Goal: Transaction & Acquisition: Purchase product/service

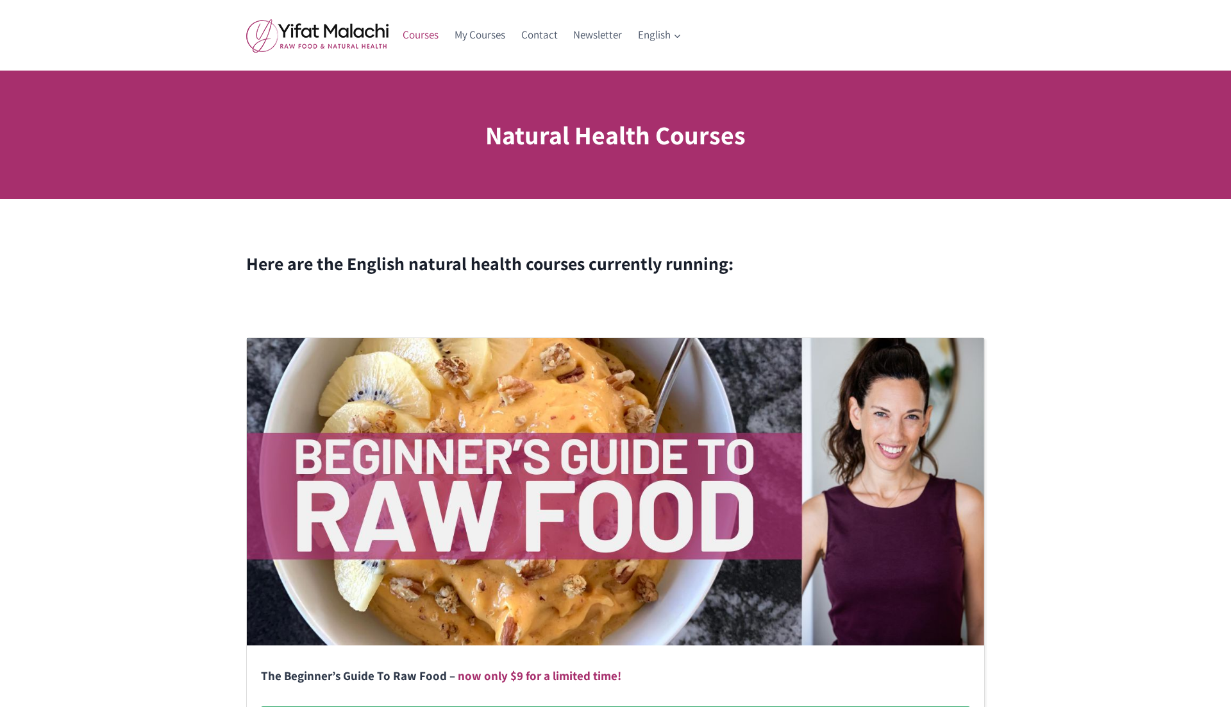
scroll to position [735, 0]
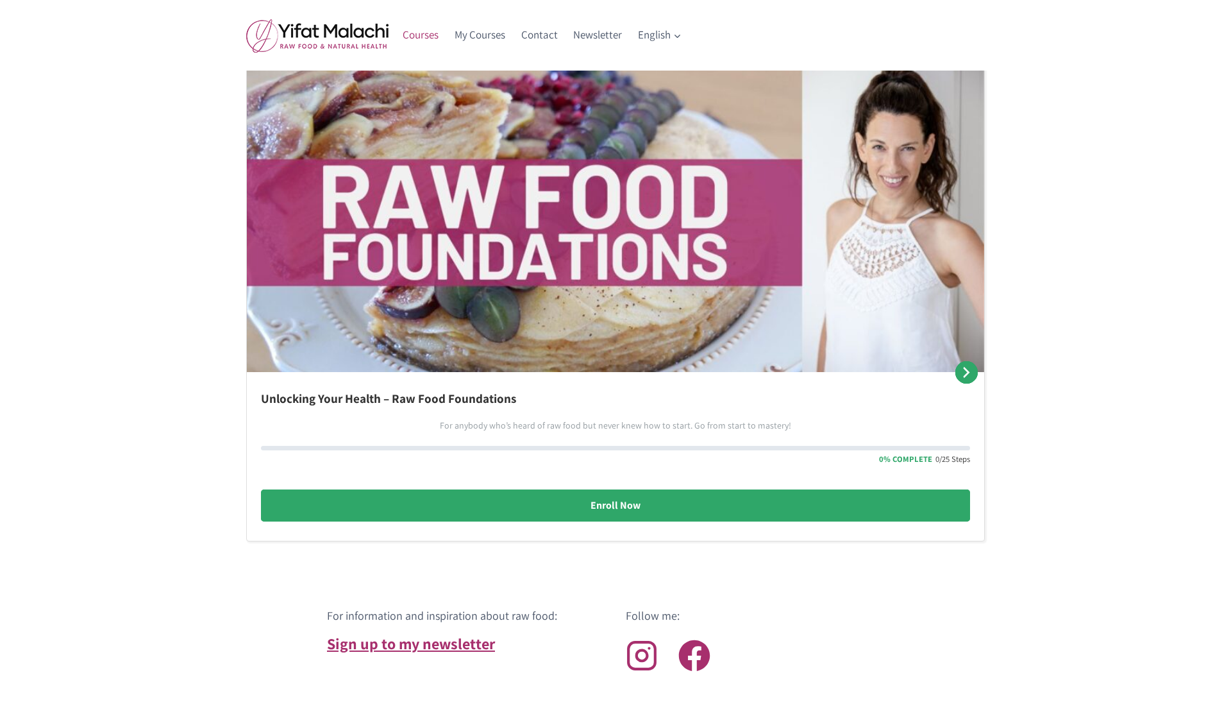
click at [428, 34] on link "Courses" at bounding box center [421, 35] width 52 height 31
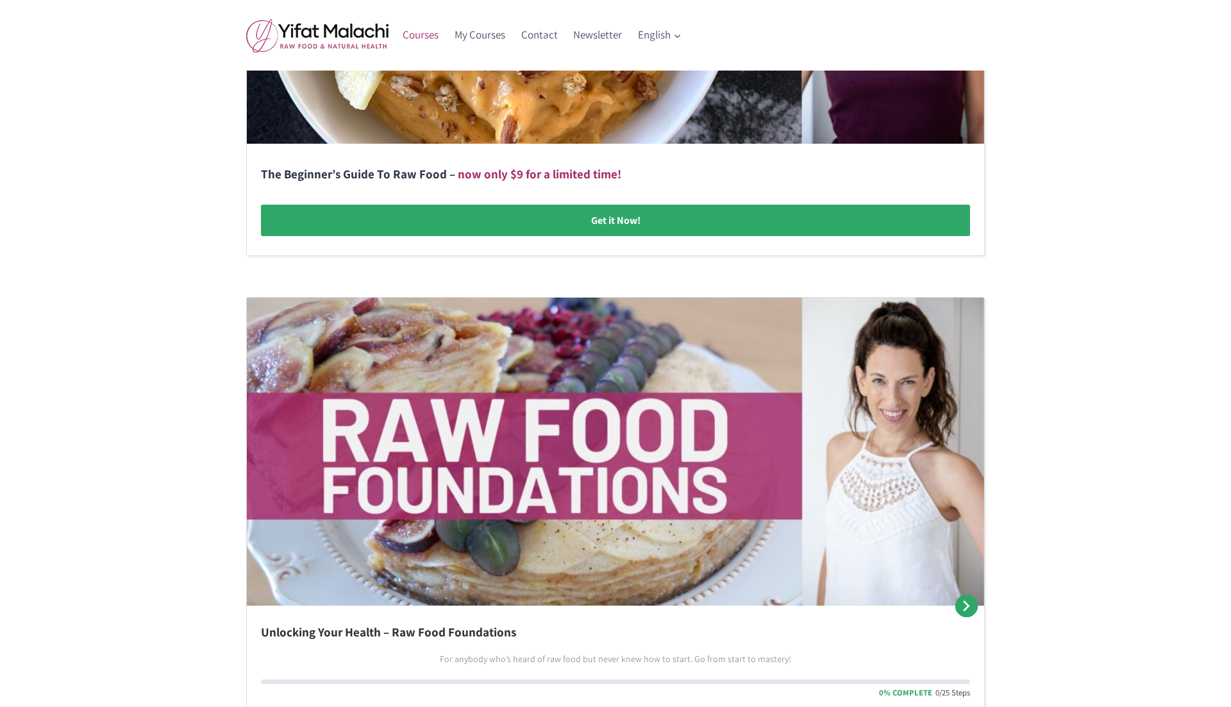
scroll to position [510, 0]
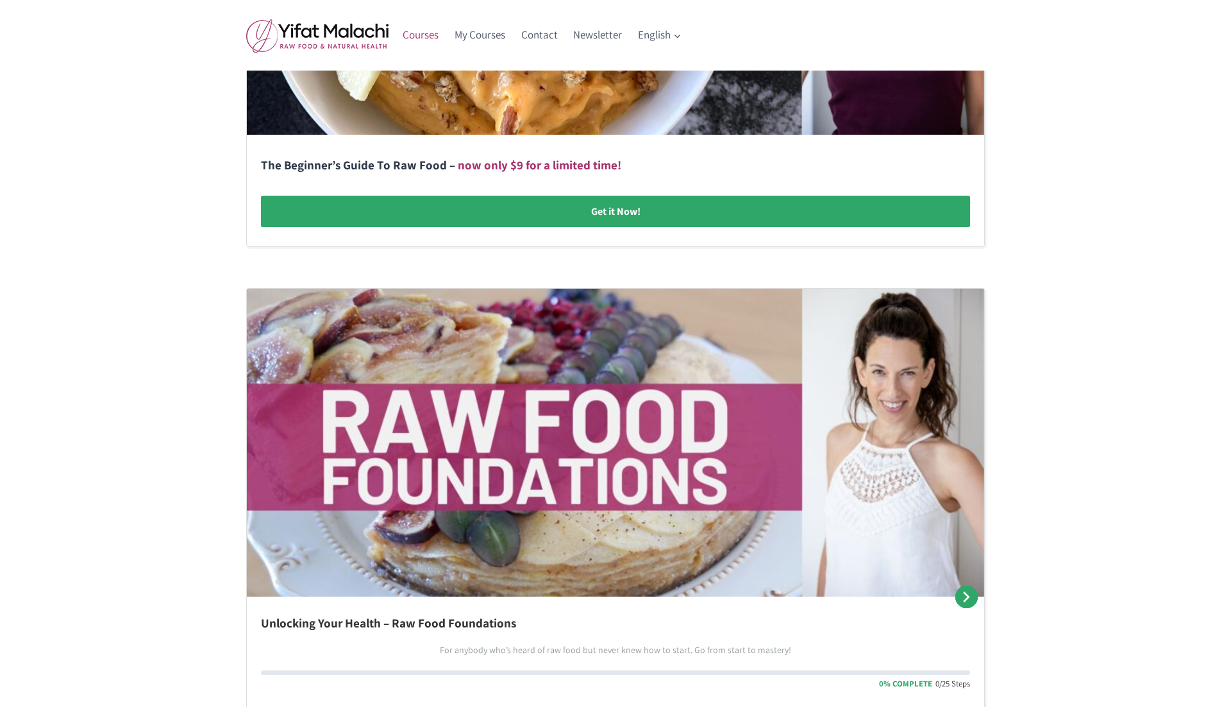
click at [610, 207] on link at bounding box center [616, 36] width 738 height 419
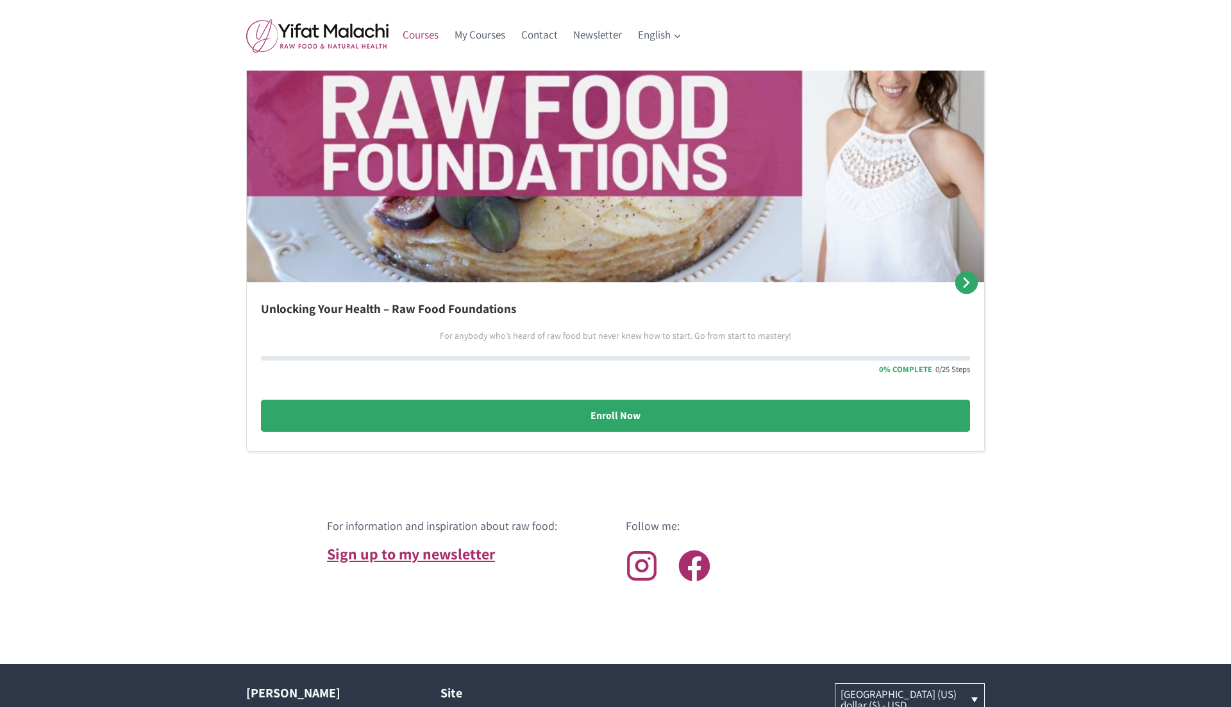
scroll to position [835, 0]
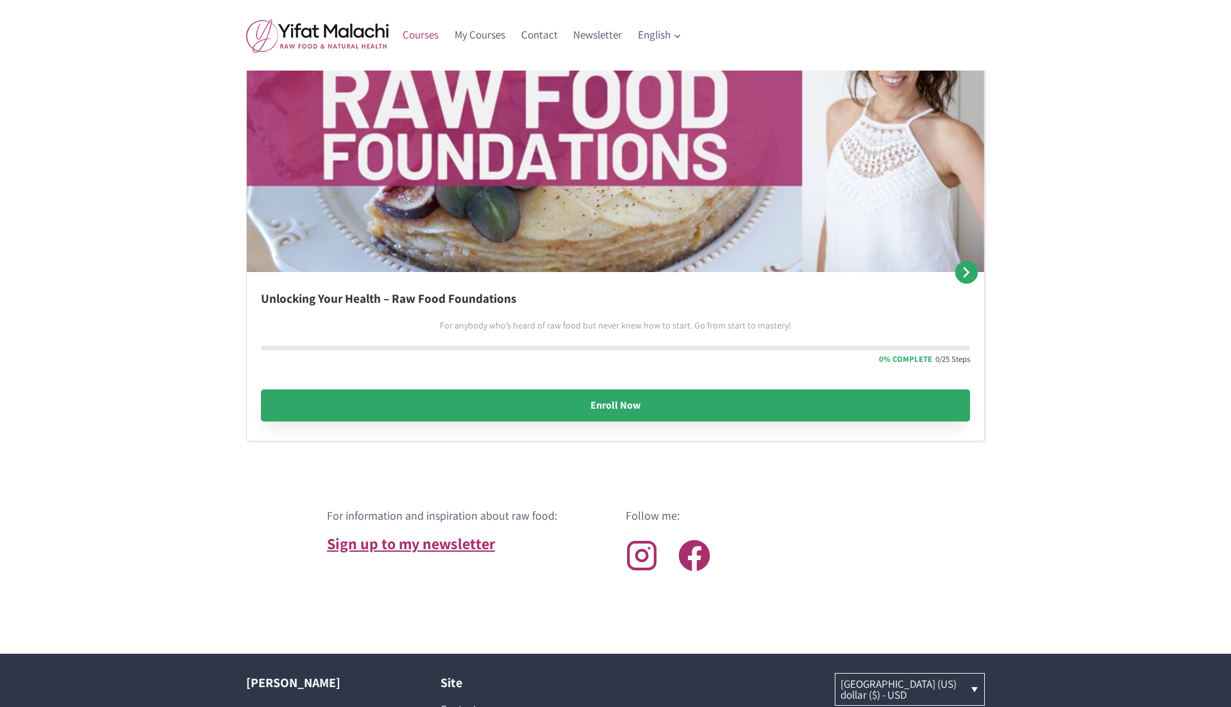
click at [612, 407] on link "Enroll Now" at bounding box center [615, 405] width 709 height 32
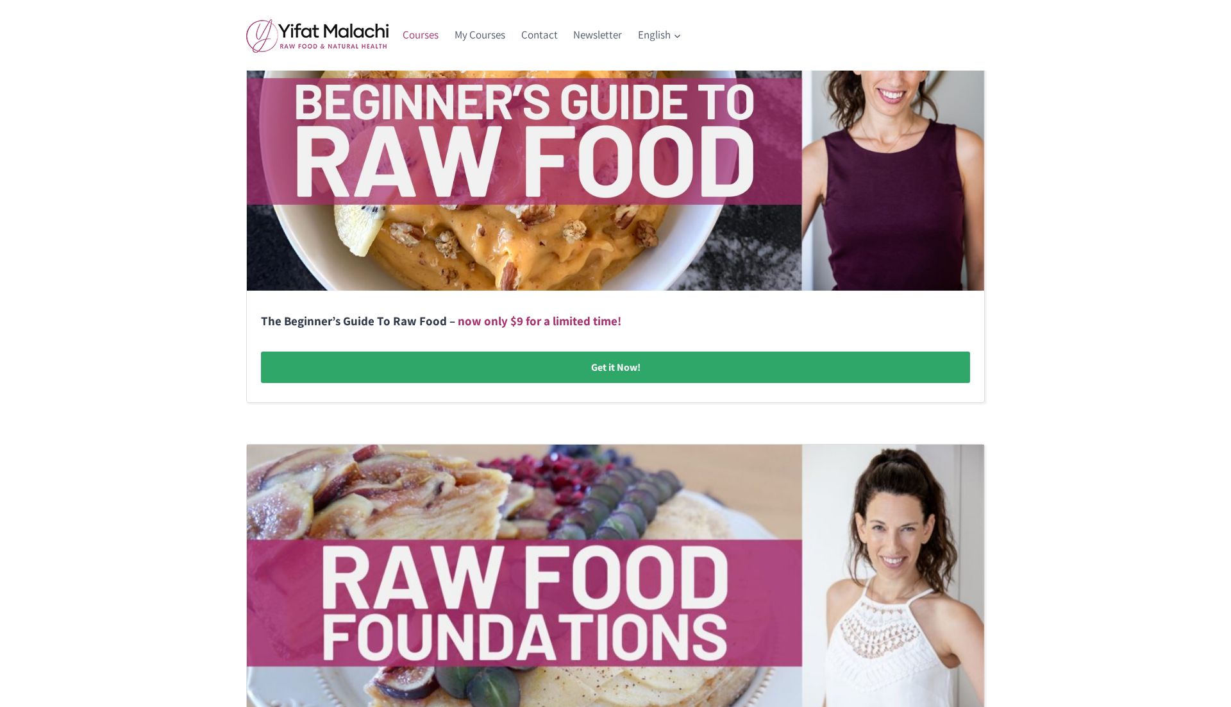
scroll to position [341, 0]
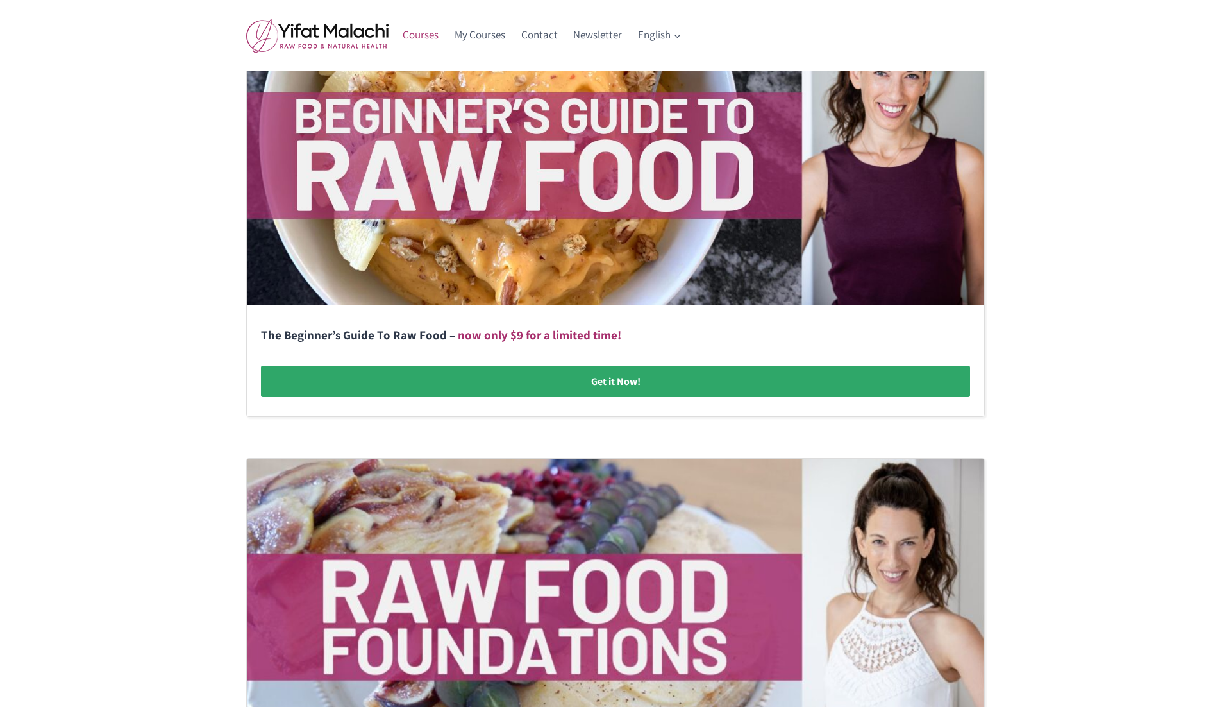
click at [552, 370] on link at bounding box center [616, 206] width 738 height 419
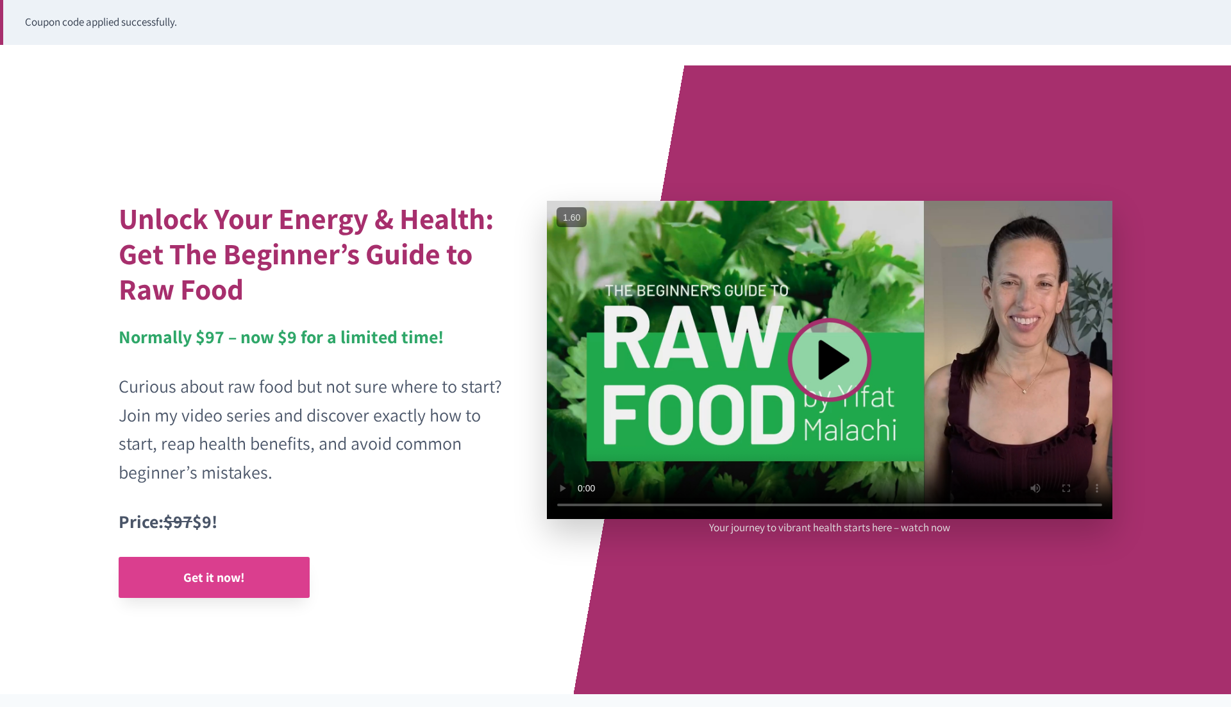
click at [196, 575] on strong "Get it now!" at bounding box center [214, 577] width 62 height 17
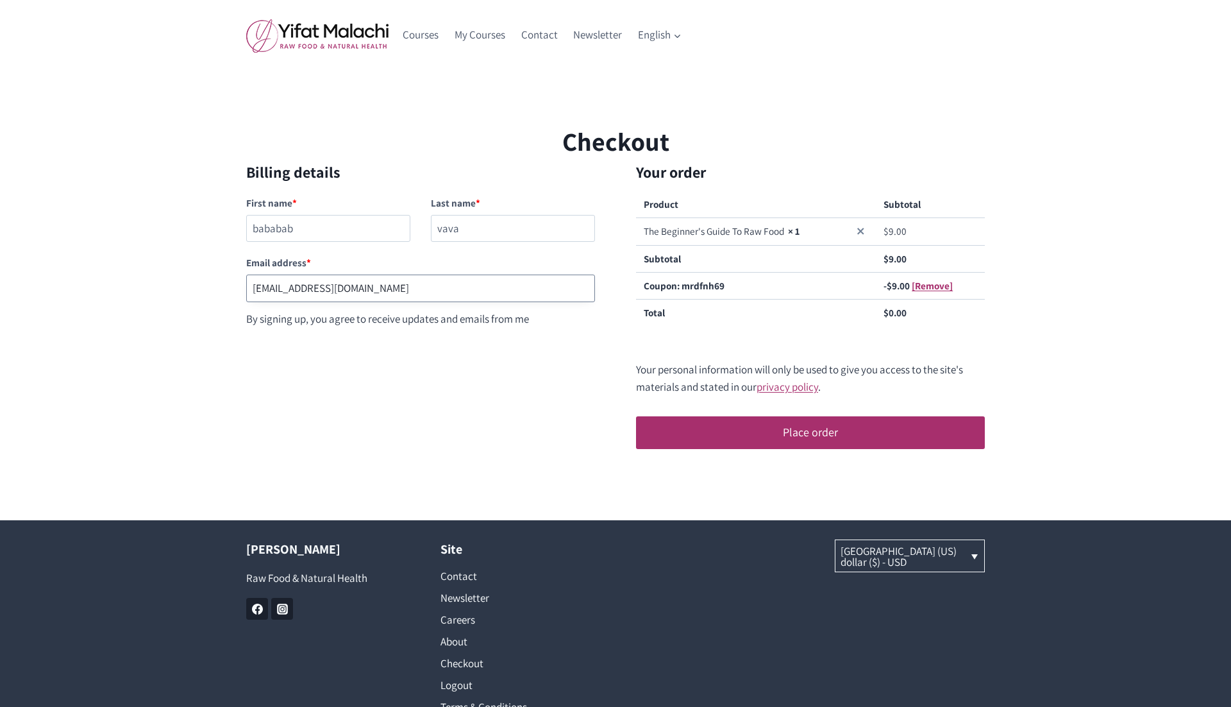
click at [310, 287] on input "[EMAIL_ADDRESS][DOMAIN_NAME]" at bounding box center [420, 288] width 349 height 28
paste input "[EMAIL_ADDRESS][DOMAIN_NAME]"
paste input "4"
click at [312, 287] on input "[EMAIL_ADDRESS][DOMAIN_NAME]" at bounding box center [420, 288] width 349 height 28
type input "testingnh355@mailinator.com"
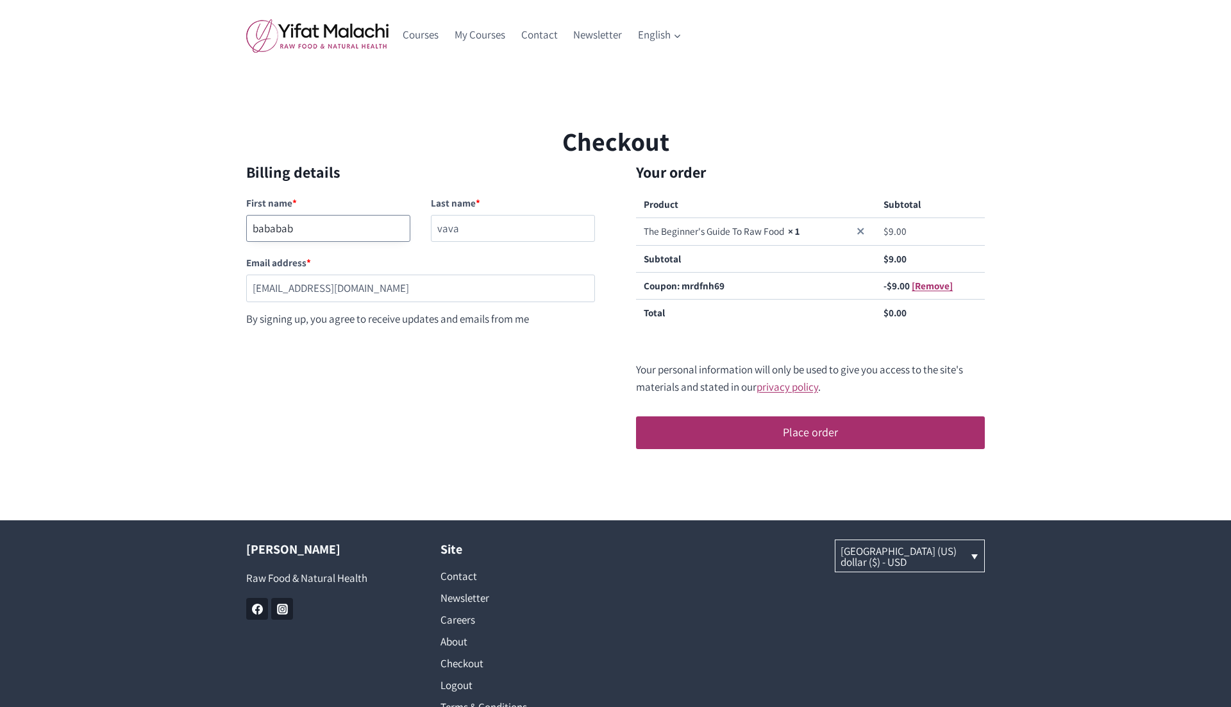
click at [282, 224] on input "bababab" at bounding box center [328, 229] width 164 height 28
type input "nananana"
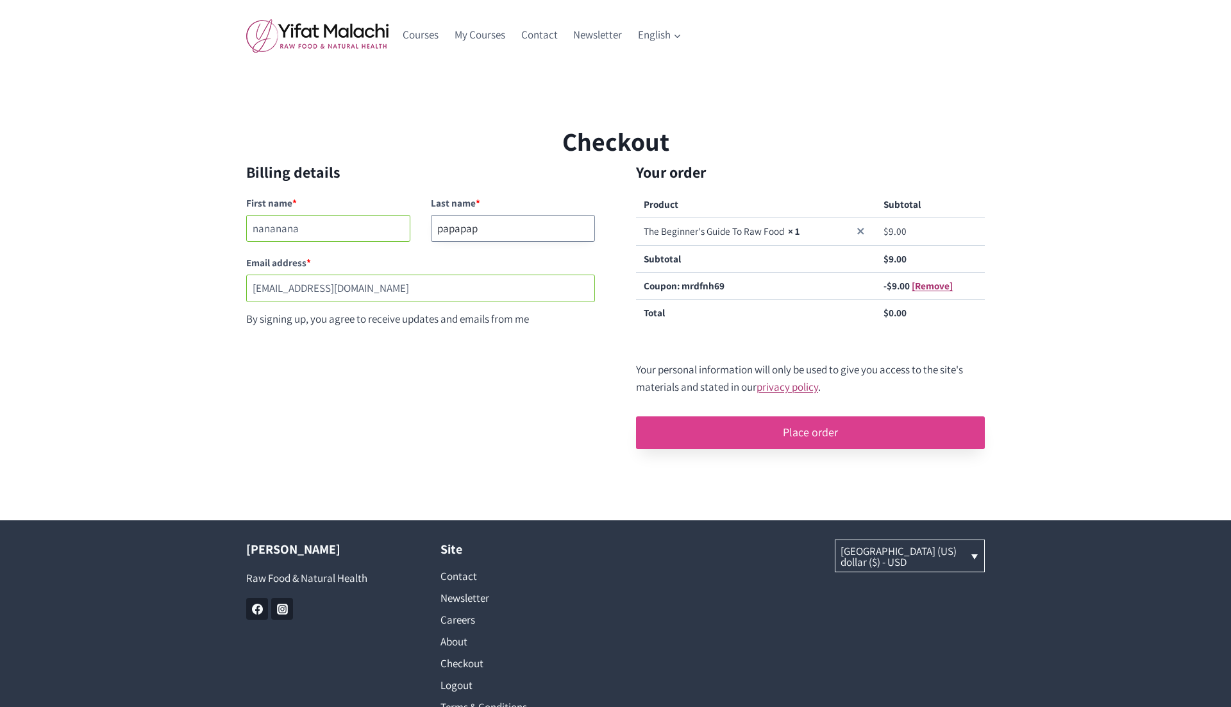
type input "papapap"
click at [844, 435] on button "Place order" at bounding box center [810, 432] width 349 height 32
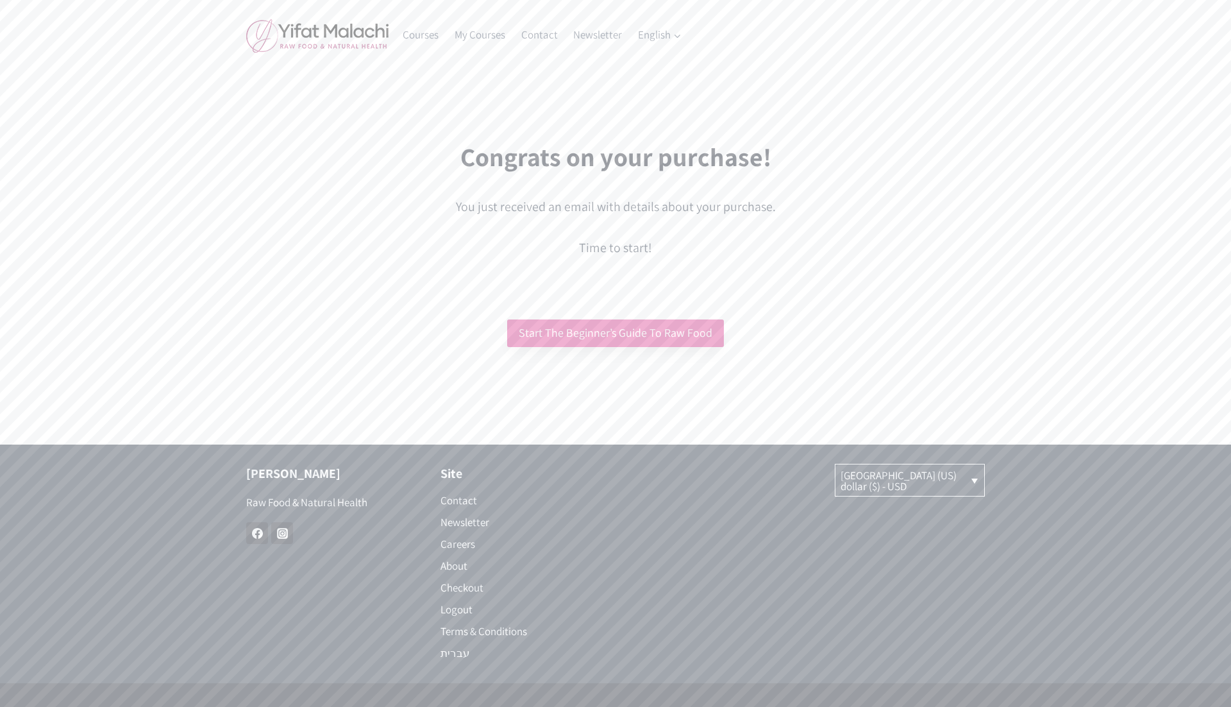
click at [610, 333] on link "Start The Beginner’s Guide To Raw Food" at bounding box center [615, 333] width 217 height 28
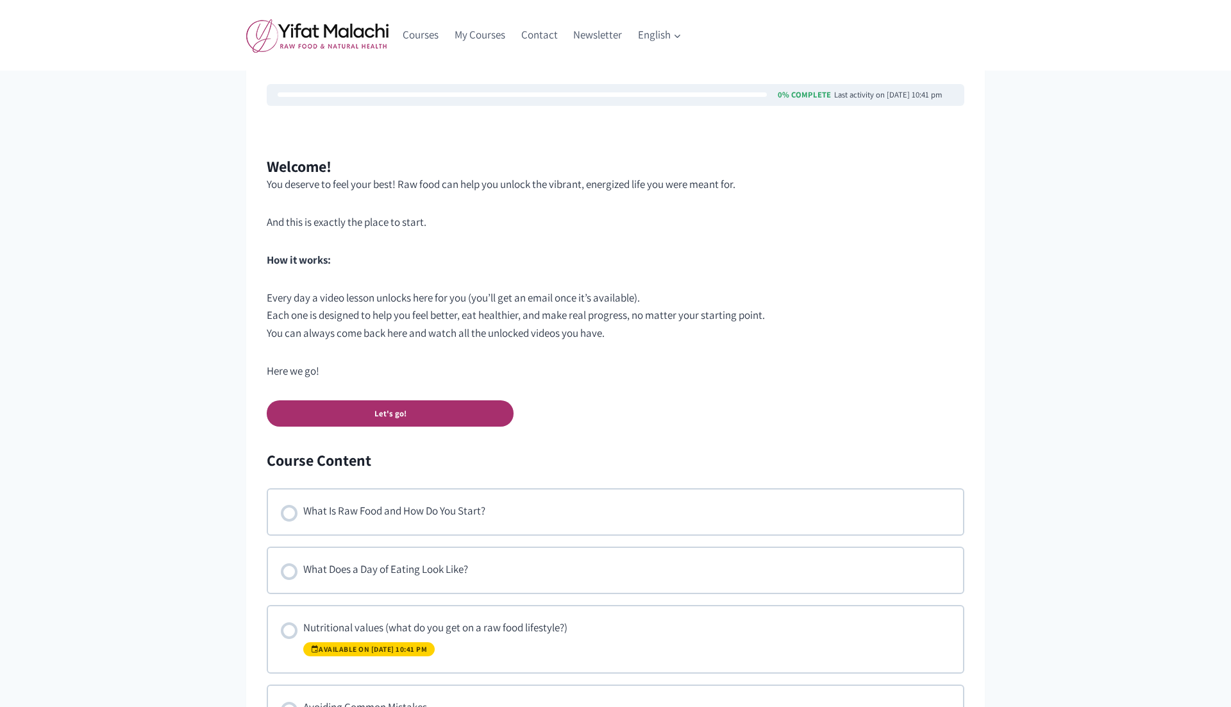
scroll to position [425, 0]
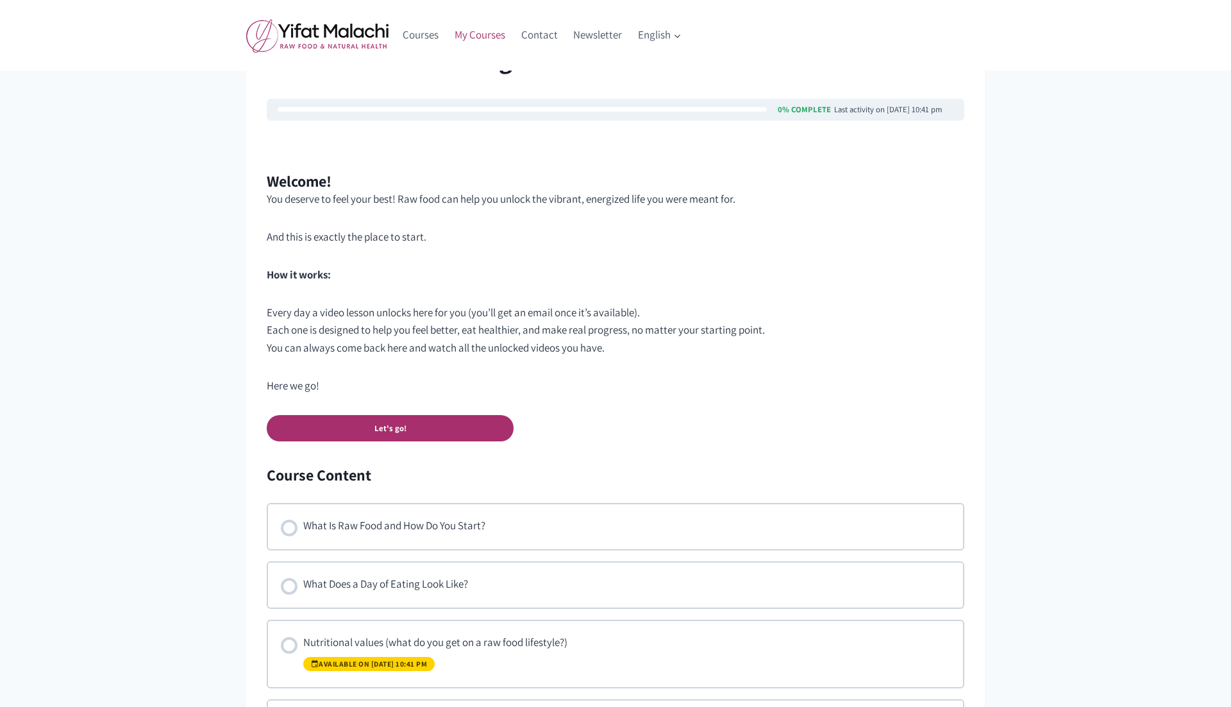
click at [482, 35] on link "My Courses" at bounding box center [480, 35] width 67 height 31
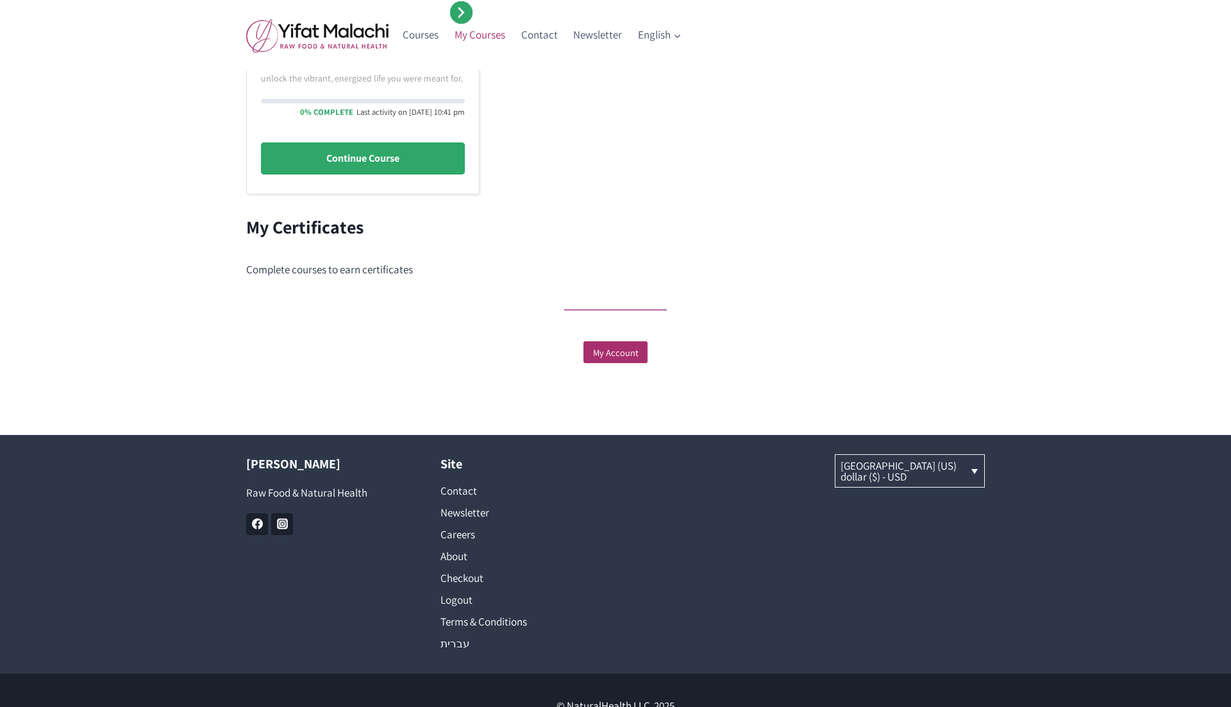
scroll to position [398, 0]
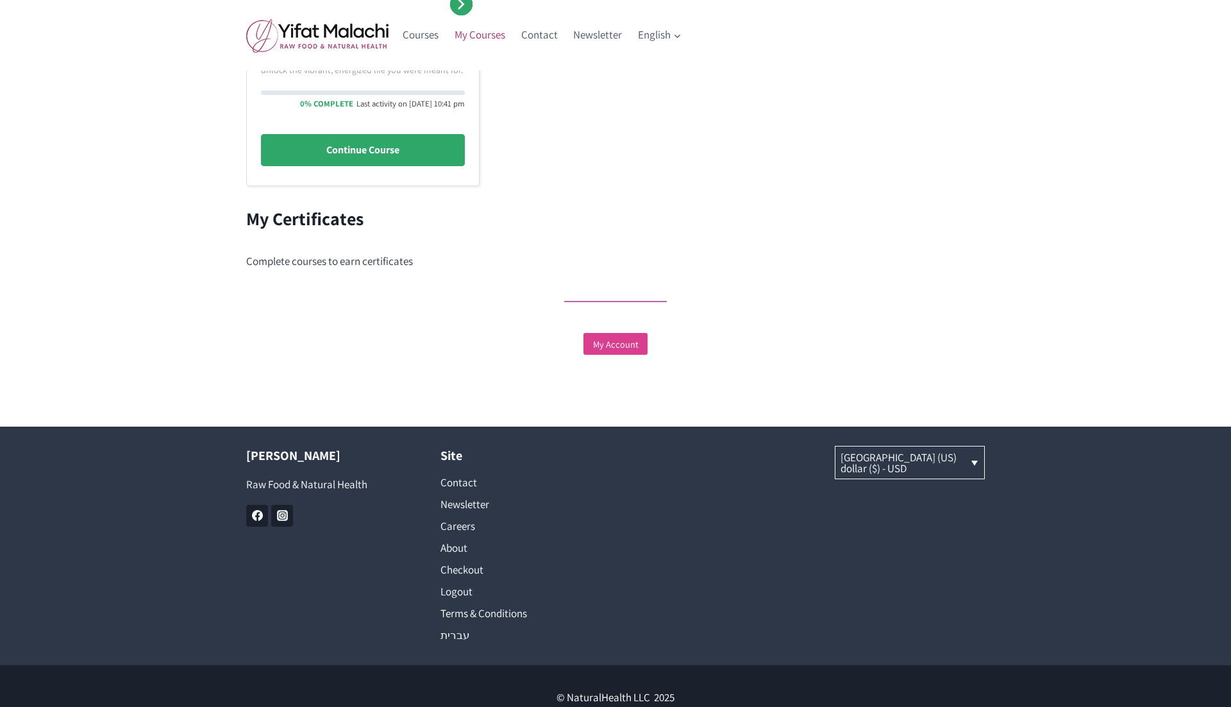
click at [615, 352] on link "My Account" at bounding box center [616, 344] width 64 height 22
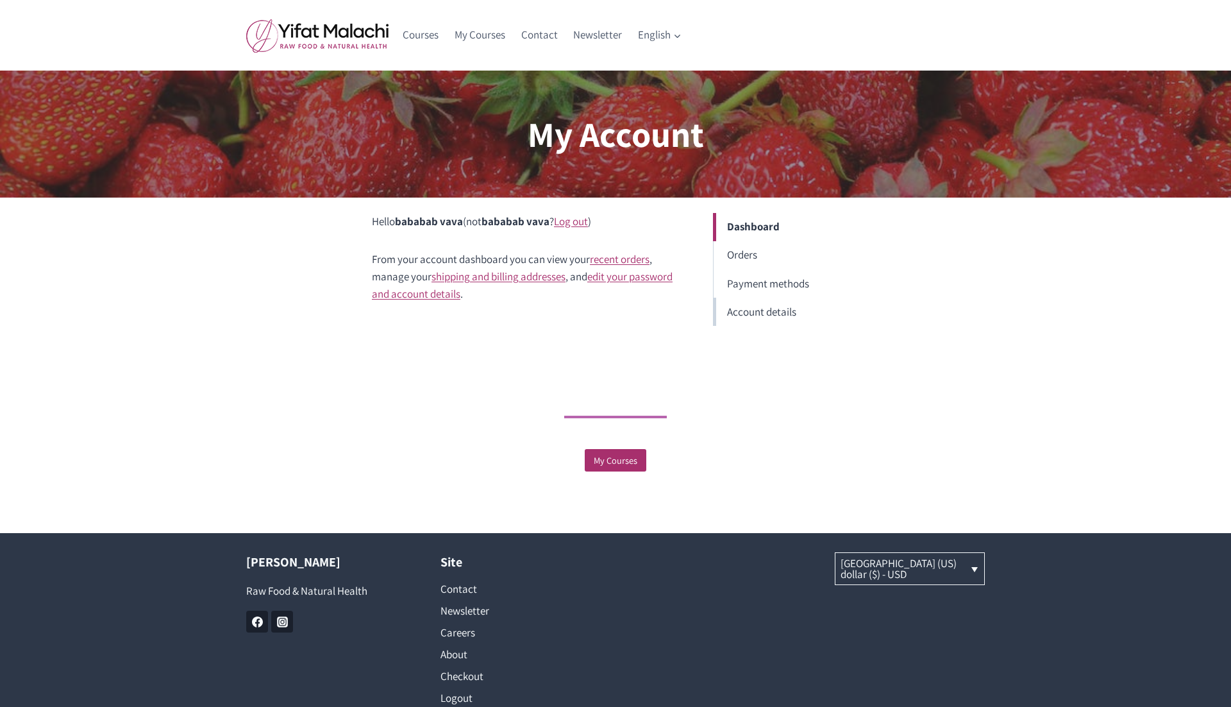
click at [754, 299] on link "Account details" at bounding box center [786, 312] width 146 height 28
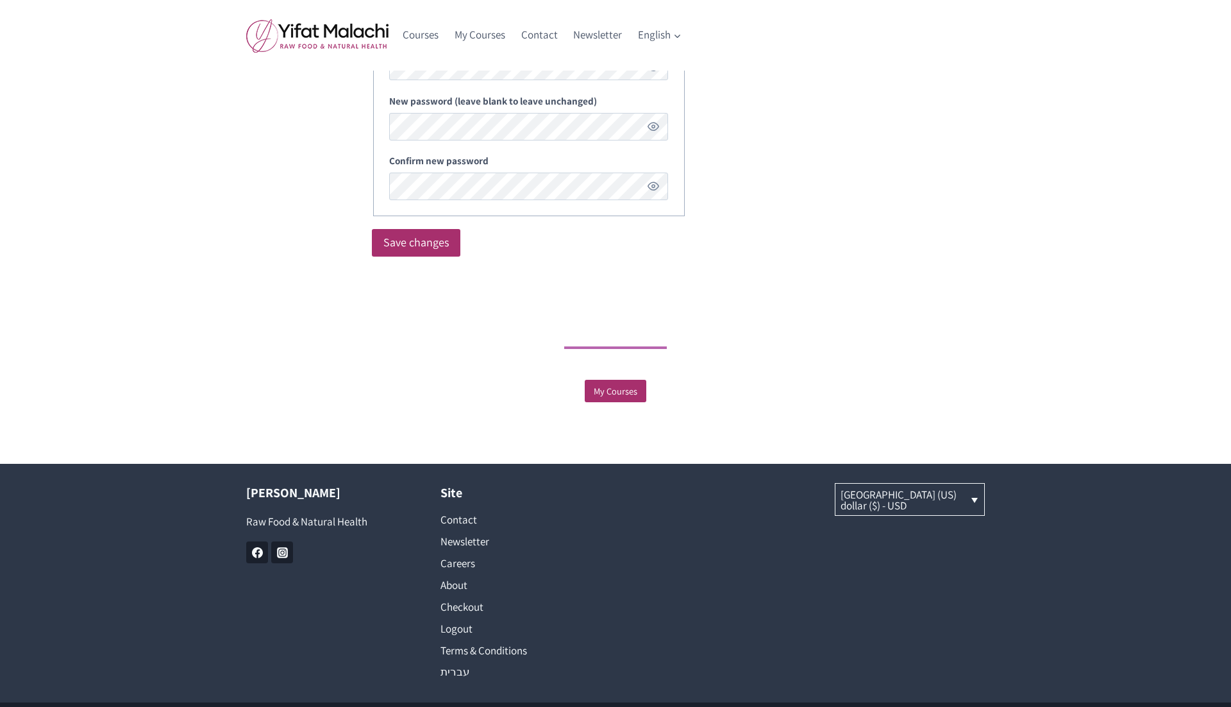
scroll to position [469, 0]
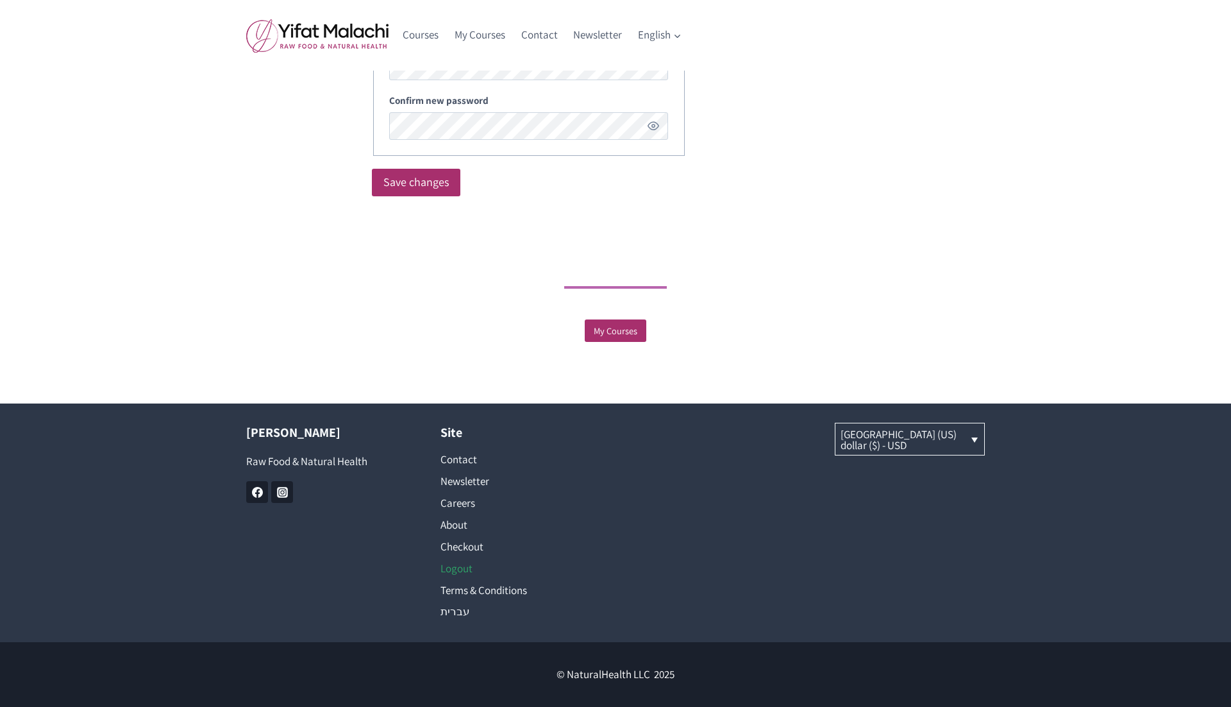
click at [462, 569] on link "Logout" at bounding box center [519, 568] width 156 height 22
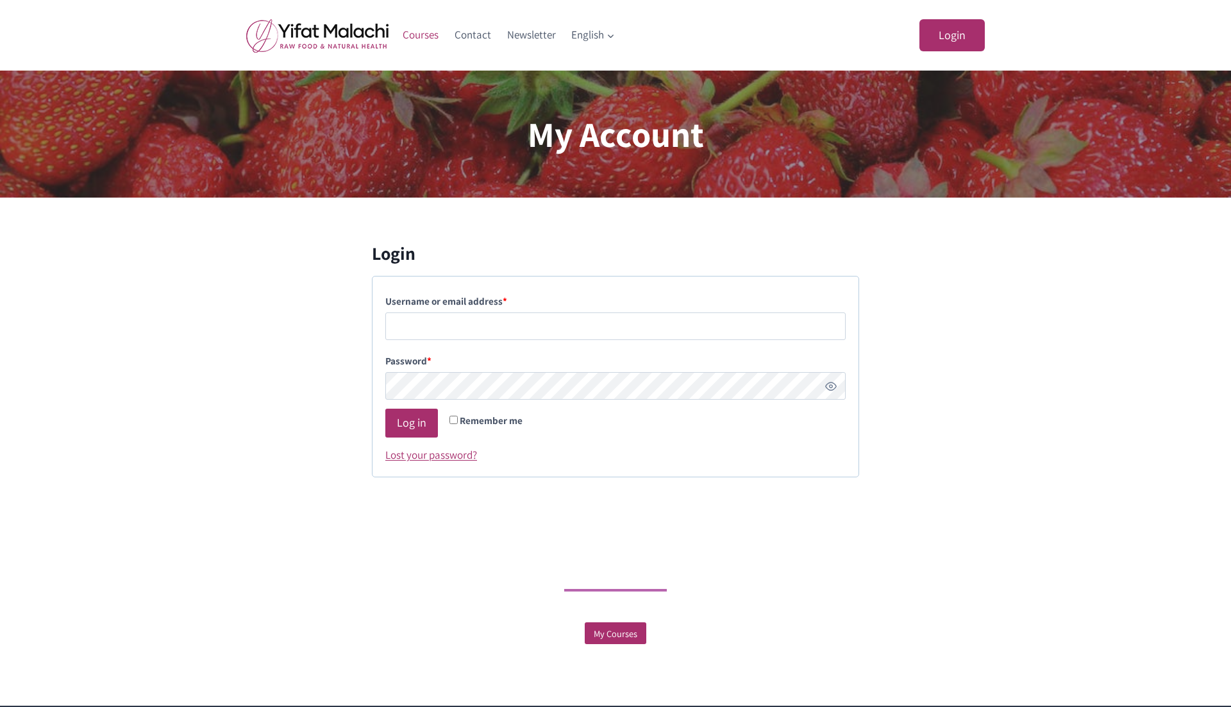
click at [417, 35] on link "Courses" at bounding box center [421, 35] width 52 height 31
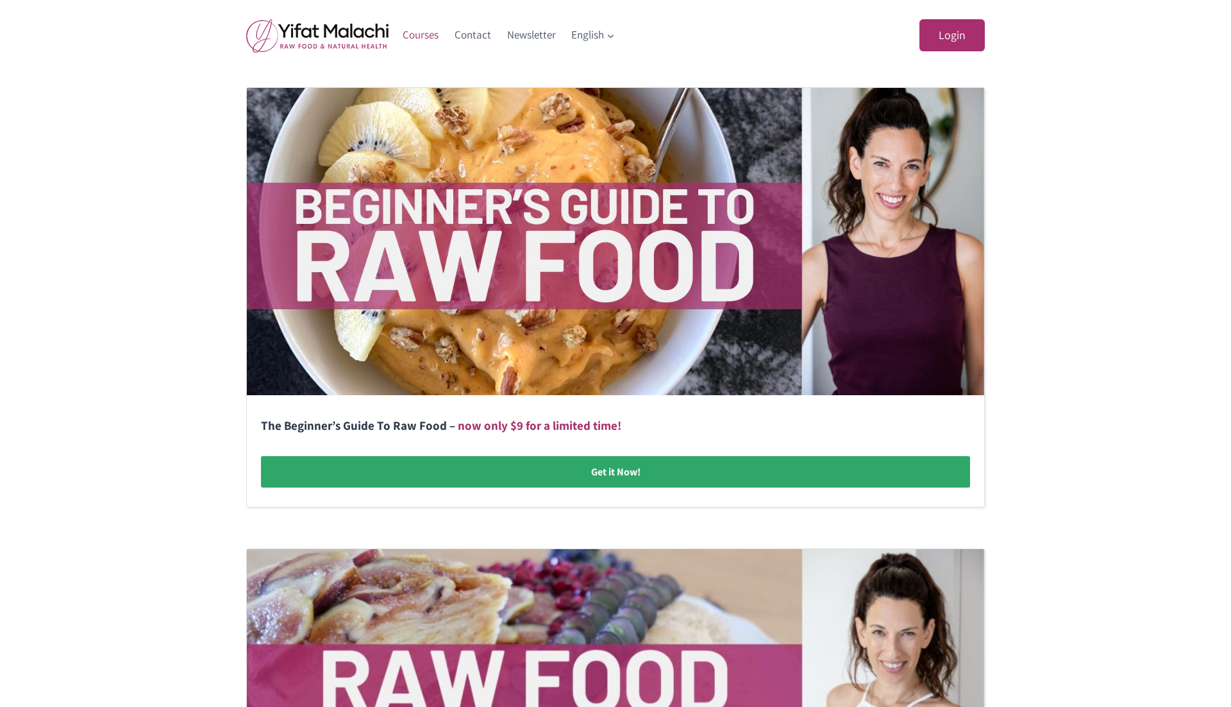
scroll to position [236, 0]
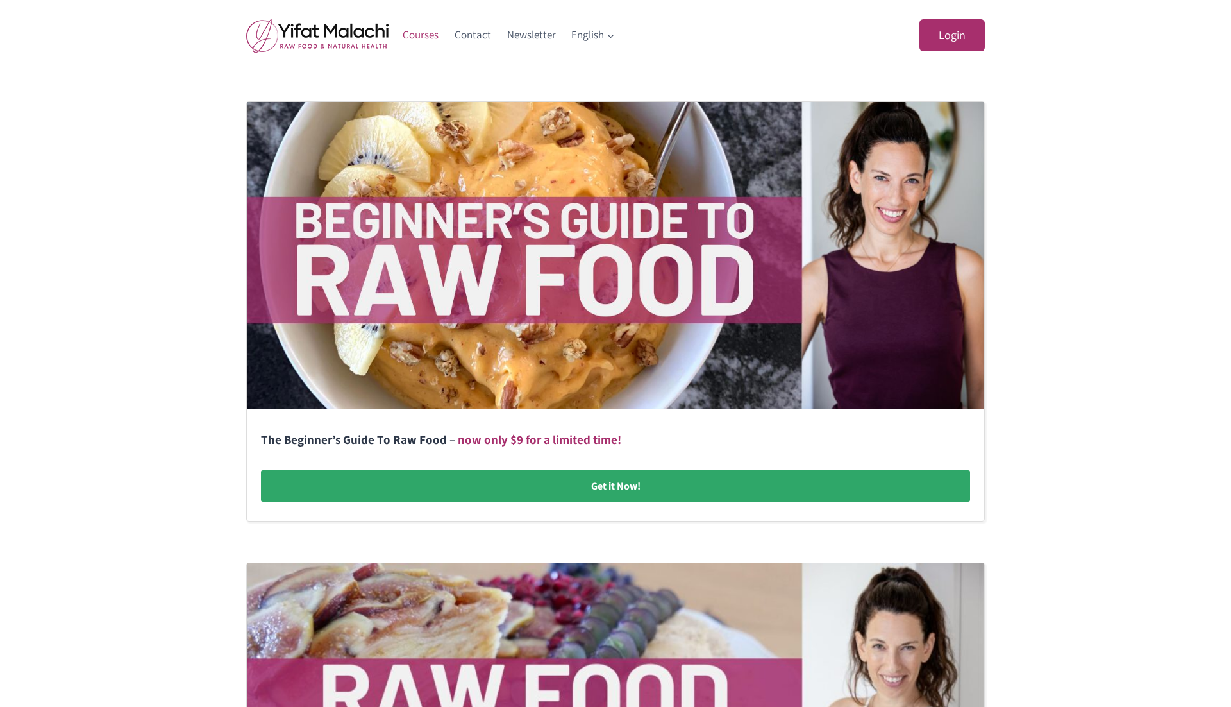
click at [599, 489] on link at bounding box center [616, 311] width 738 height 419
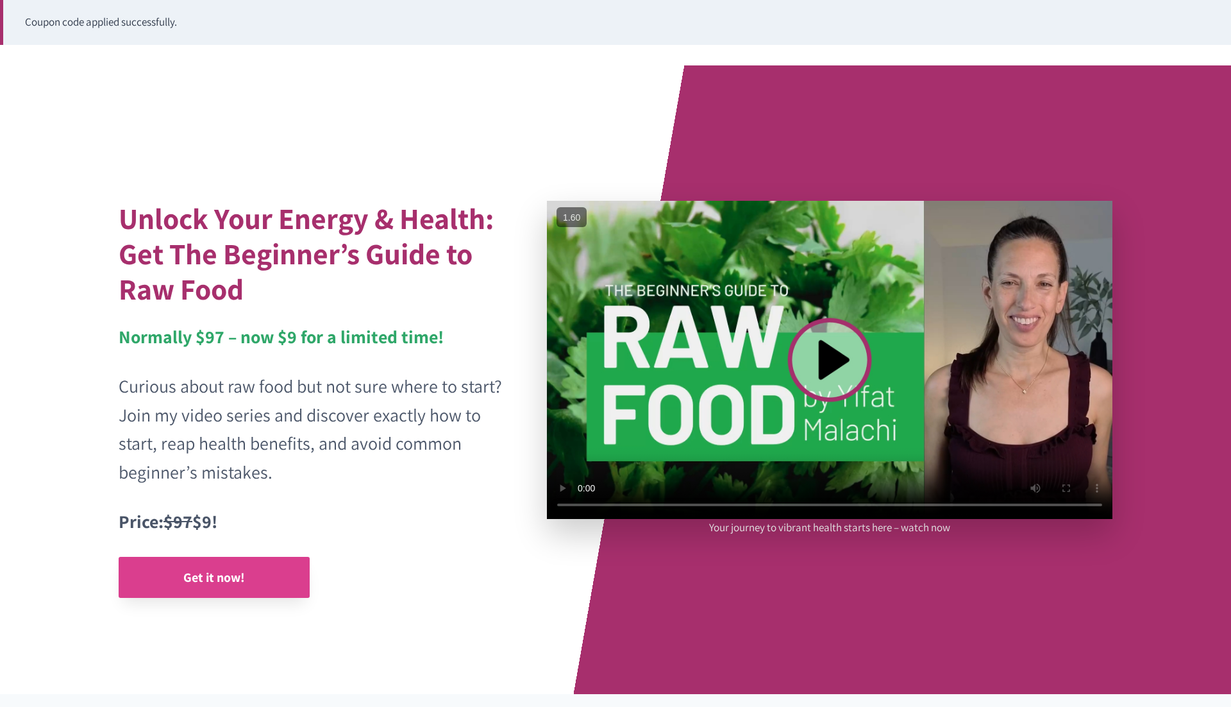
click at [237, 575] on strong "Get it now!" at bounding box center [214, 577] width 62 height 17
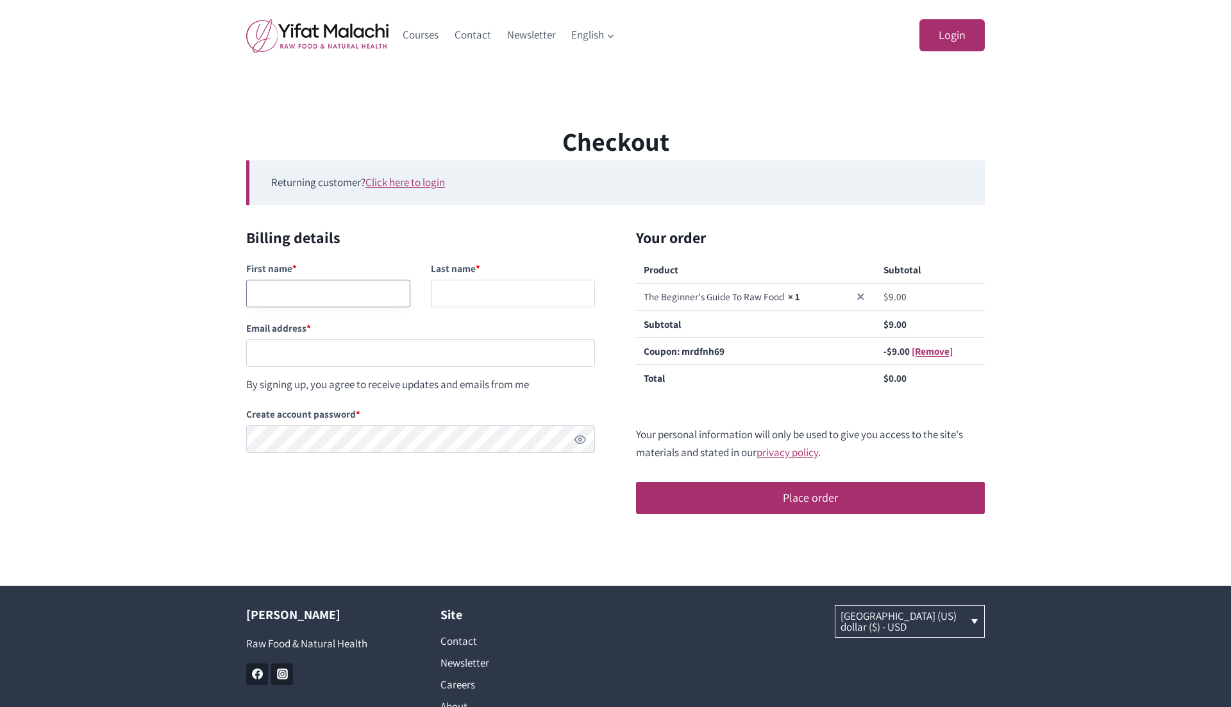
click at [328, 293] on input "First name *" at bounding box center [328, 294] width 164 height 28
type input "asasas"
type input "zxzxzx"
paste input "testingnh355@mailinator.com"
click at [312, 356] on input "testingnh355@mailinator.com" at bounding box center [420, 353] width 349 height 28
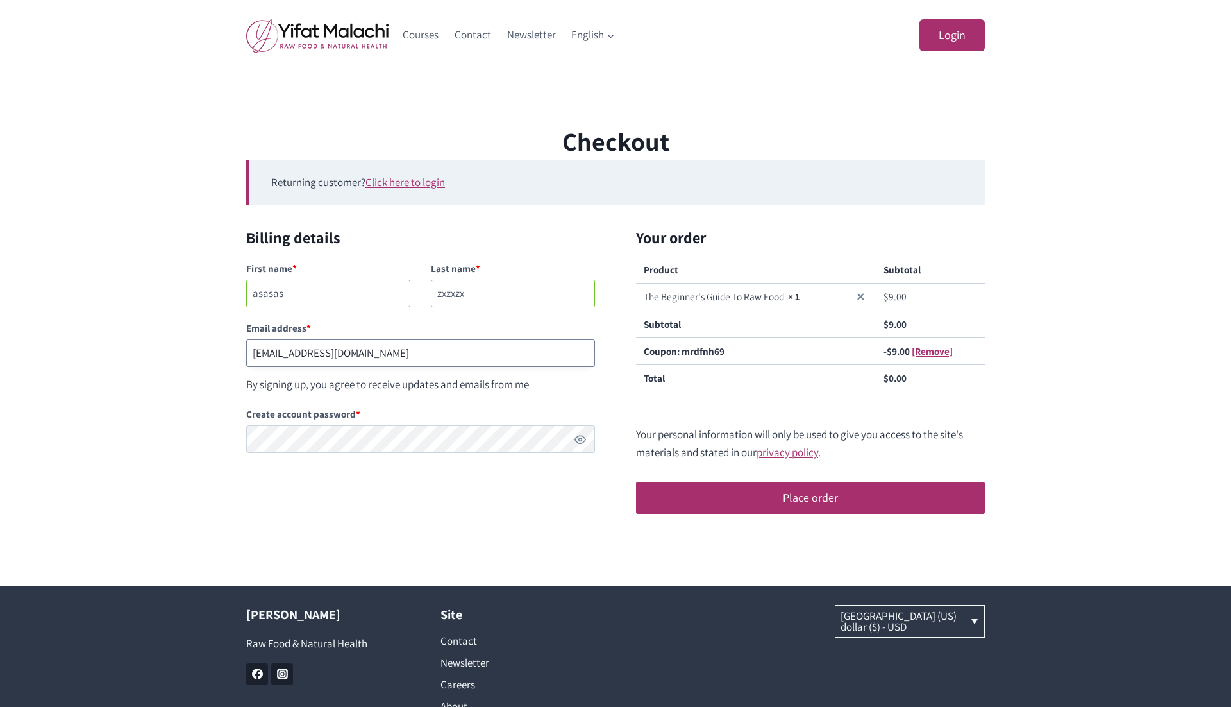
type input "testingnh356@mailinator.com"
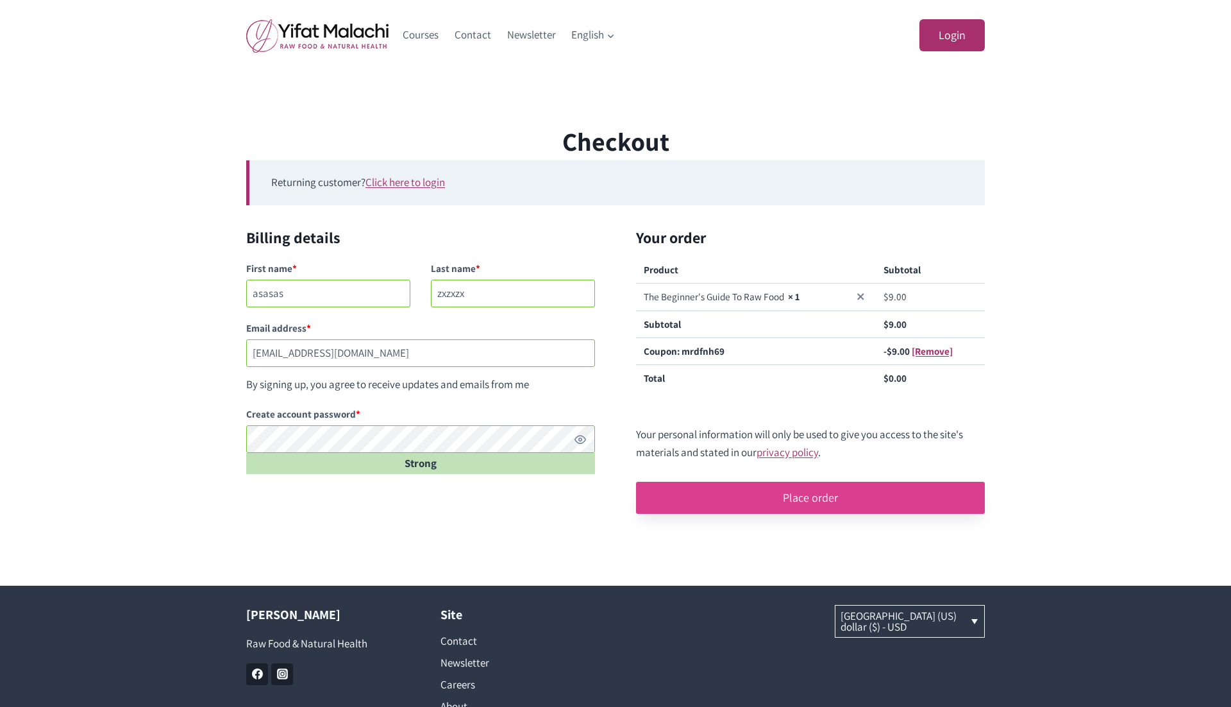
click at [845, 494] on button "Place order" at bounding box center [810, 498] width 349 height 32
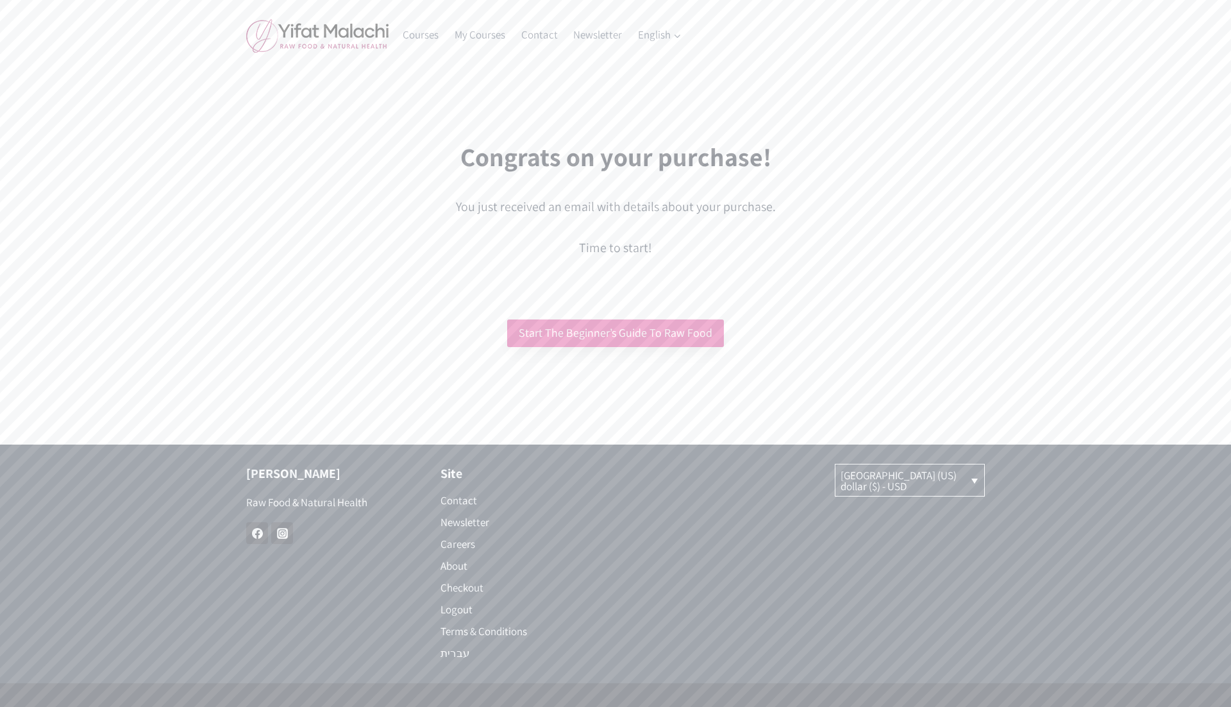
click at [610, 324] on link "Start The Beginner’s Guide To Raw Food" at bounding box center [615, 333] width 217 height 28
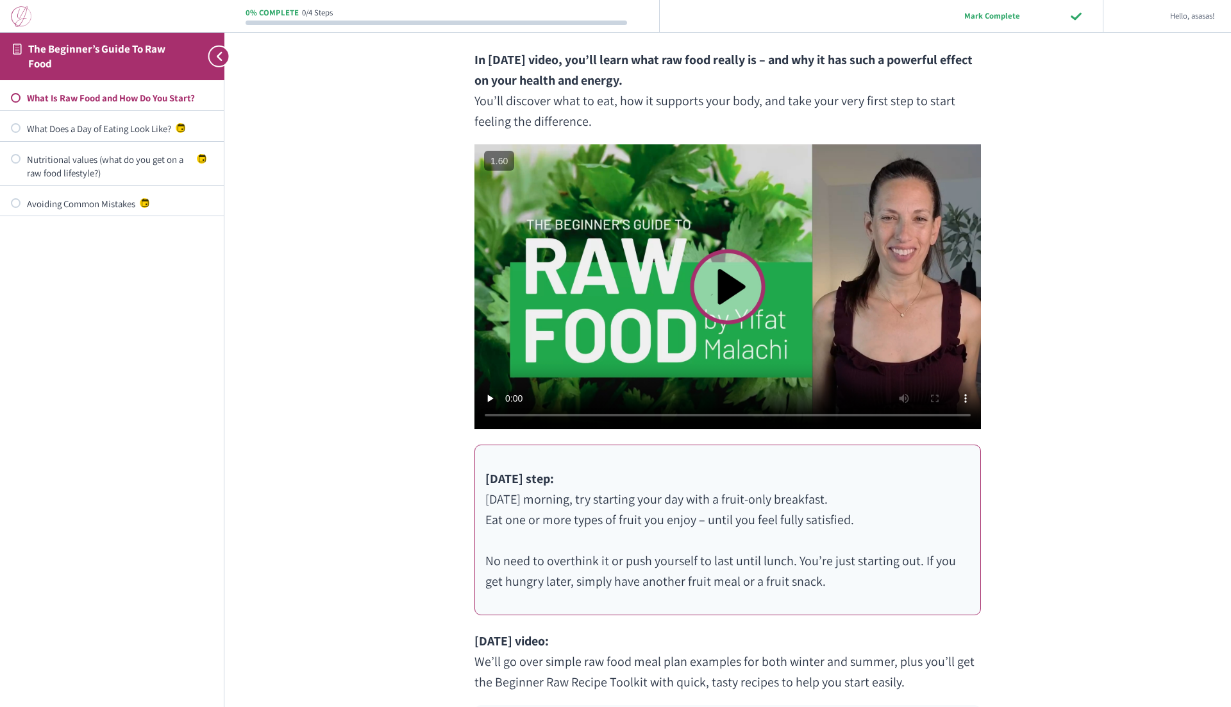
scroll to position [299, 0]
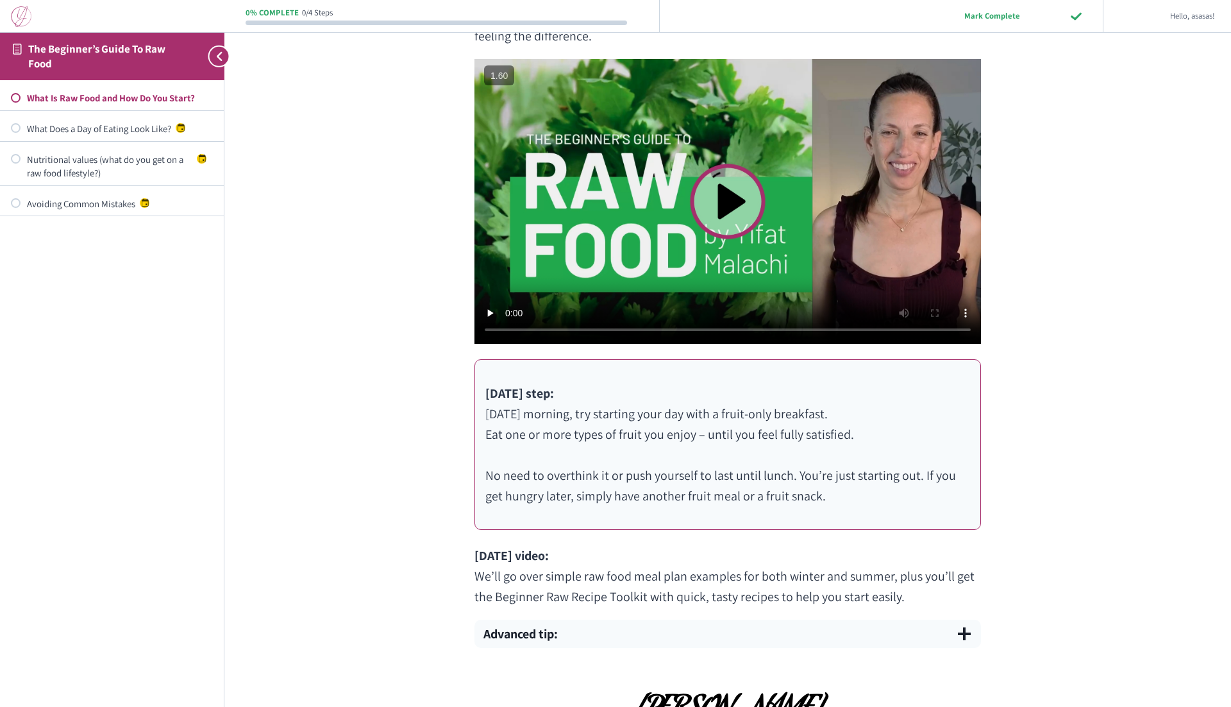
click at [742, 212] on video at bounding box center [728, 201] width 507 height 285
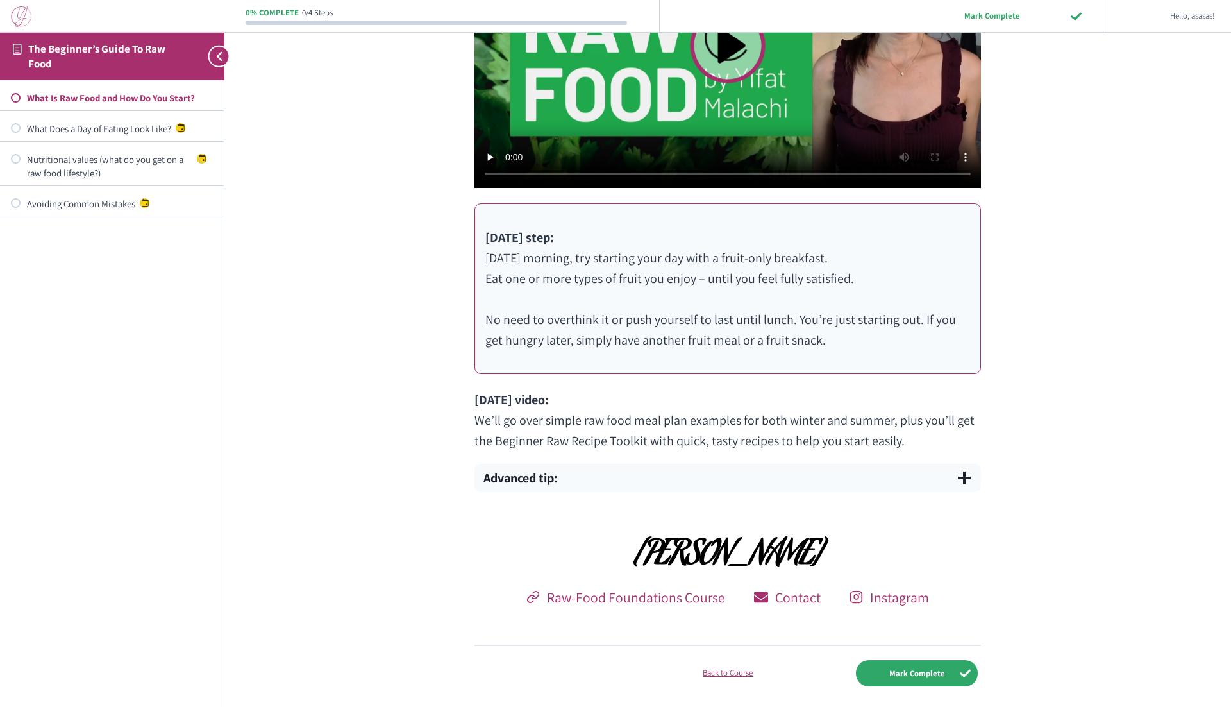
scroll to position [503, 0]
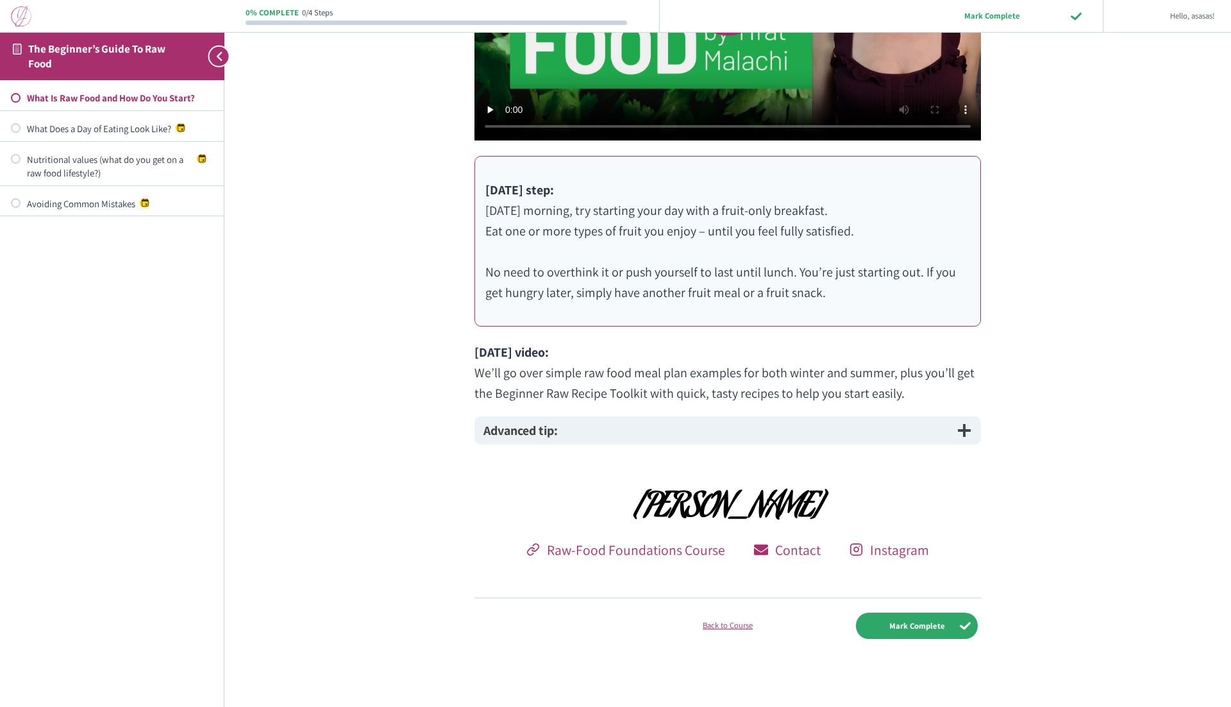
click at [963, 426] on span "button" at bounding box center [964, 430] width 15 height 15
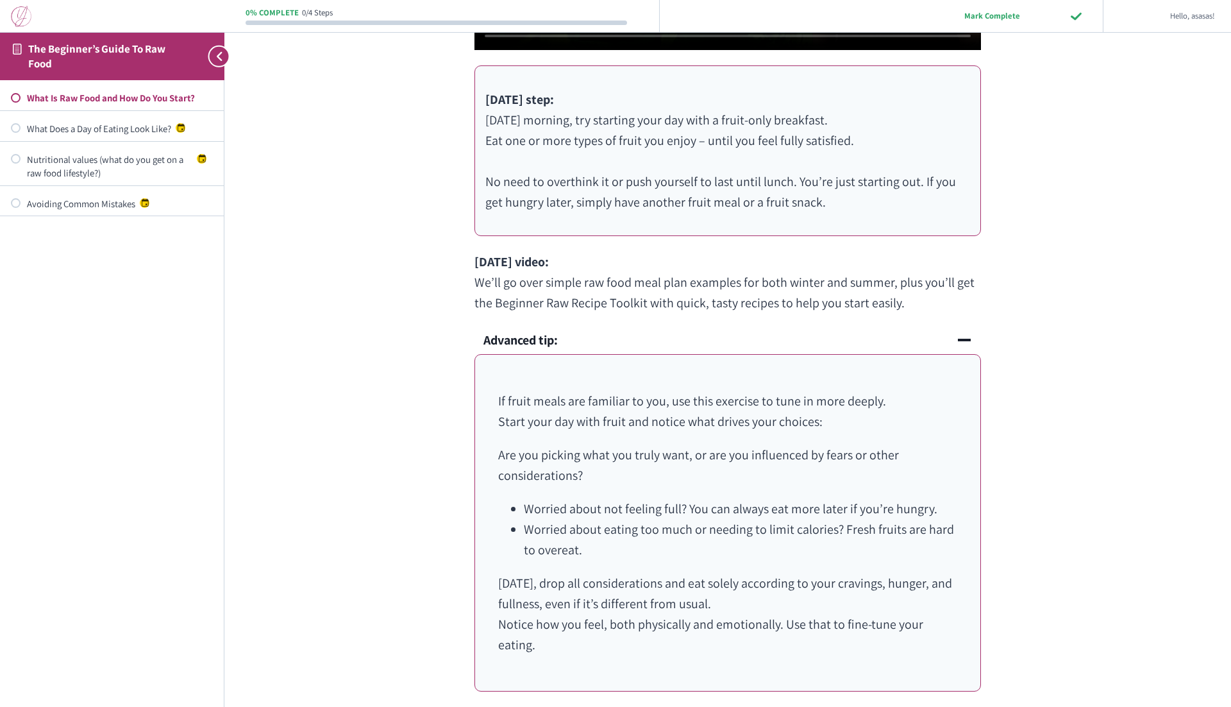
scroll to position [820, 0]
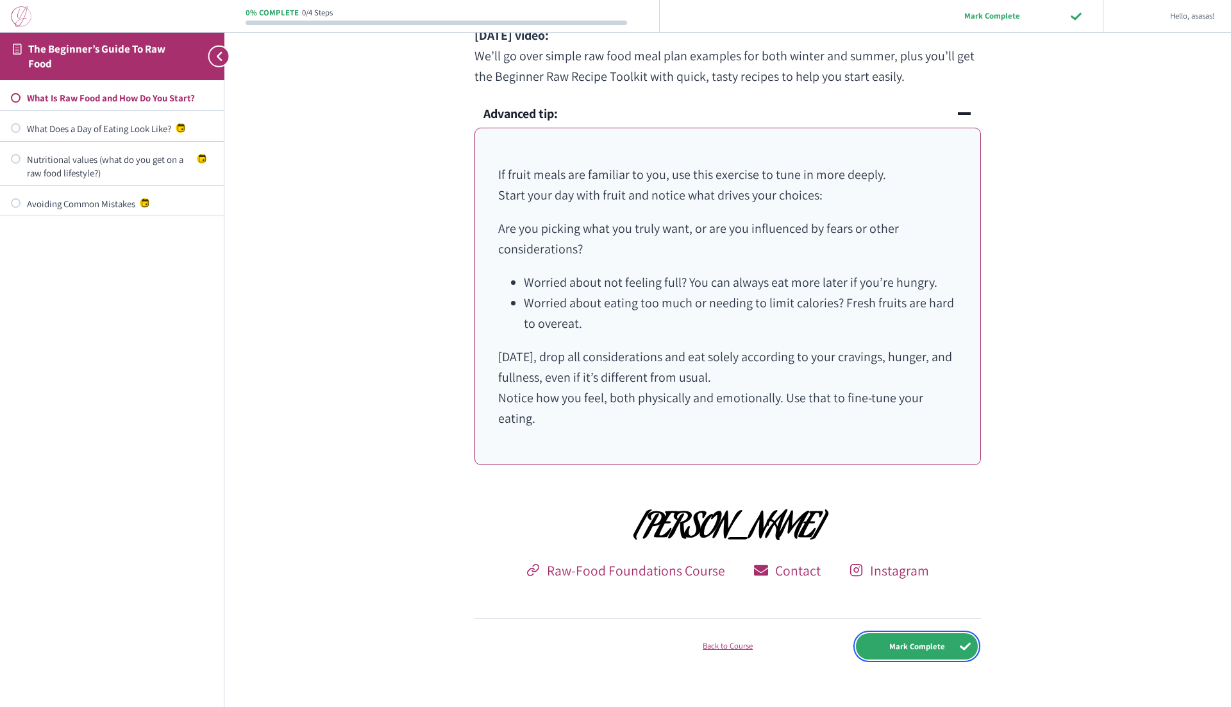
click at [935, 633] on input "Mark Complete" at bounding box center [917, 646] width 122 height 26
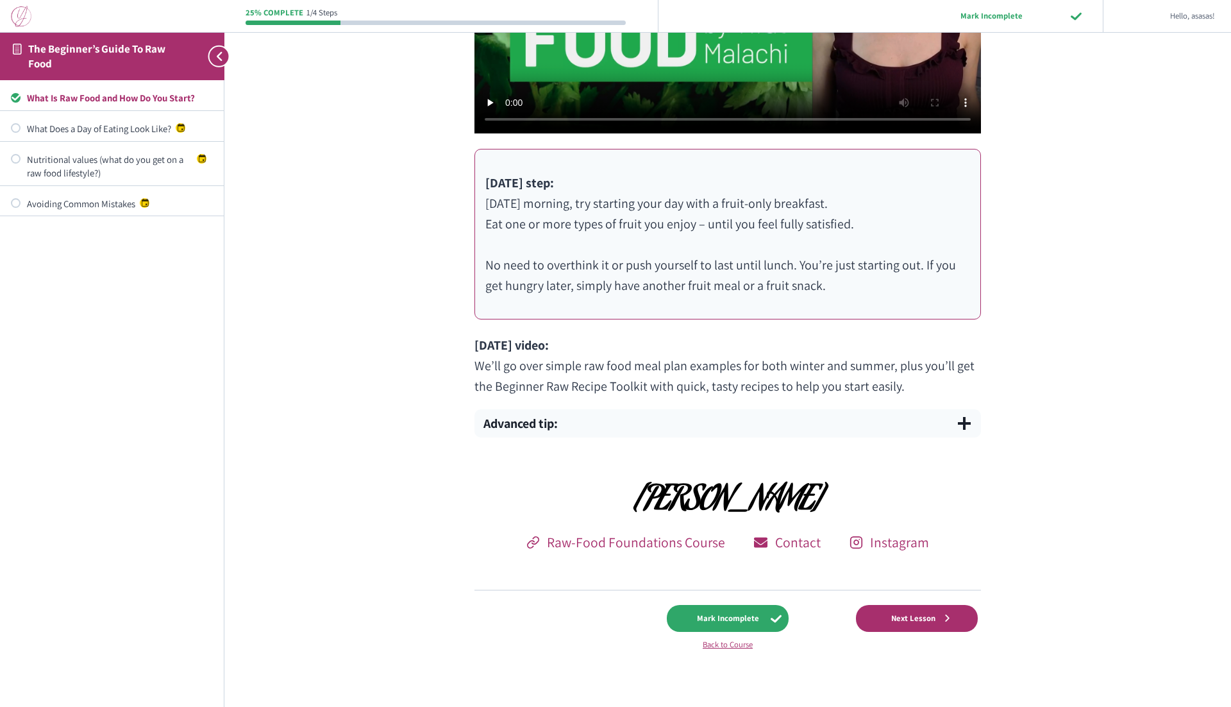
scroll to position [585, 0]
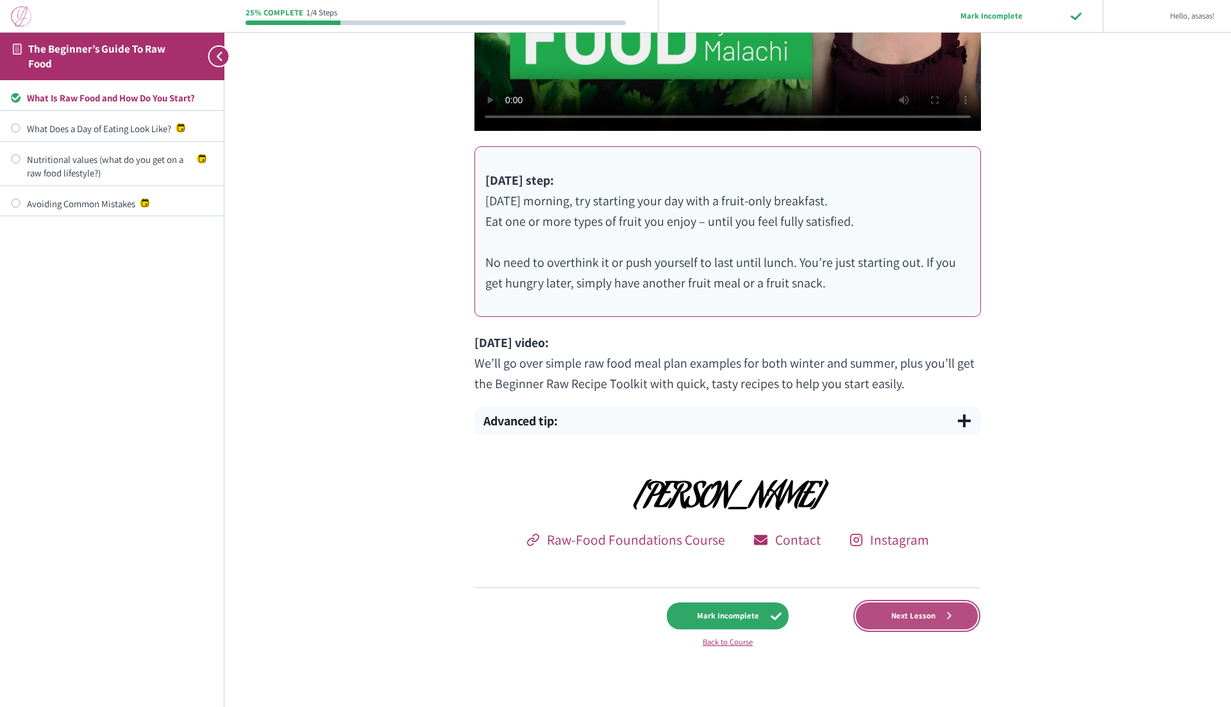
click at [929, 611] on span "Next Lesson" at bounding box center [913, 616] width 61 height 10
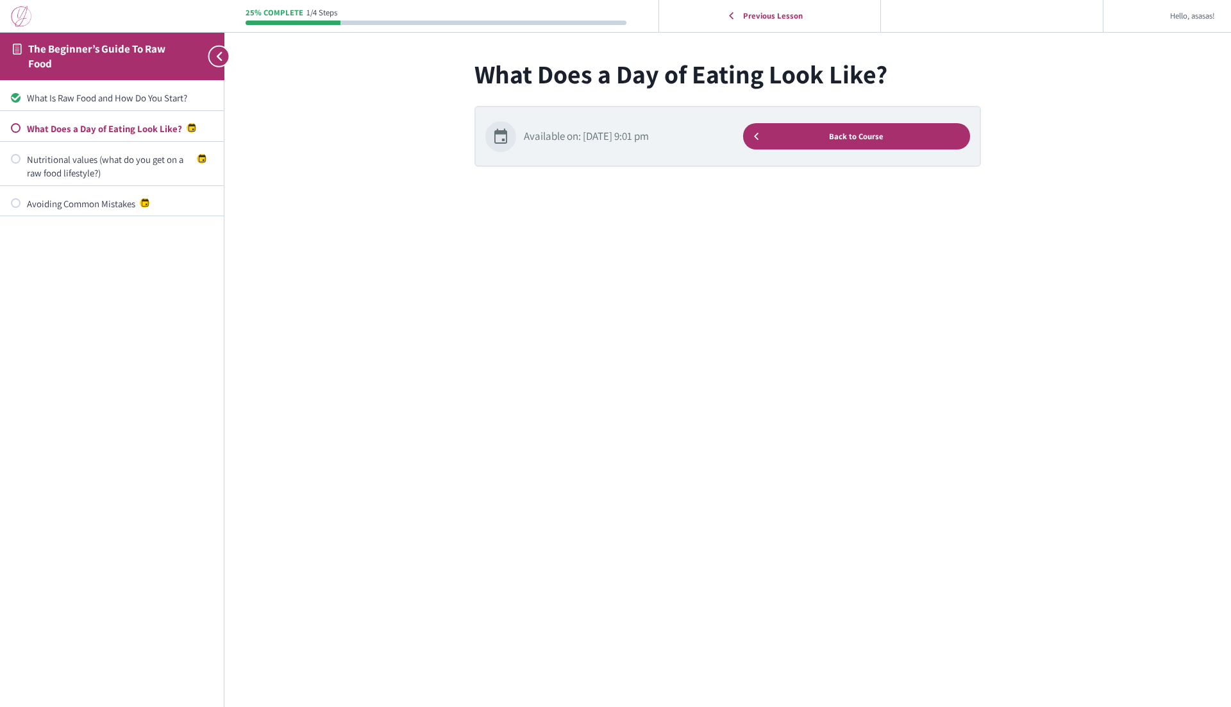
click at [22, 15] on img at bounding box center [21, 16] width 21 height 21
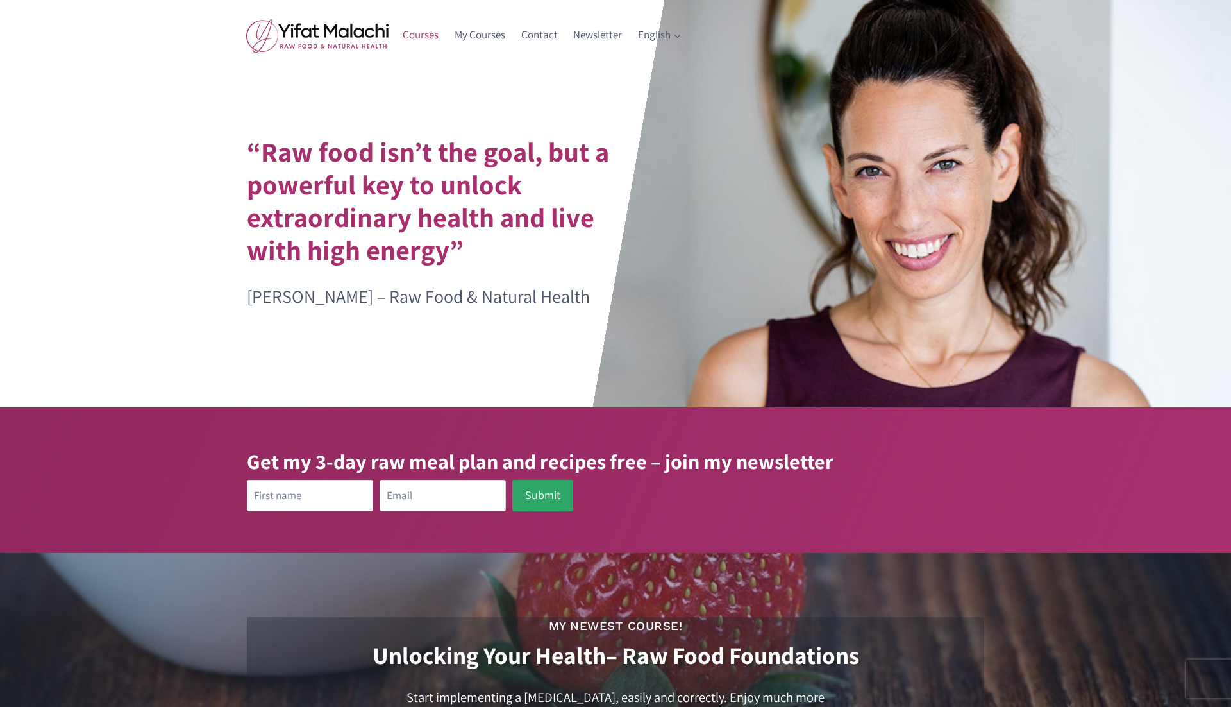
click at [416, 27] on link "Courses" at bounding box center [421, 35] width 52 height 31
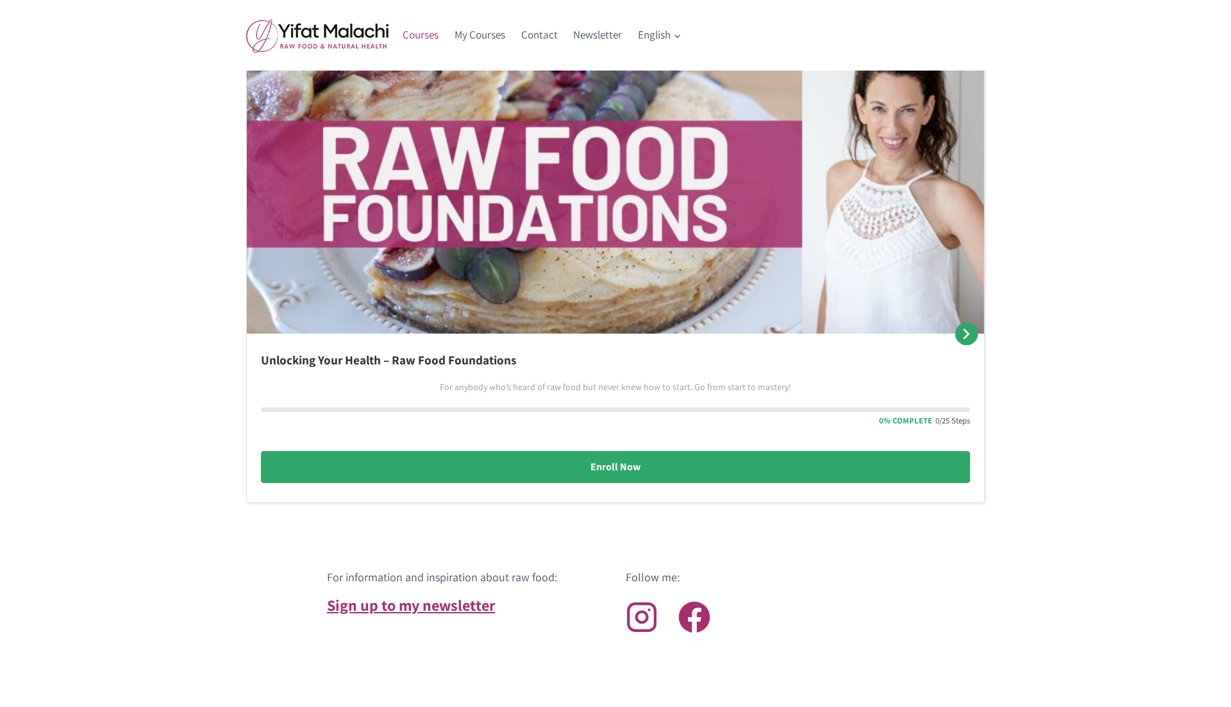
scroll to position [816, 0]
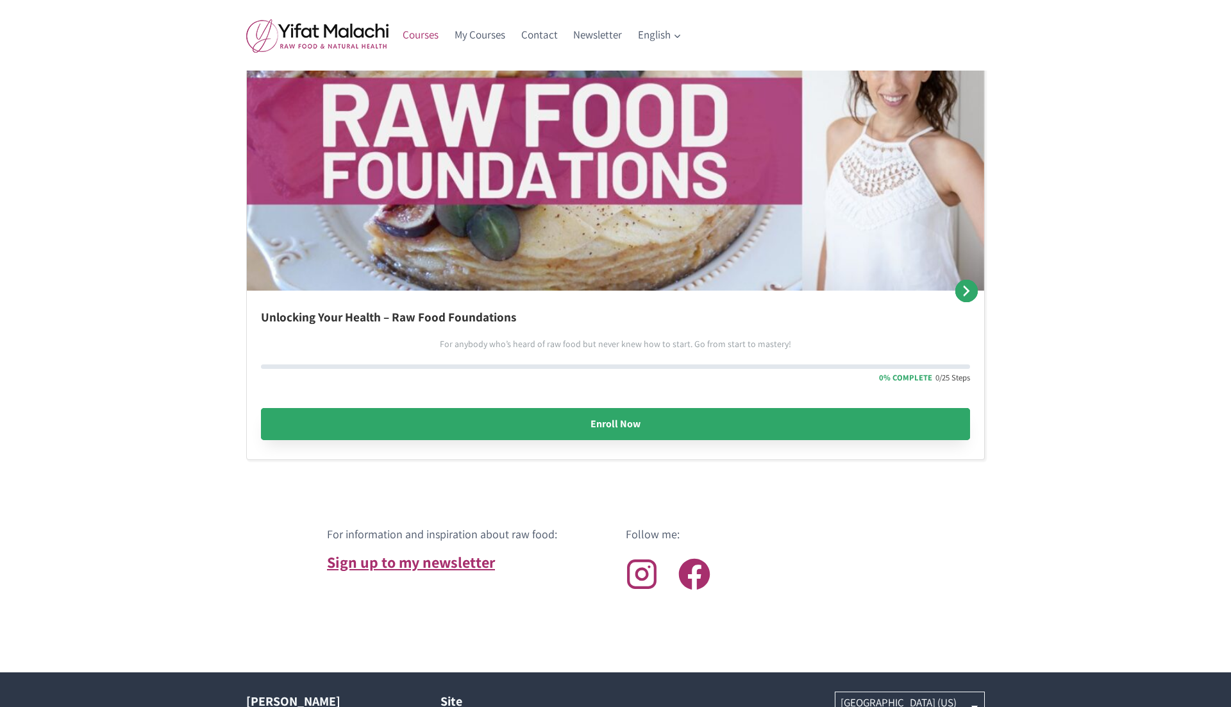
click at [617, 428] on link "Enroll Now" at bounding box center [615, 424] width 709 height 32
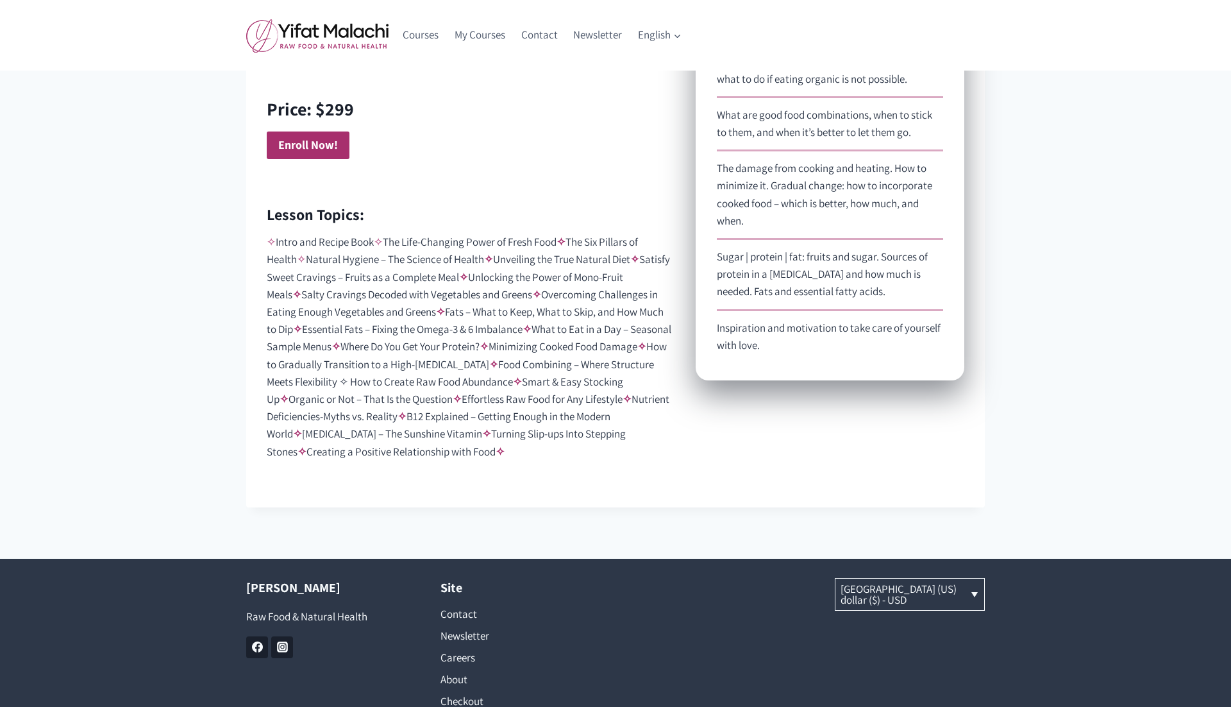
scroll to position [1035, 0]
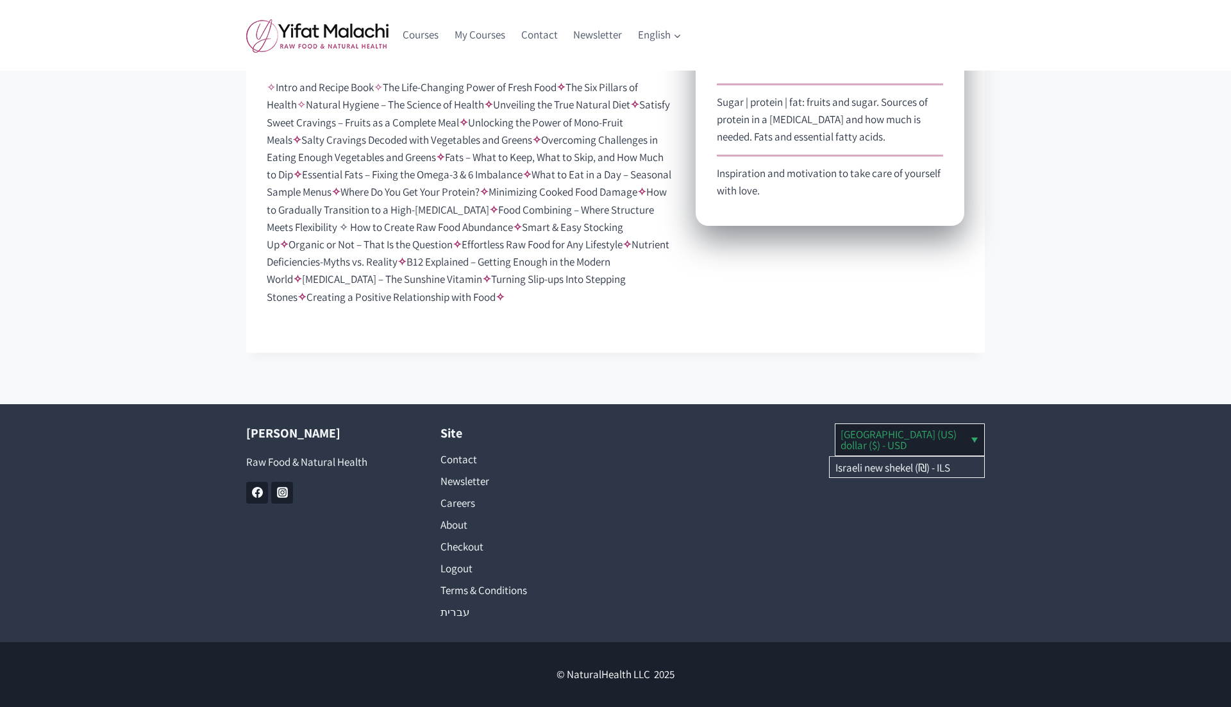
click at [936, 437] on link "[GEOGRAPHIC_DATA] (US) dollar ($) - USD" at bounding box center [910, 439] width 149 height 31
click at [924, 466] on link "Israeli new shekel (₪) - ILS" at bounding box center [907, 467] width 155 height 21
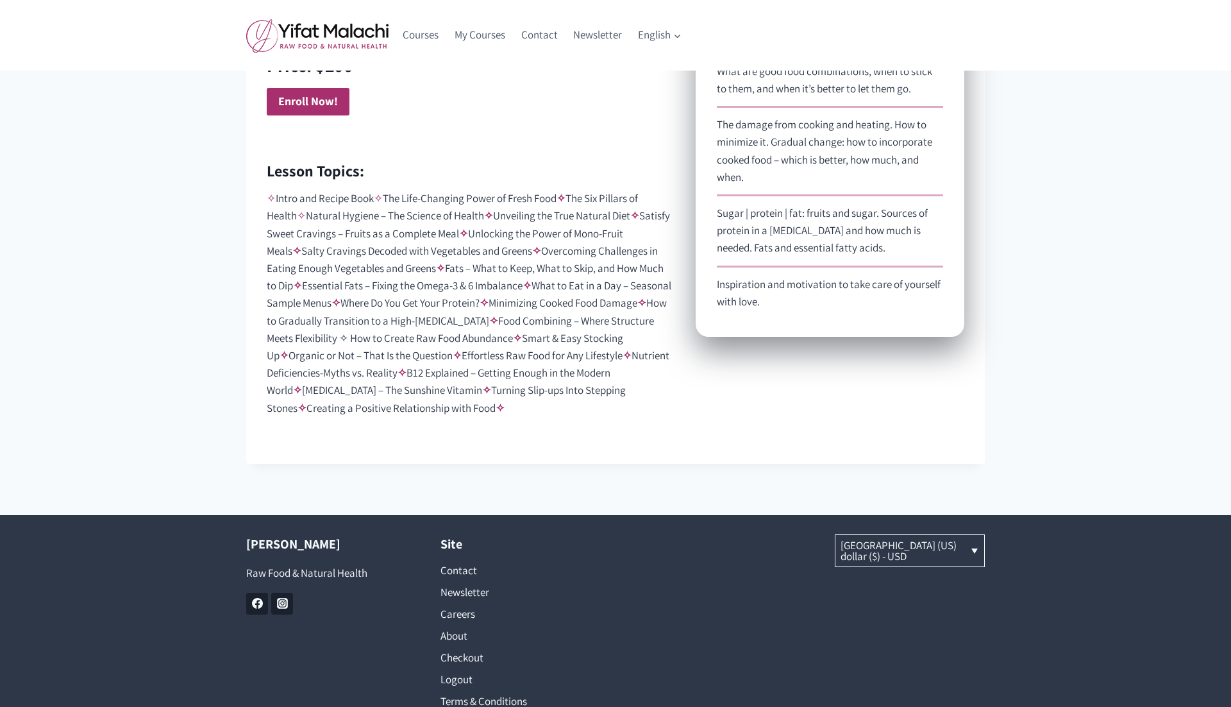
scroll to position [1035, 0]
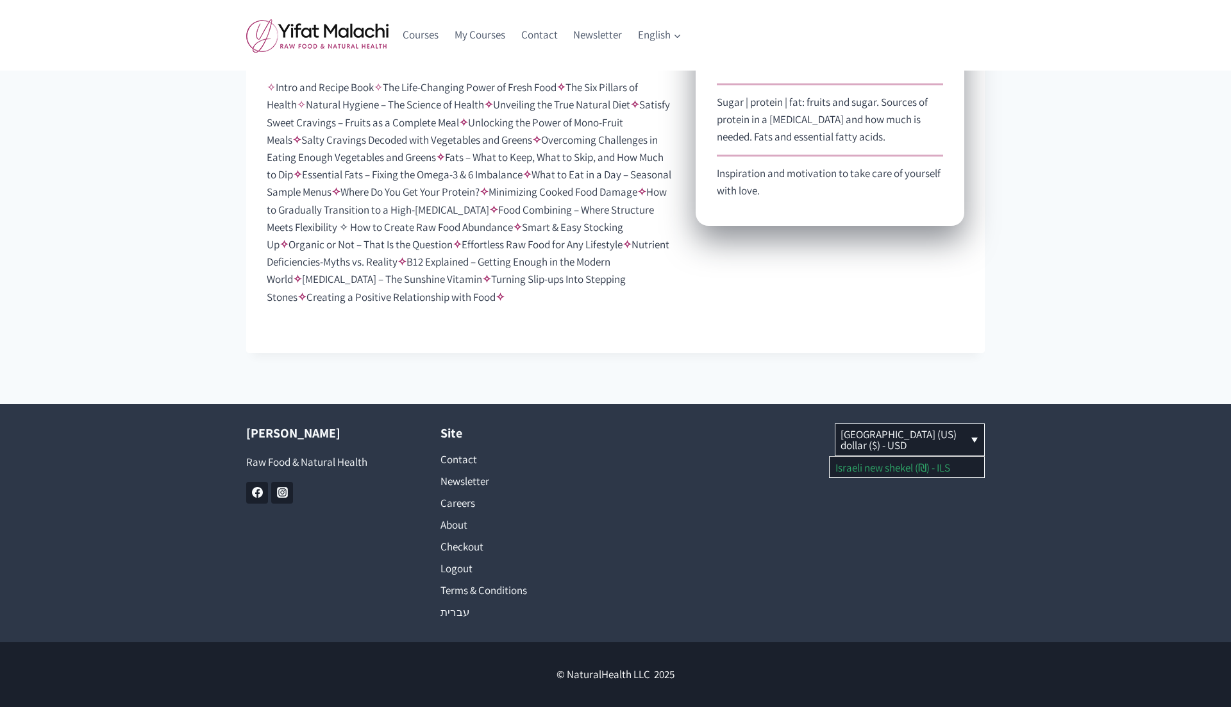
click at [859, 464] on link "Israeli new shekel (₪) - ILS" at bounding box center [907, 467] width 155 height 21
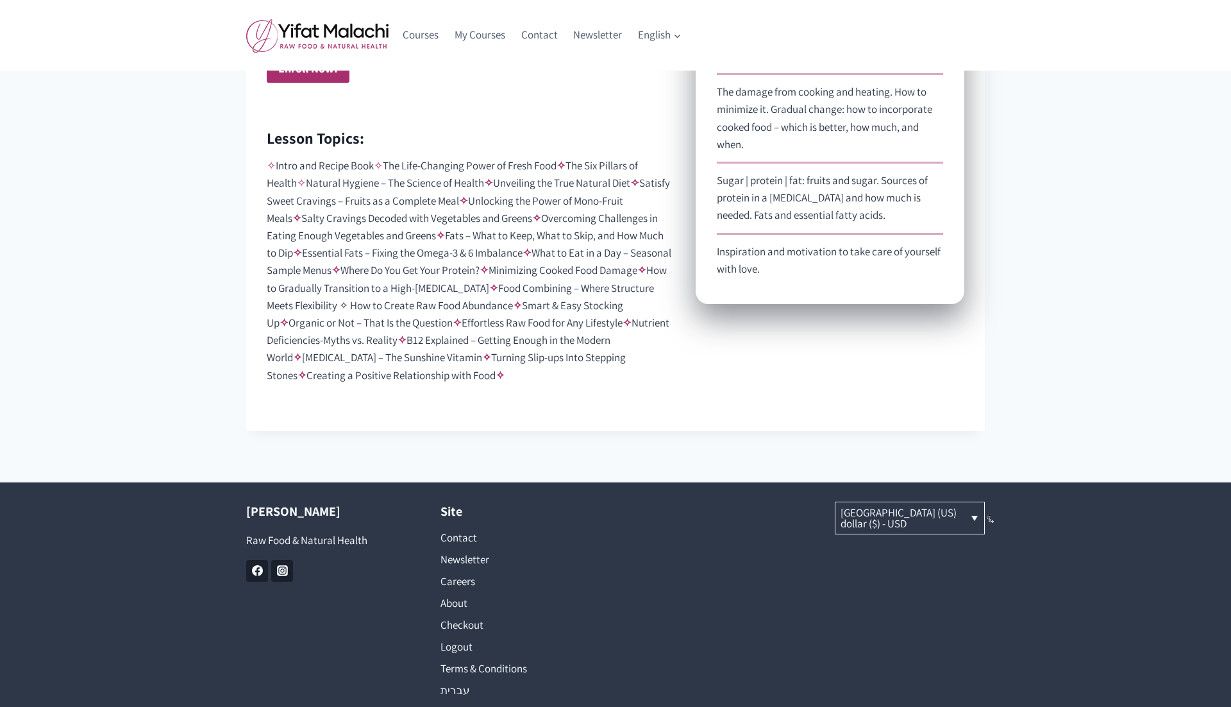
scroll to position [930, 0]
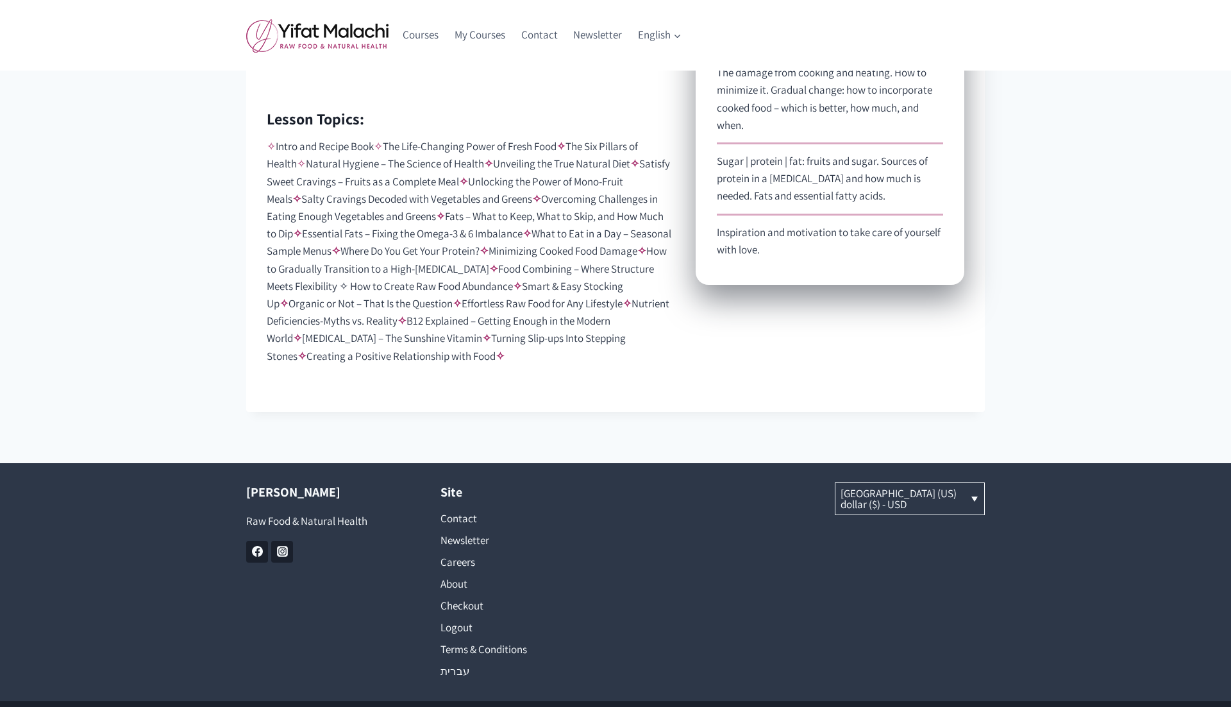
scroll to position [979, 0]
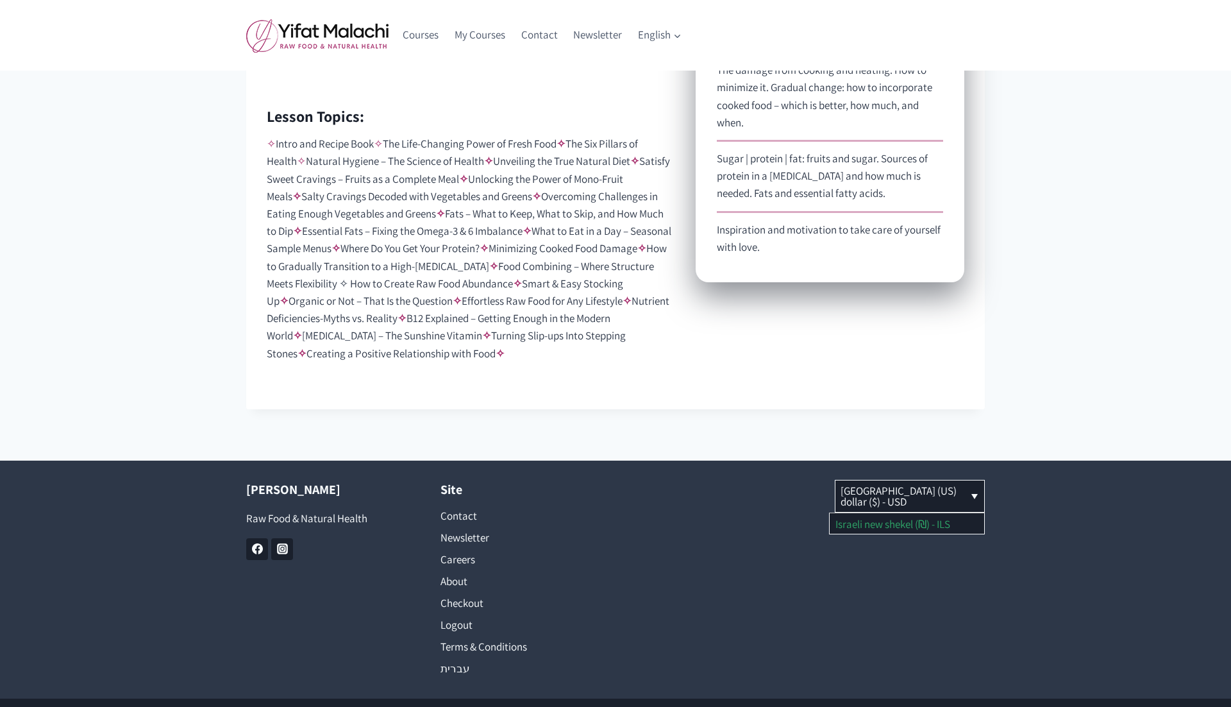
click at [872, 528] on link "Israeli new shekel (₪) - ILS" at bounding box center [907, 523] width 155 height 21
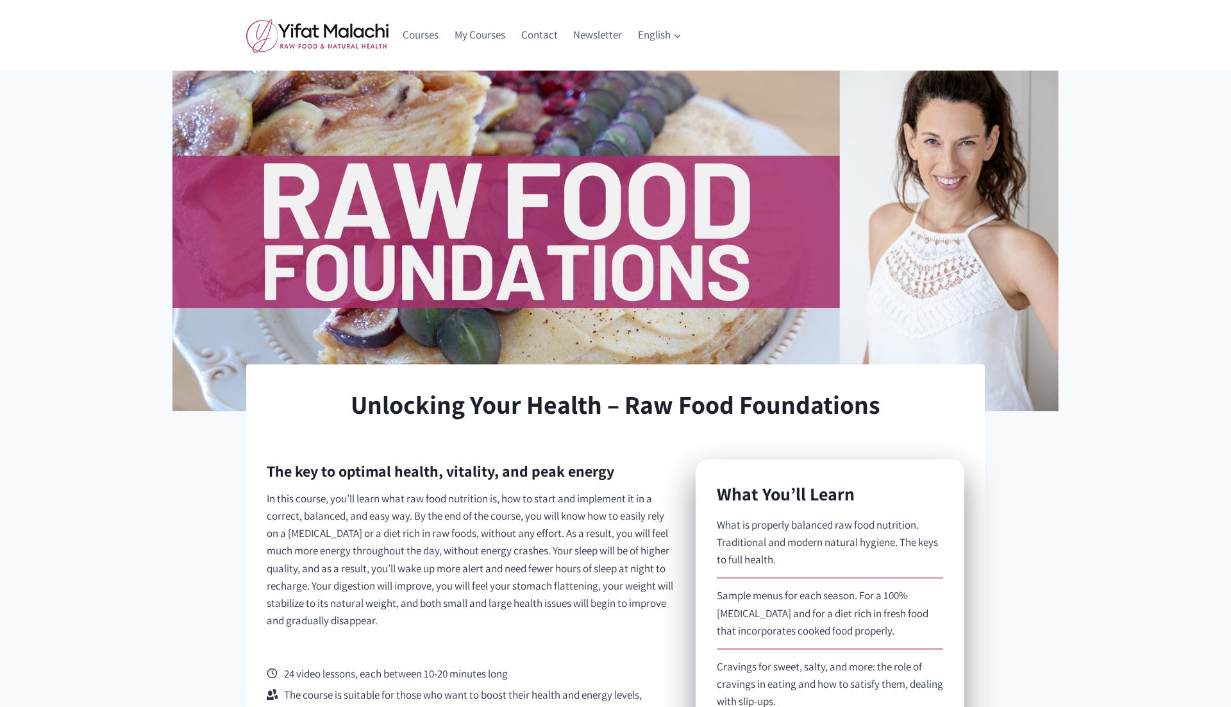
scroll to position [72, 0]
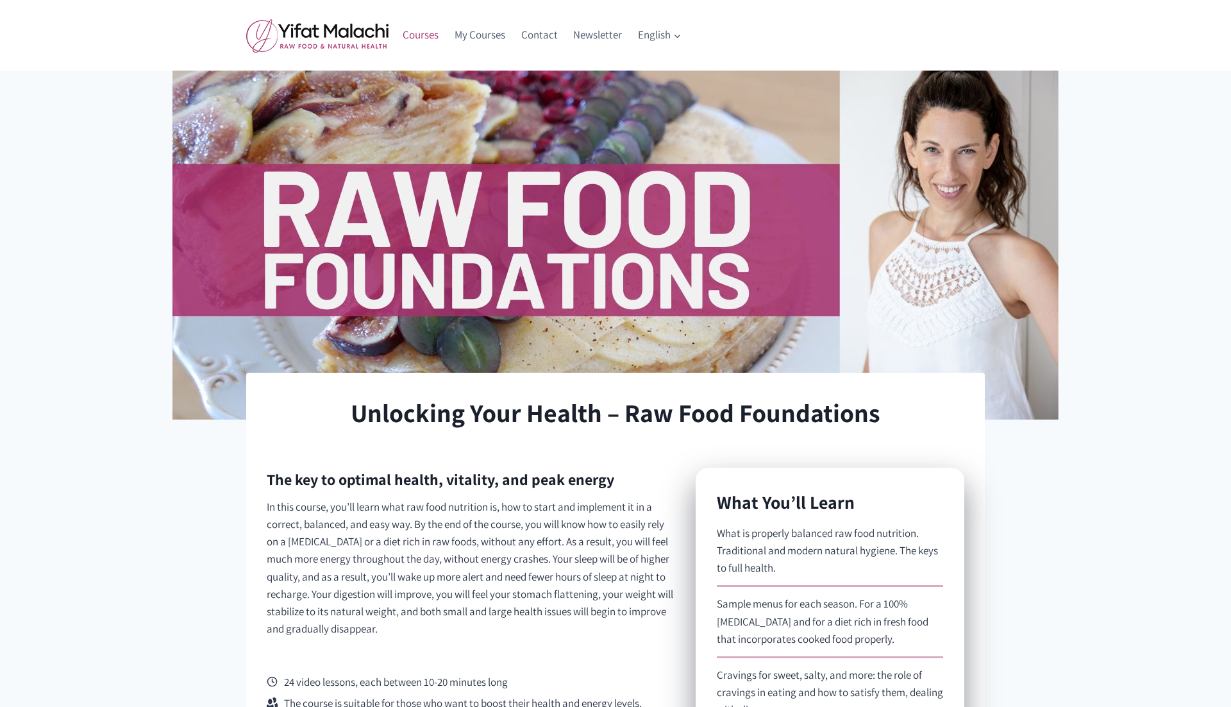
click at [415, 33] on link "Courses" at bounding box center [421, 35] width 52 height 31
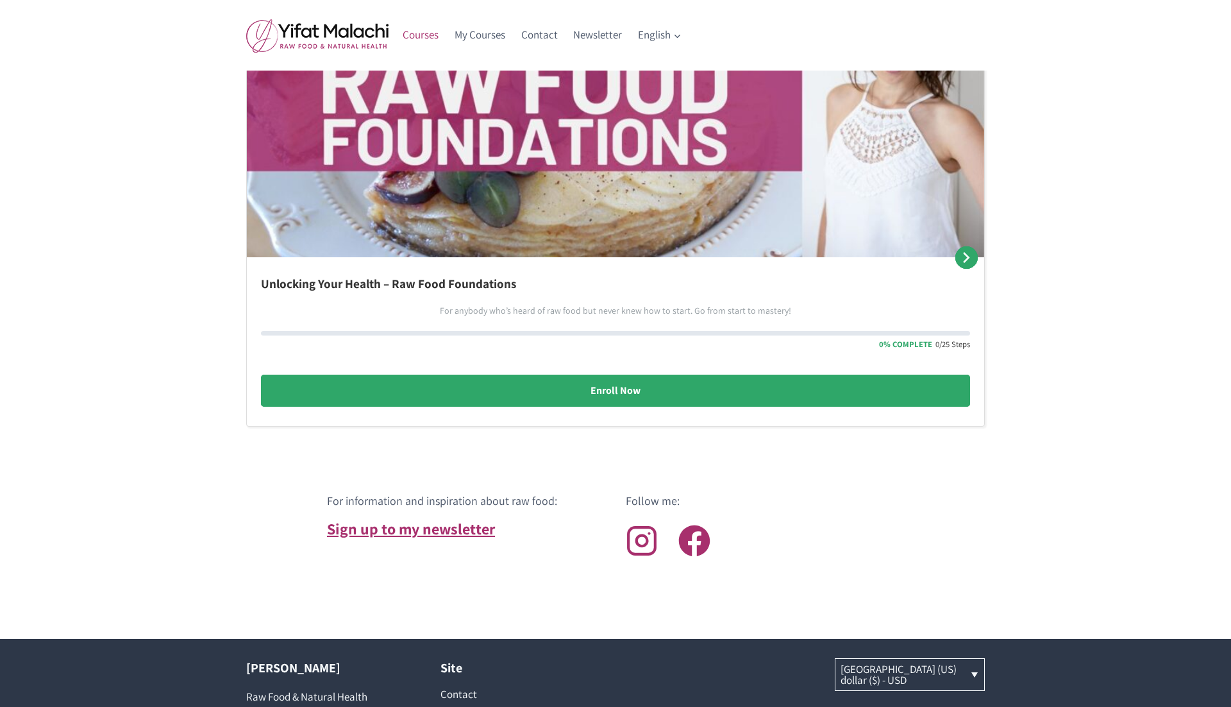
scroll to position [895, 0]
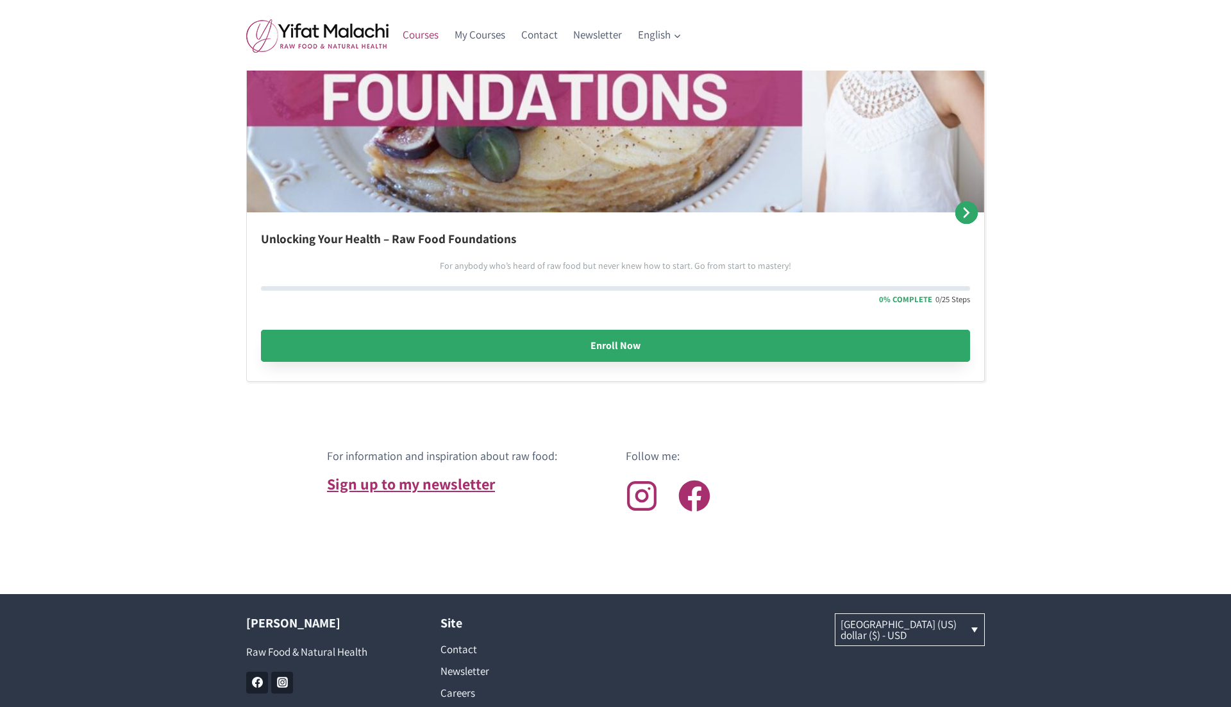
click at [627, 346] on link "Enroll Now" at bounding box center [615, 346] width 709 height 32
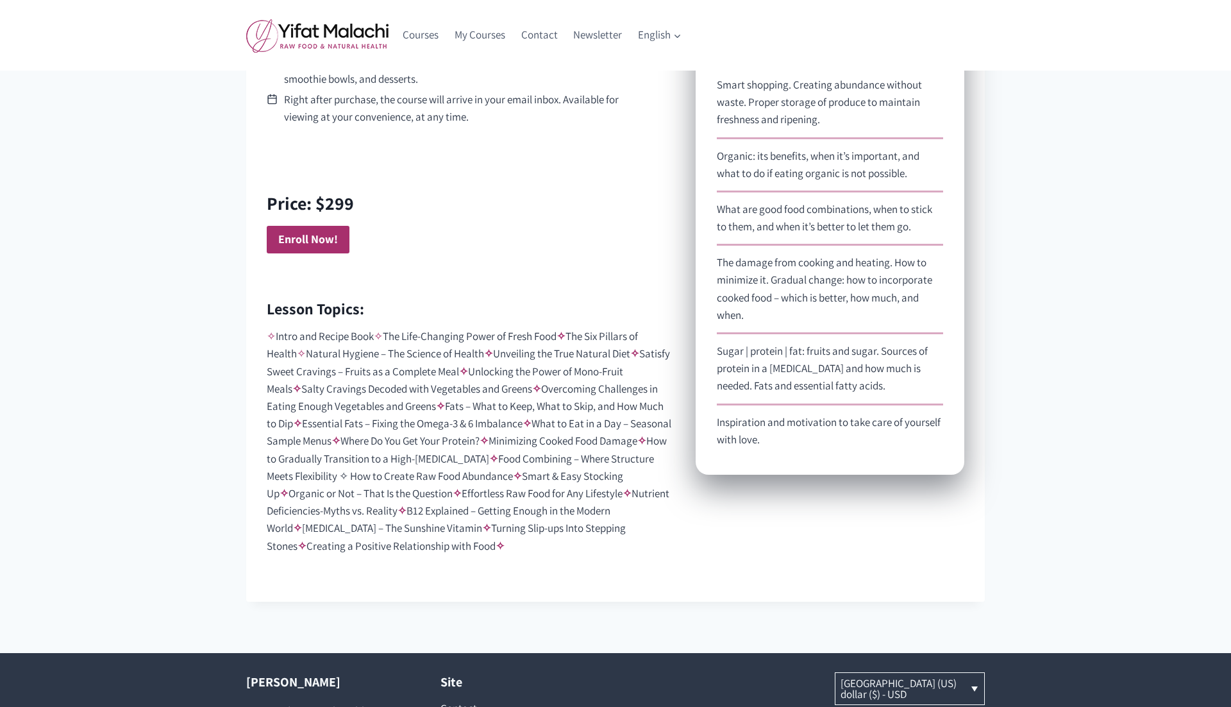
scroll to position [732, 0]
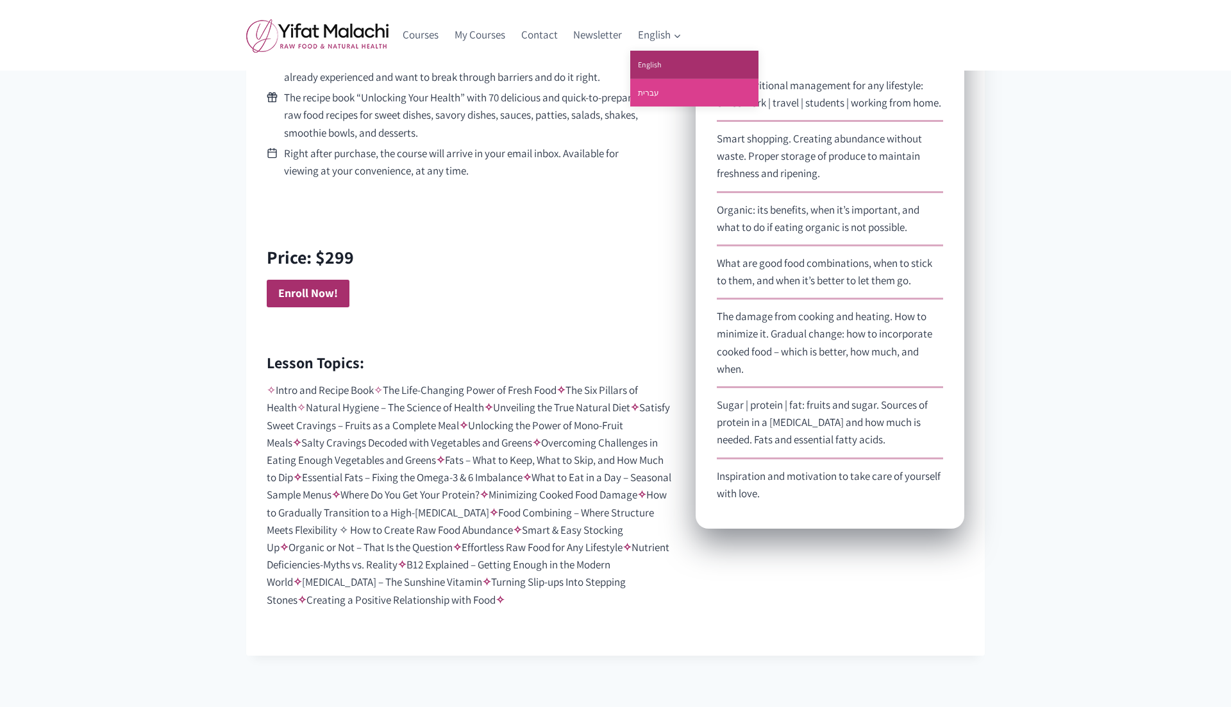
click at [660, 89] on link "עברית" at bounding box center [694, 93] width 128 height 28
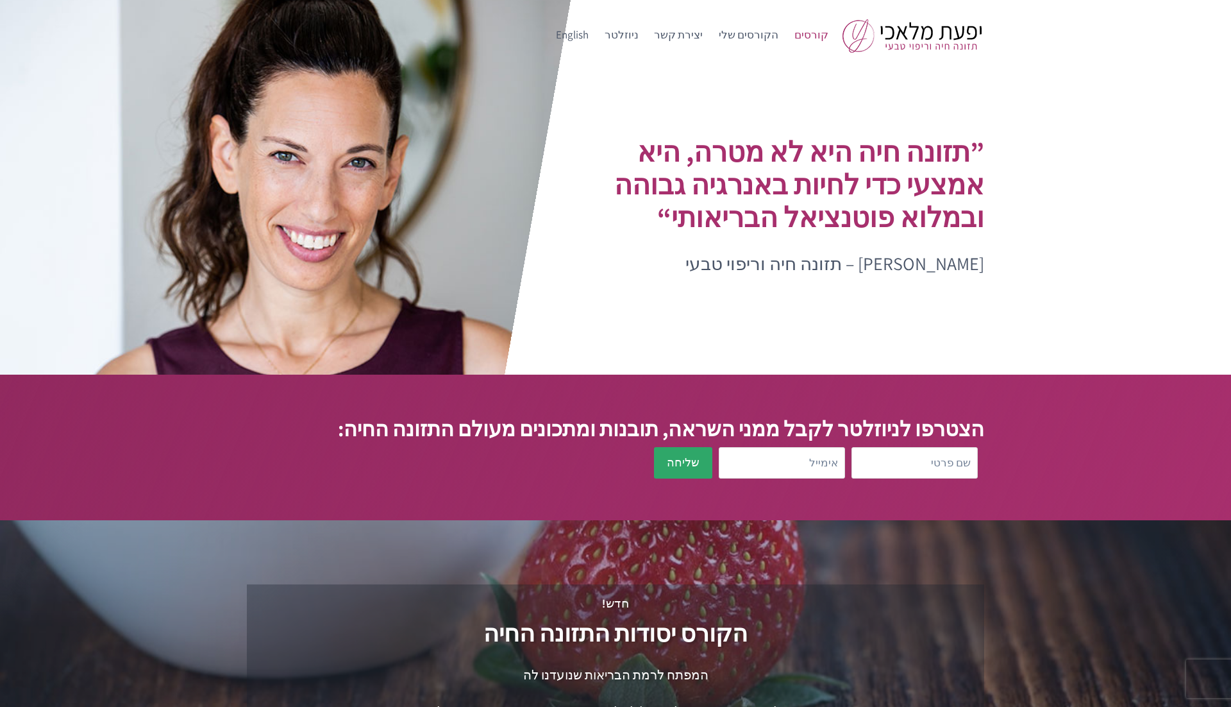
click at [811, 33] on link "קורסים" at bounding box center [811, 35] width 50 height 31
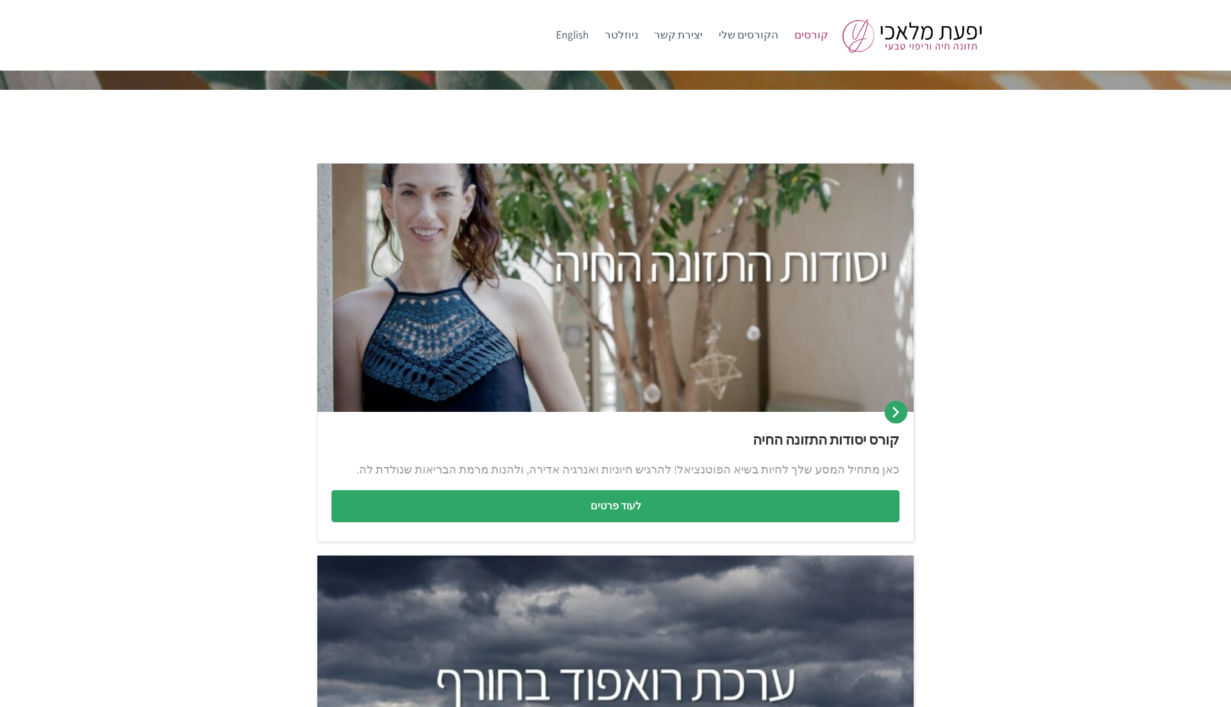
scroll to position [119, 0]
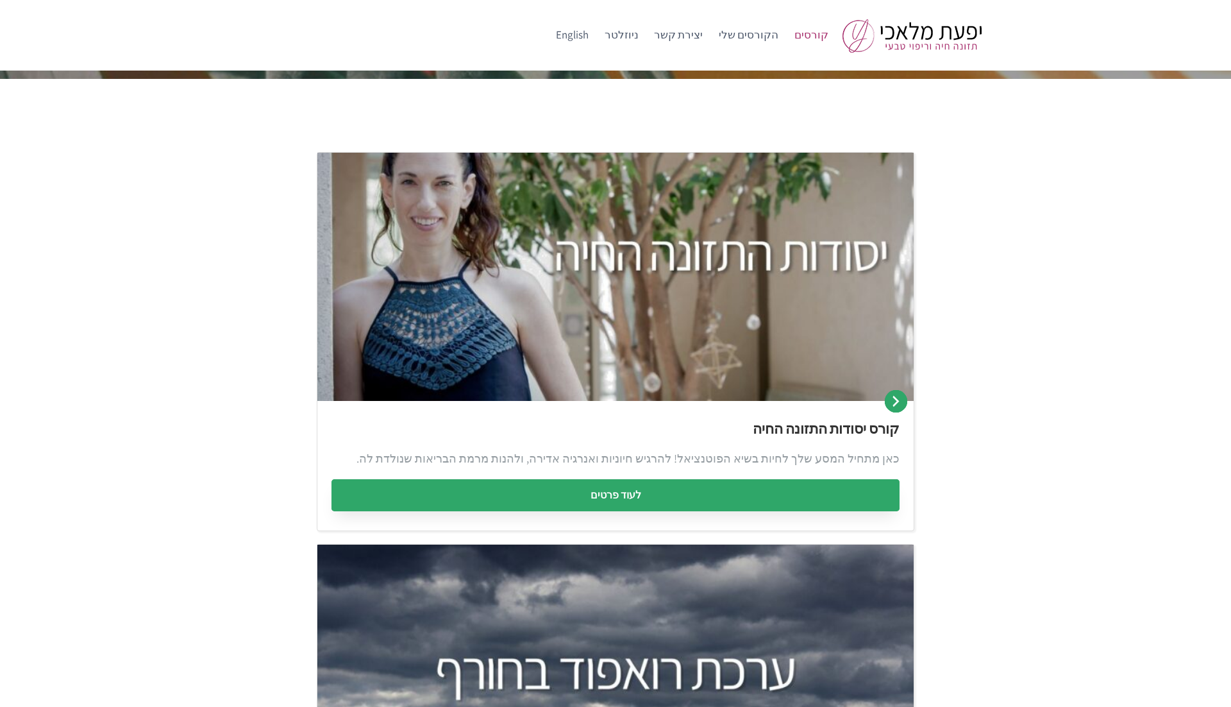
click at [586, 500] on link "לעוד פרטים" at bounding box center [616, 495] width 568 height 32
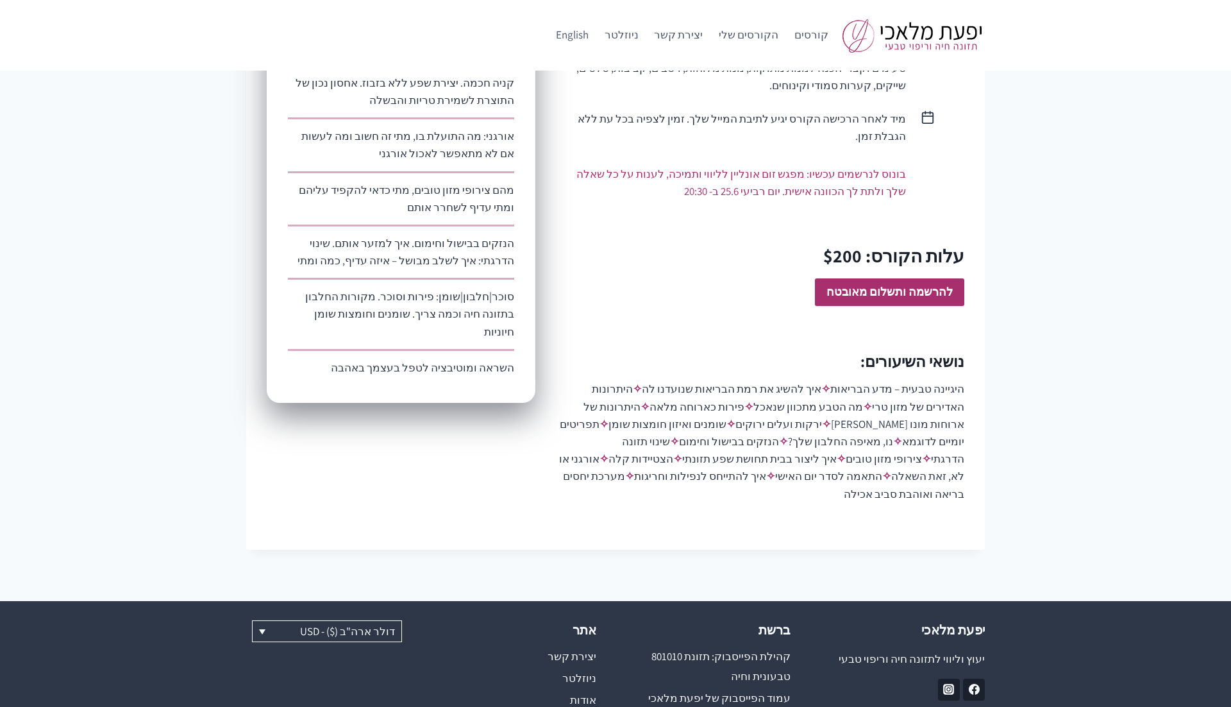
scroll to position [773, 0]
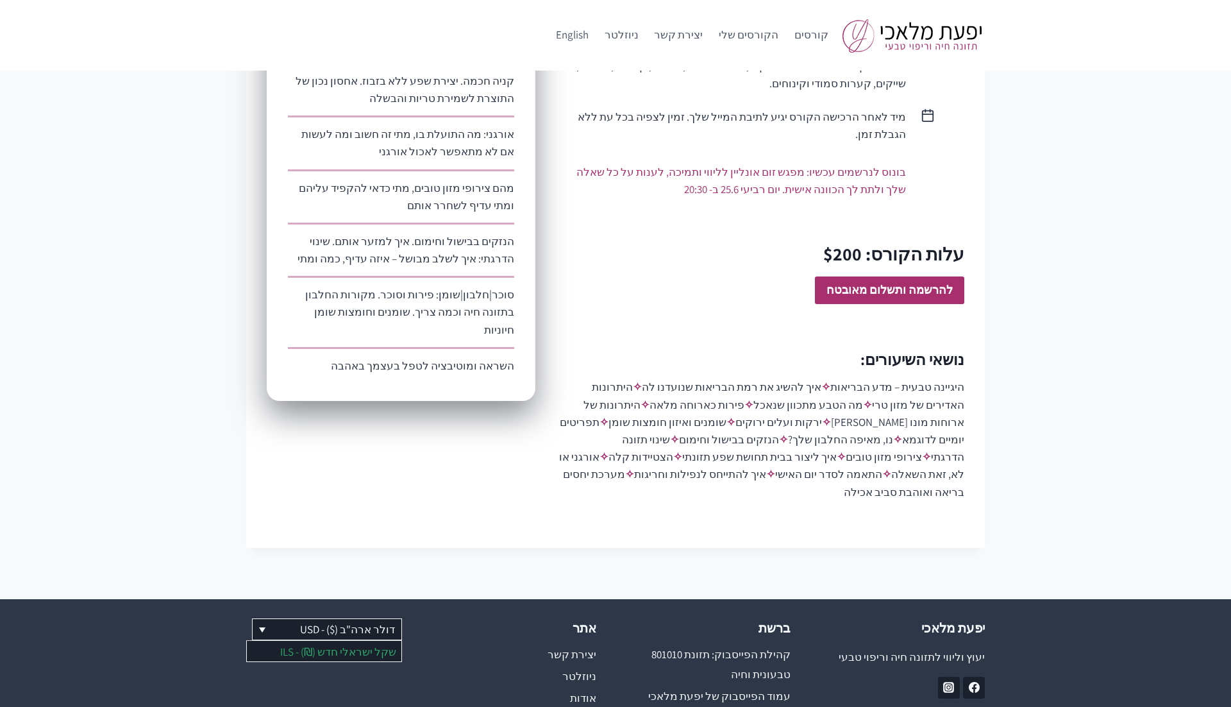
click at [339, 641] on link "שקל ישראלי חדש (₪) - ILS" at bounding box center [324, 651] width 155 height 21
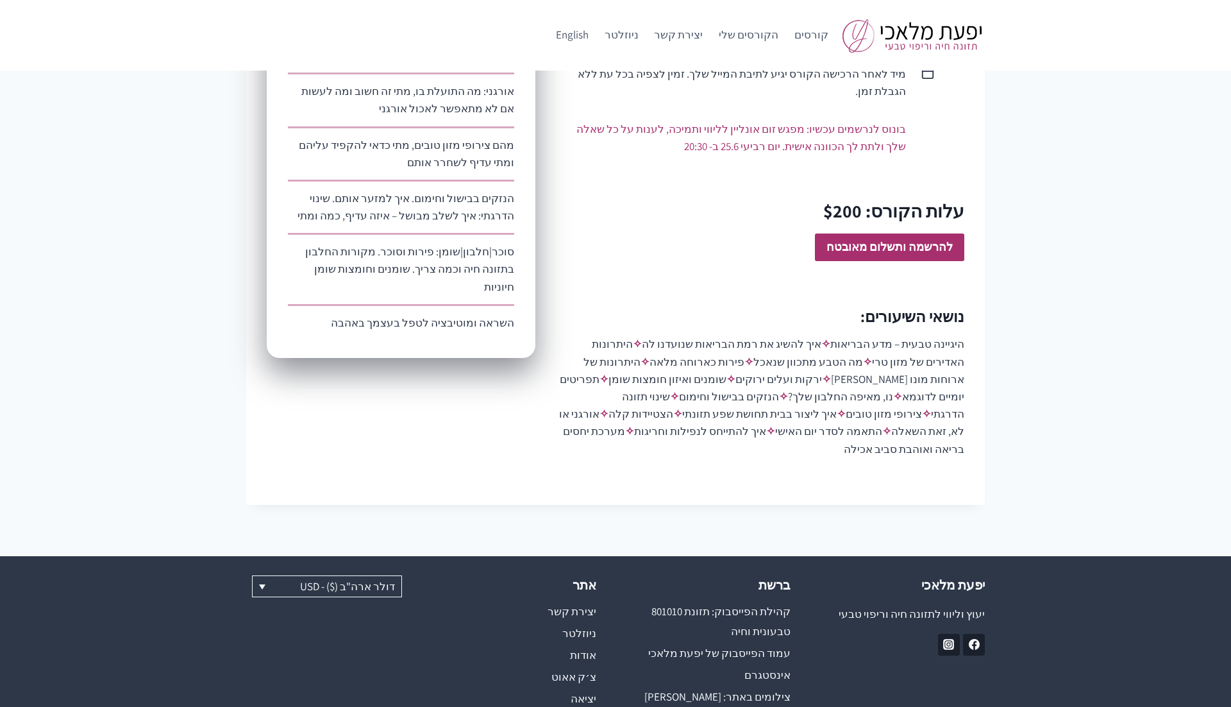
scroll to position [779, 0]
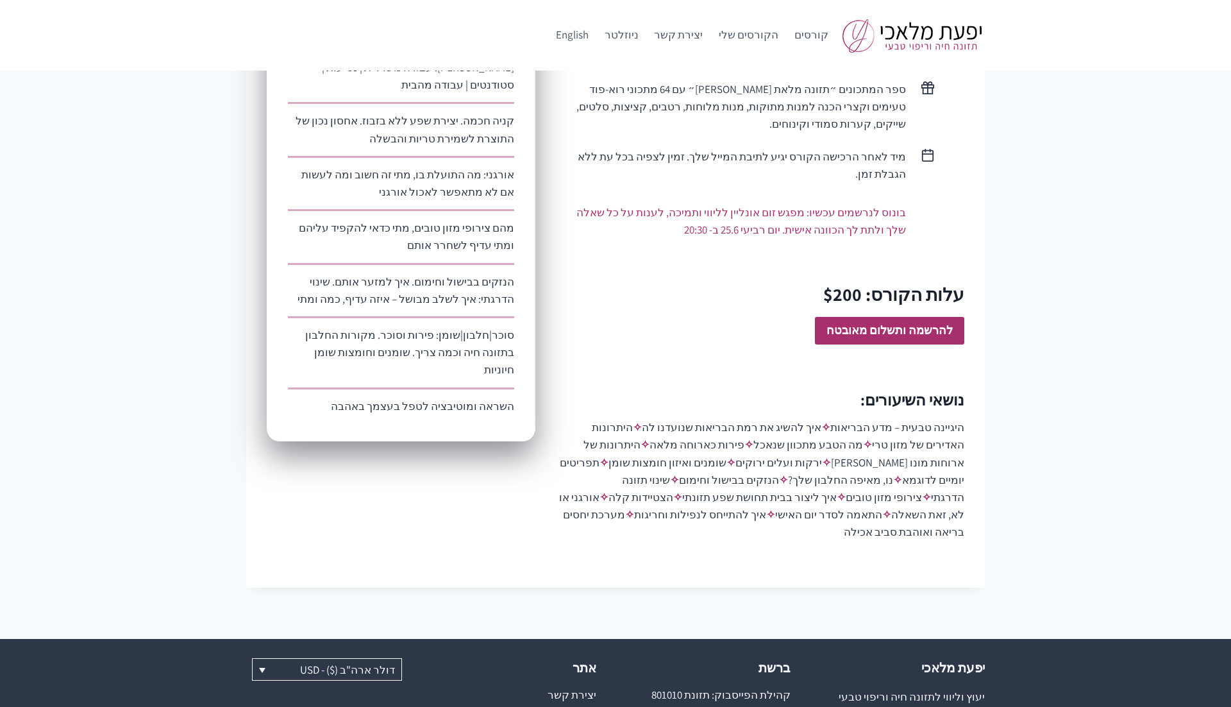
scroll to position [963, 0]
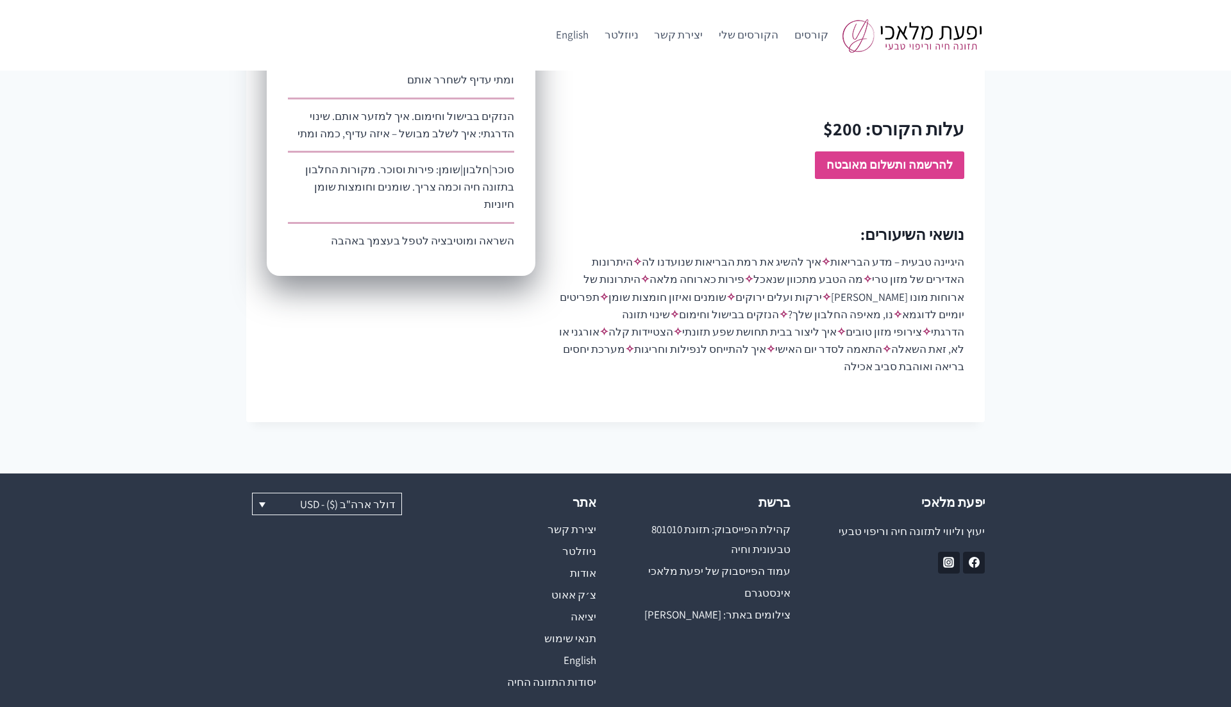
click at [871, 157] on strong "להרשמה ותשלום מאובטח" at bounding box center [890, 164] width 126 height 15
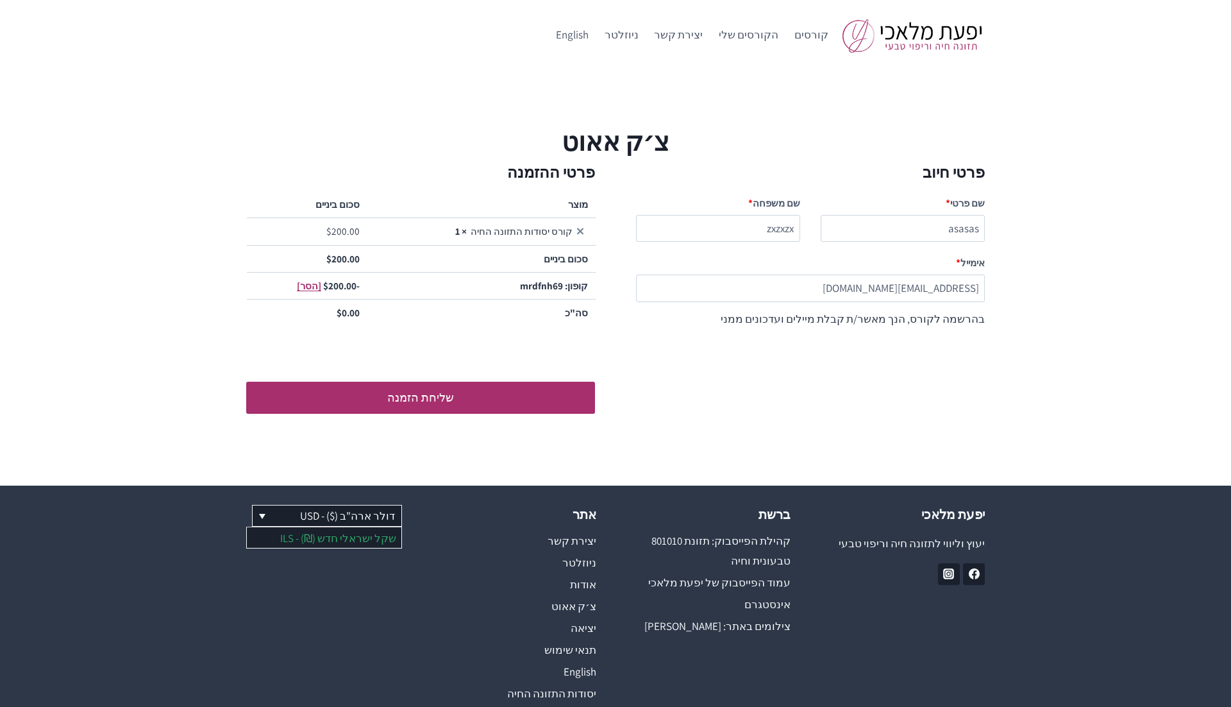
click at [353, 541] on link "שקל ישראלי חדש (₪) - ILS" at bounding box center [324, 537] width 155 height 21
click at [349, 623] on div "דולר ארה"ב ($) - USD שקל ישראלי חדש (₪) - ILS" at bounding box center [324, 605] width 156 height 200
click at [822, 36] on link "קורסים" at bounding box center [811, 35] width 50 height 31
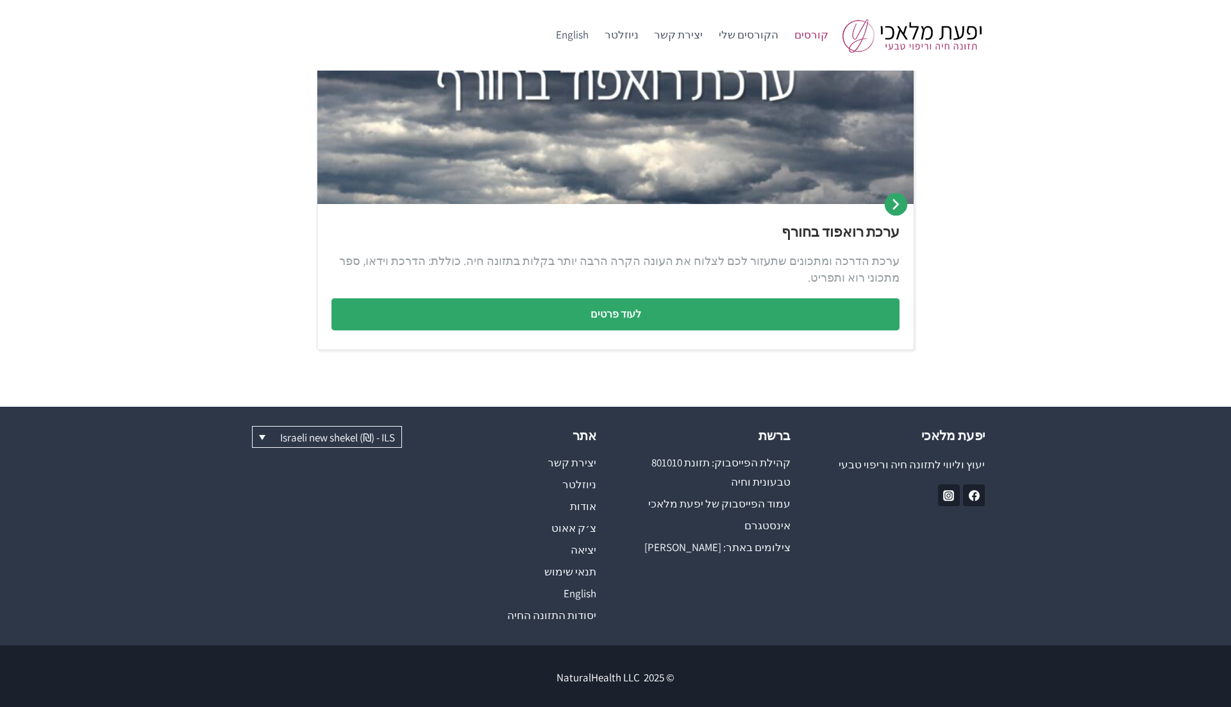
scroll to position [711, 0]
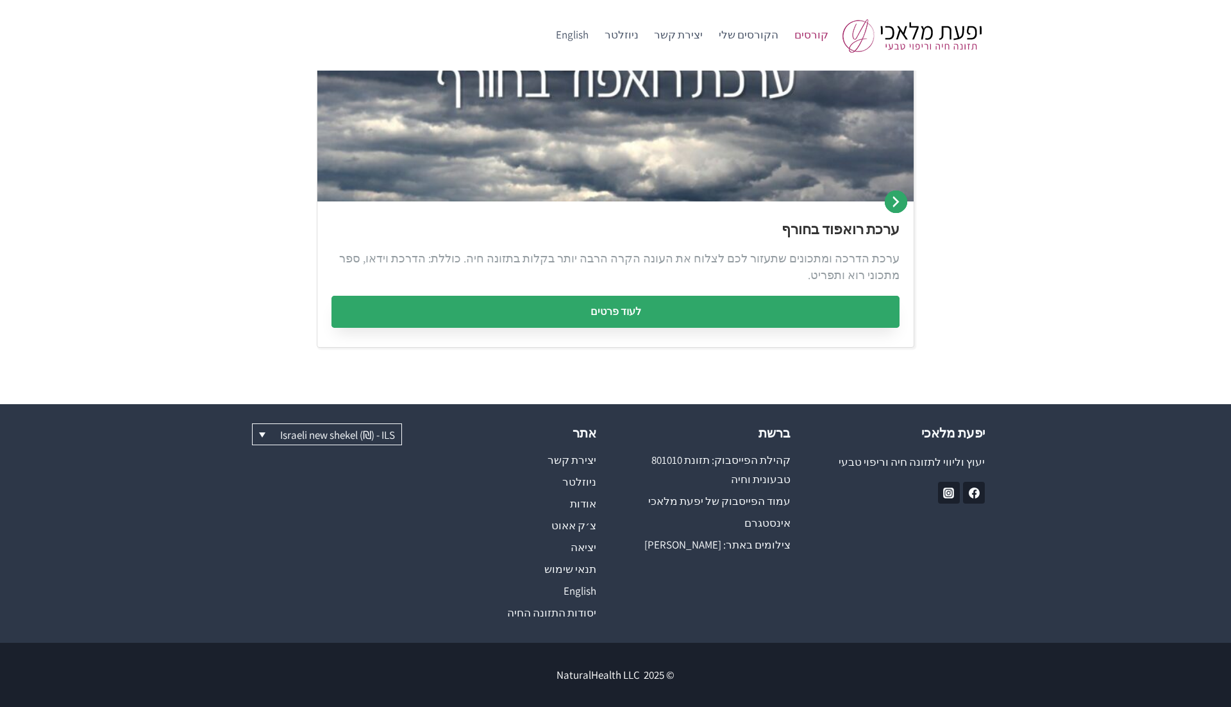
click at [634, 303] on link "לעוד פרטים" at bounding box center [616, 312] width 568 height 32
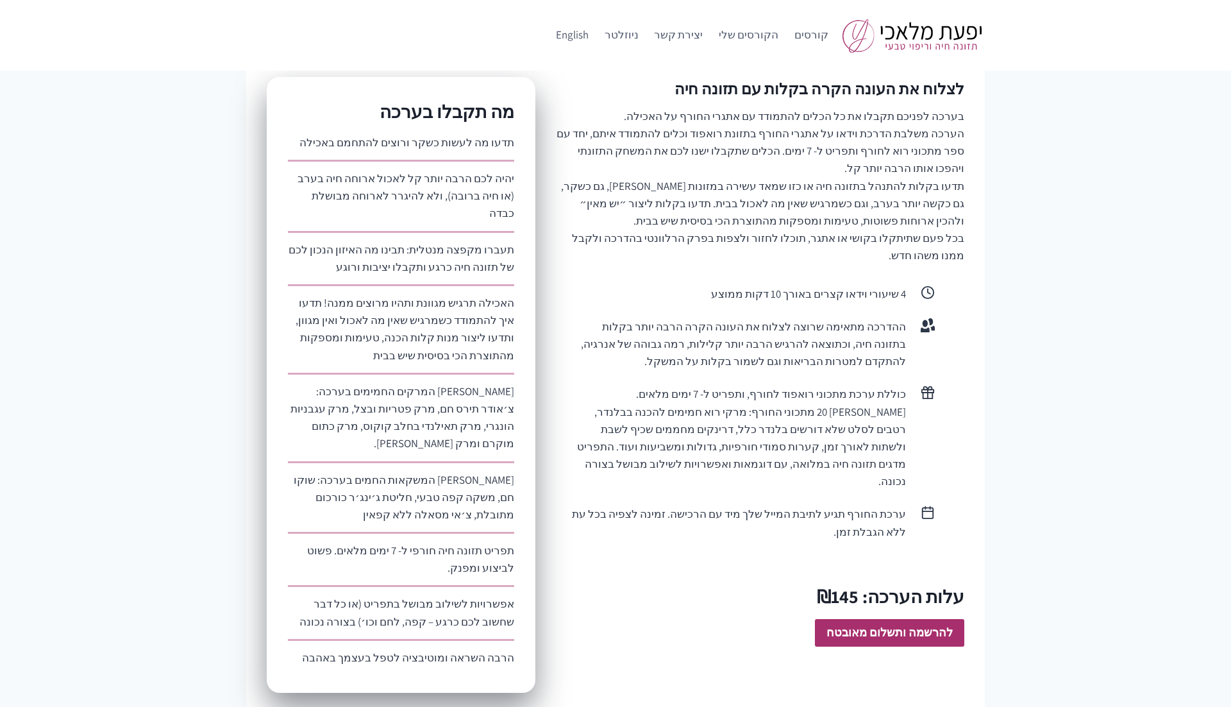
scroll to position [666, 0]
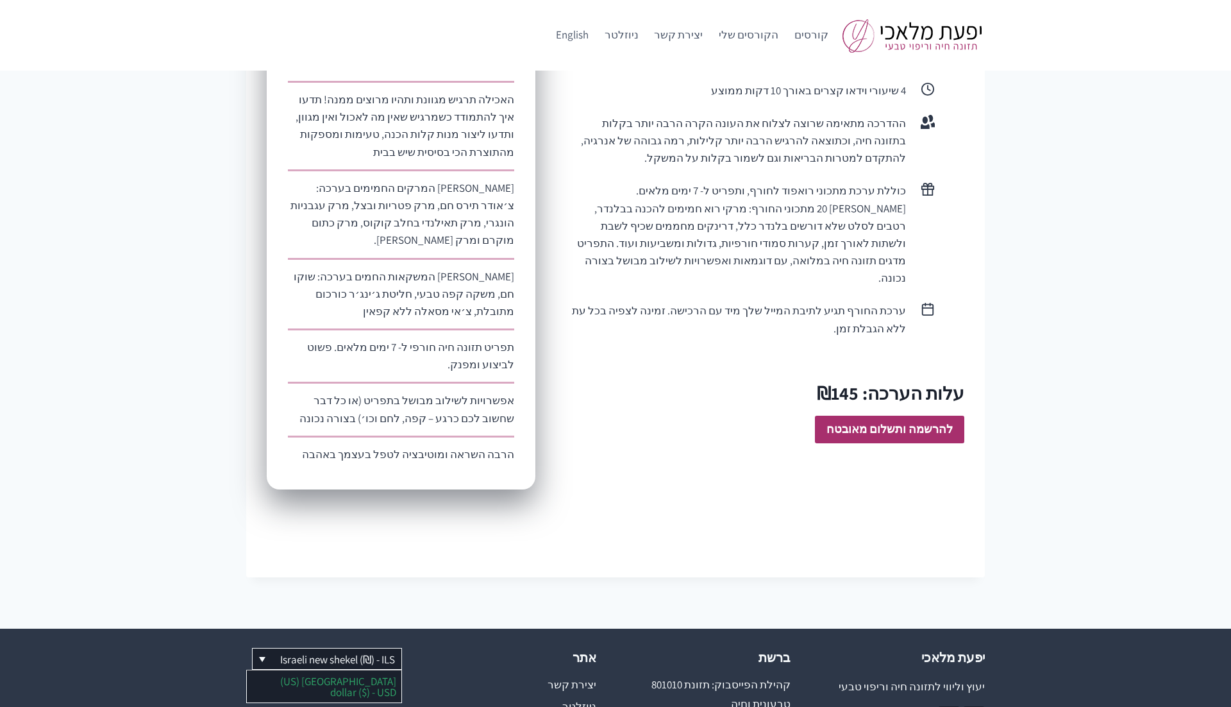
click at [337, 670] on link "[GEOGRAPHIC_DATA] (US) dollar ($) - USD" at bounding box center [324, 685] width 155 height 31
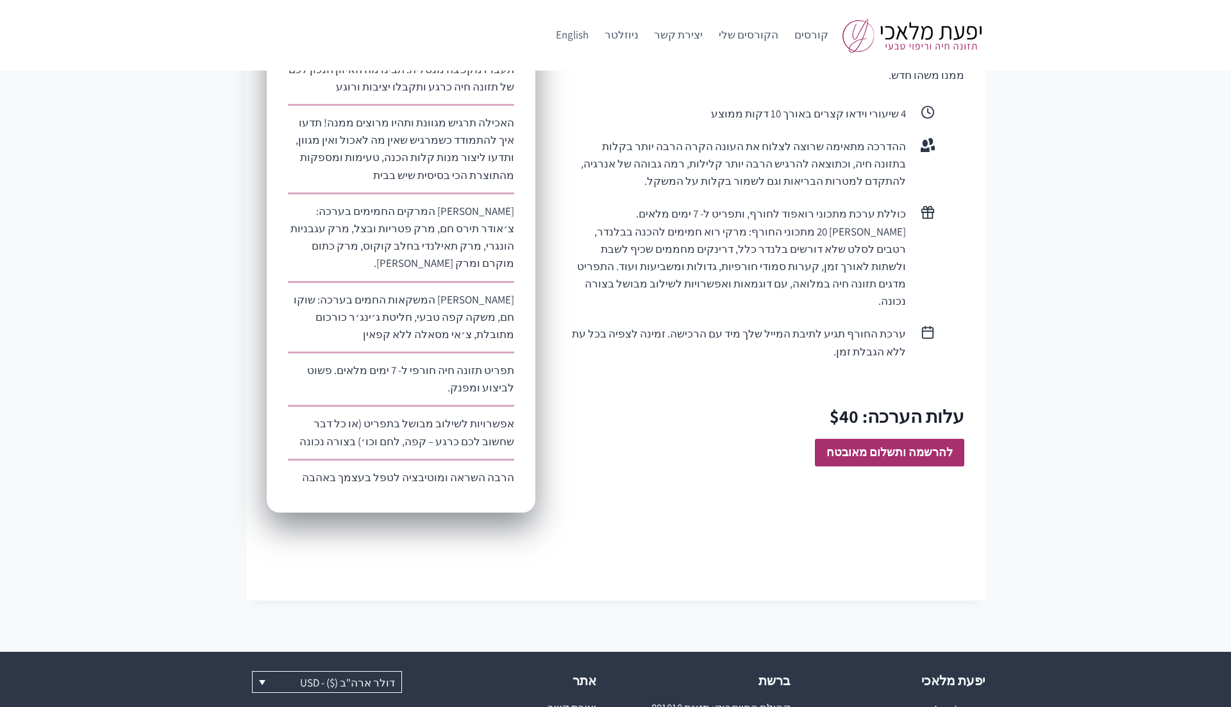
scroll to position [645, 0]
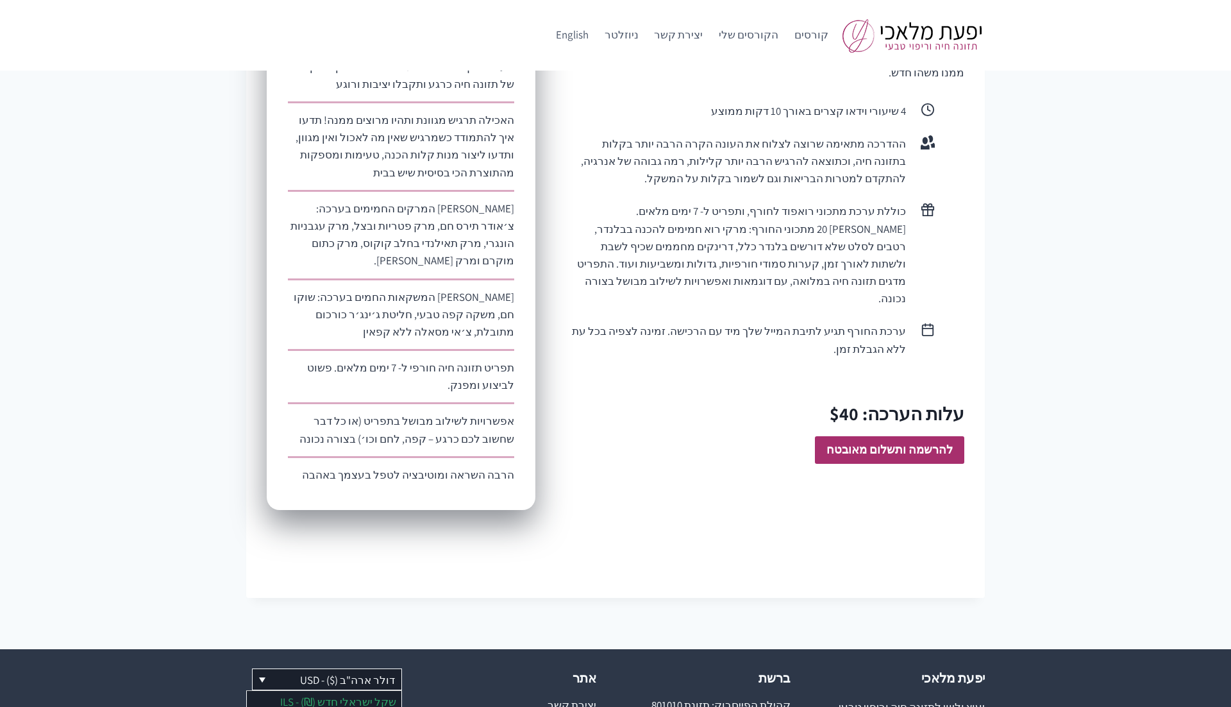
click at [368, 691] on link "שקל ישראלי חדש (₪) - ILS" at bounding box center [324, 701] width 155 height 21
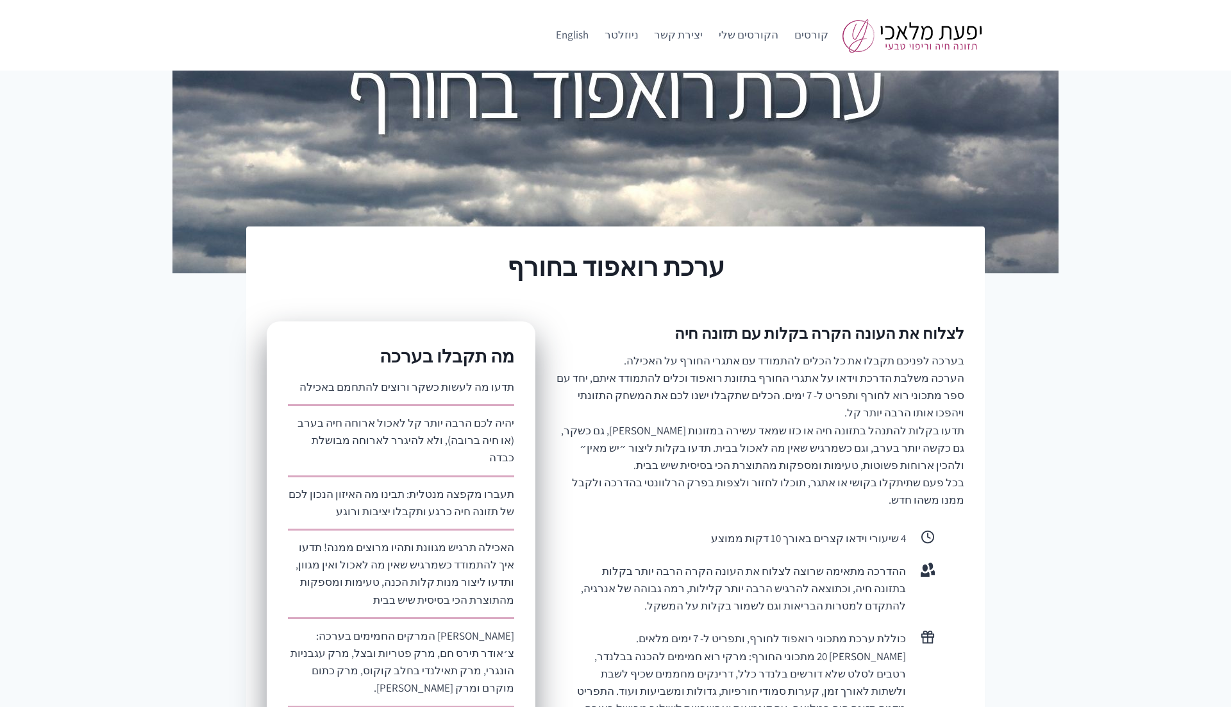
scroll to position [0, 0]
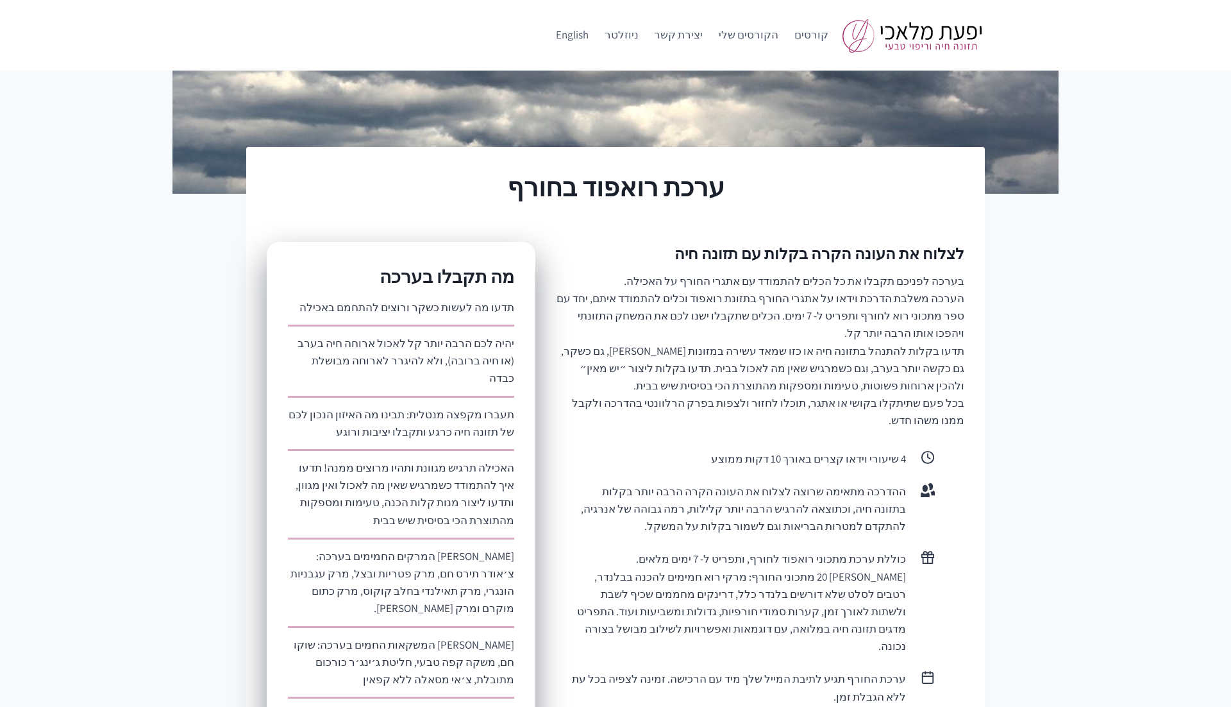
scroll to position [834, 0]
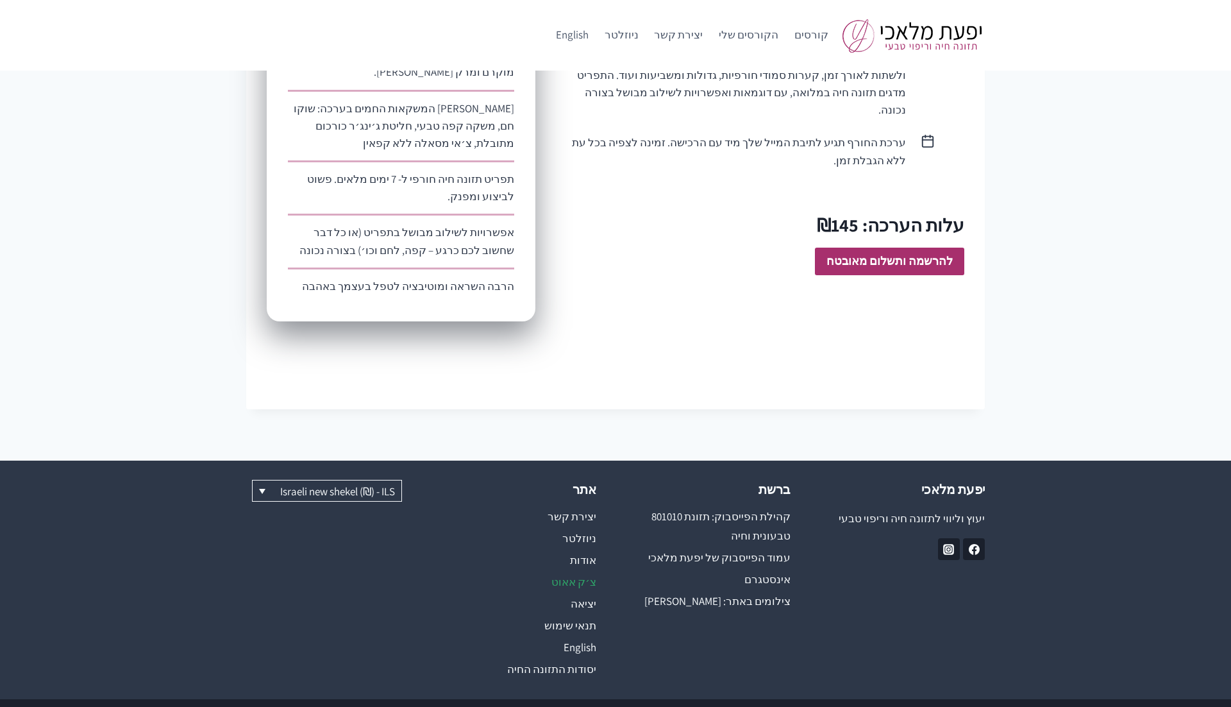
click at [582, 571] on link "צ׳ק אאוט" at bounding box center [519, 582] width 156 height 22
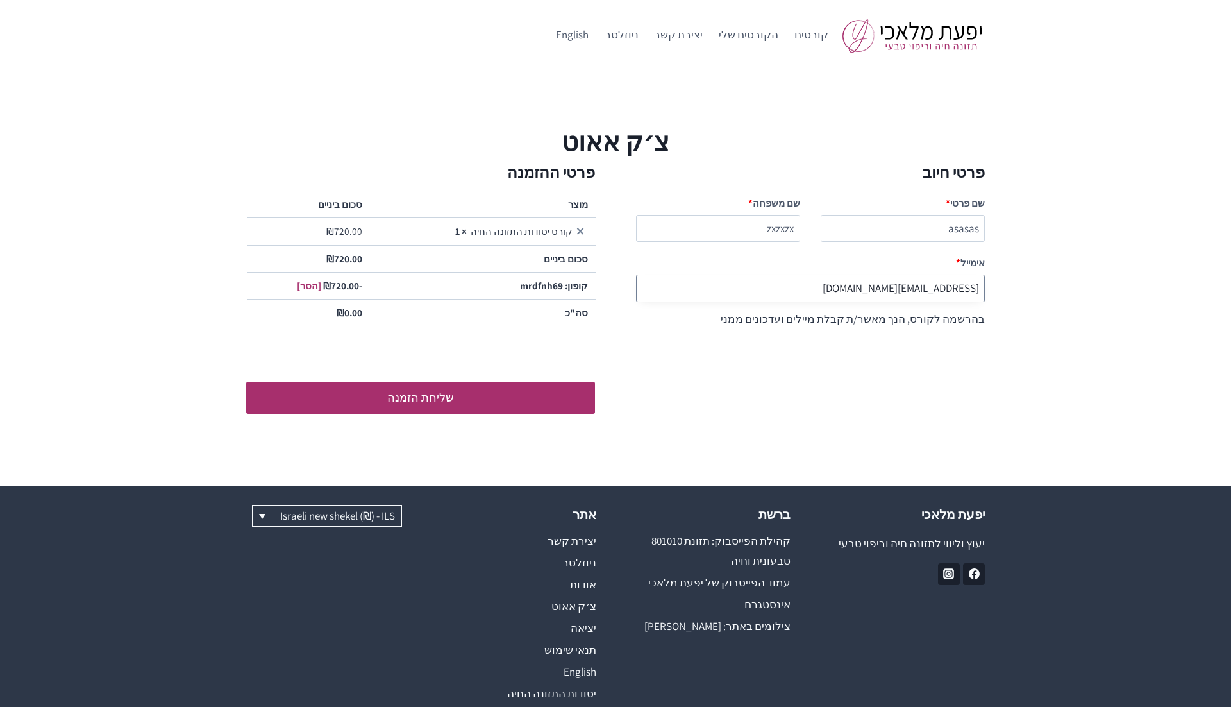
click at [815, 289] on input "[EMAIL_ADDRESS][DOMAIN_NAME]" at bounding box center [810, 288] width 349 height 28
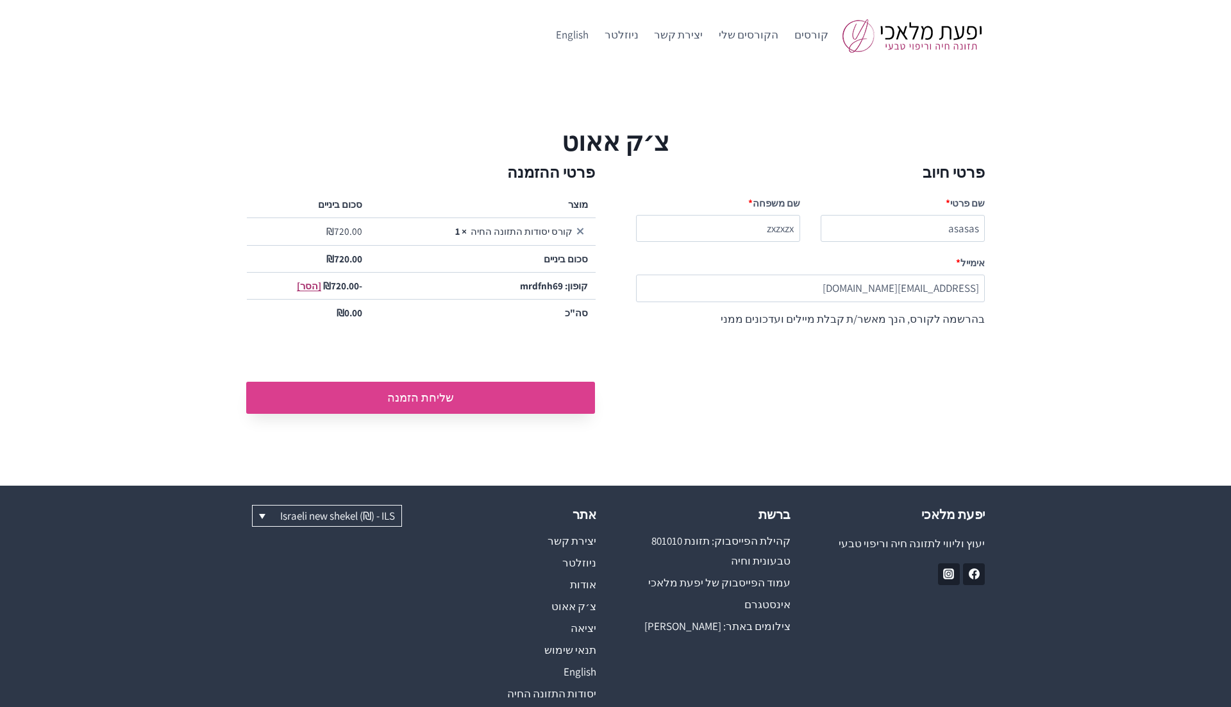
click at [419, 395] on button "שליחת הזמנה" at bounding box center [420, 398] width 349 height 32
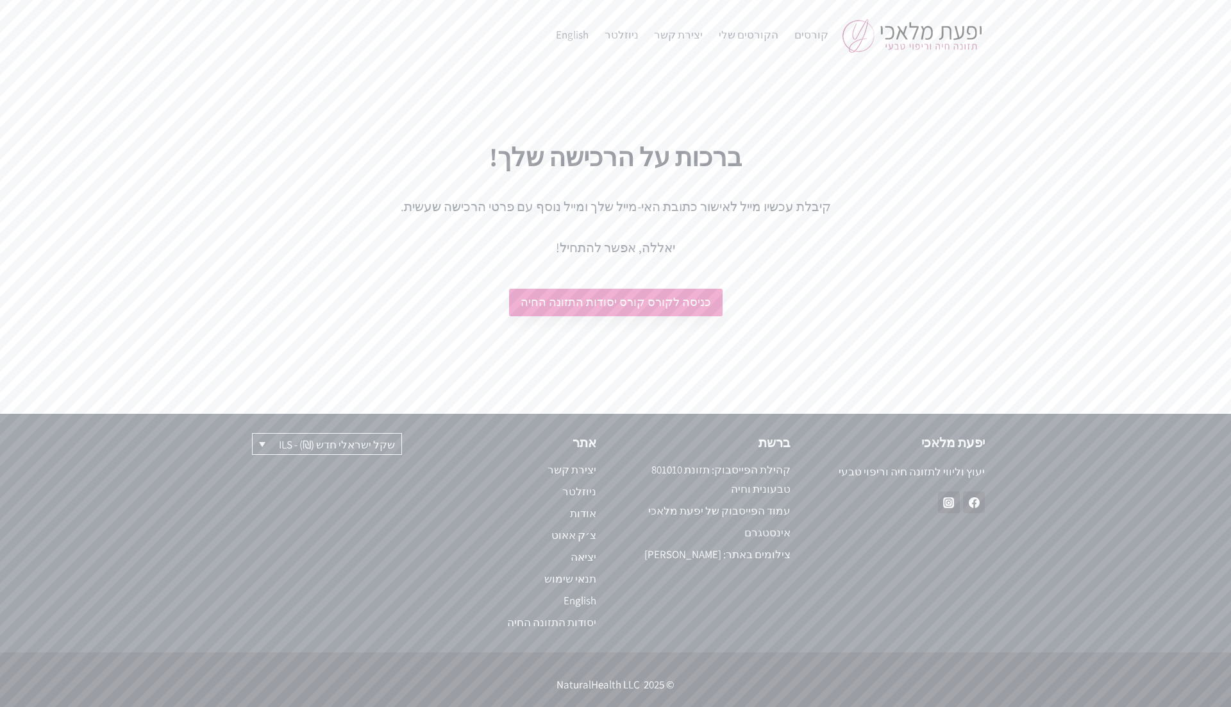
click at [629, 303] on link "כניסה לקורס קורס יסודות התזונה החיה" at bounding box center [616, 303] width 214 height 28
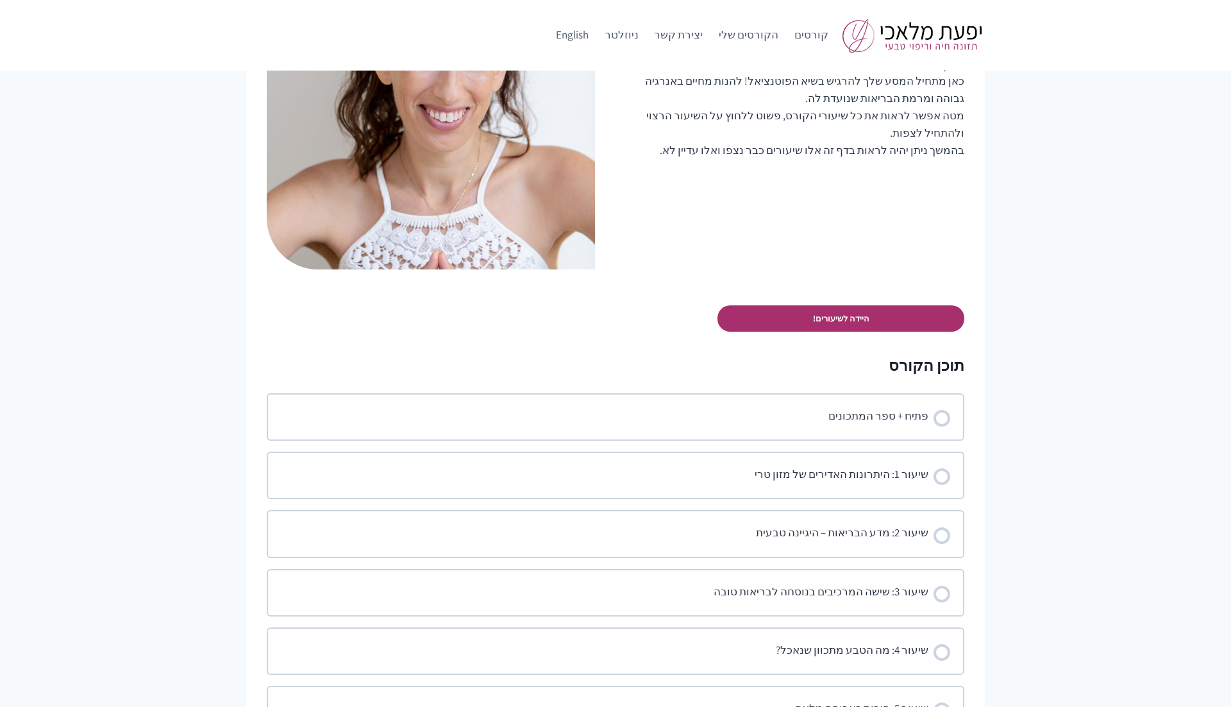
scroll to position [562, 0]
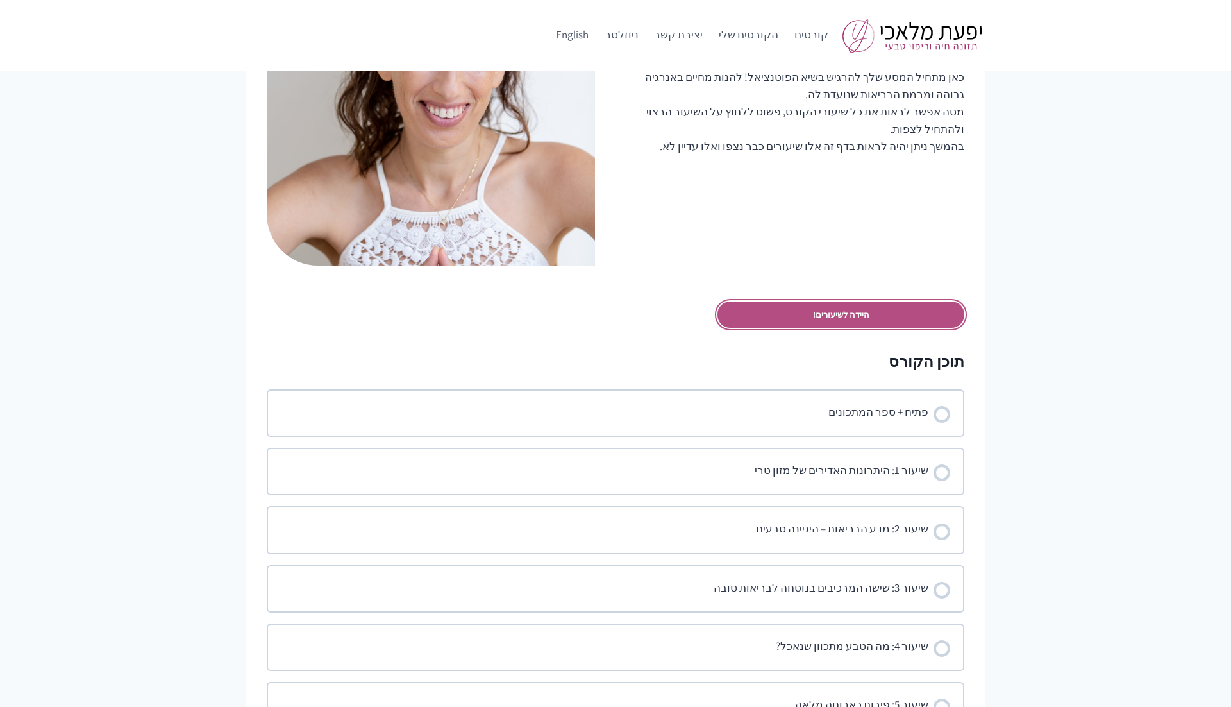
click at [824, 311] on link "היידה לשיעורים!" at bounding box center [841, 314] width 247 height 26
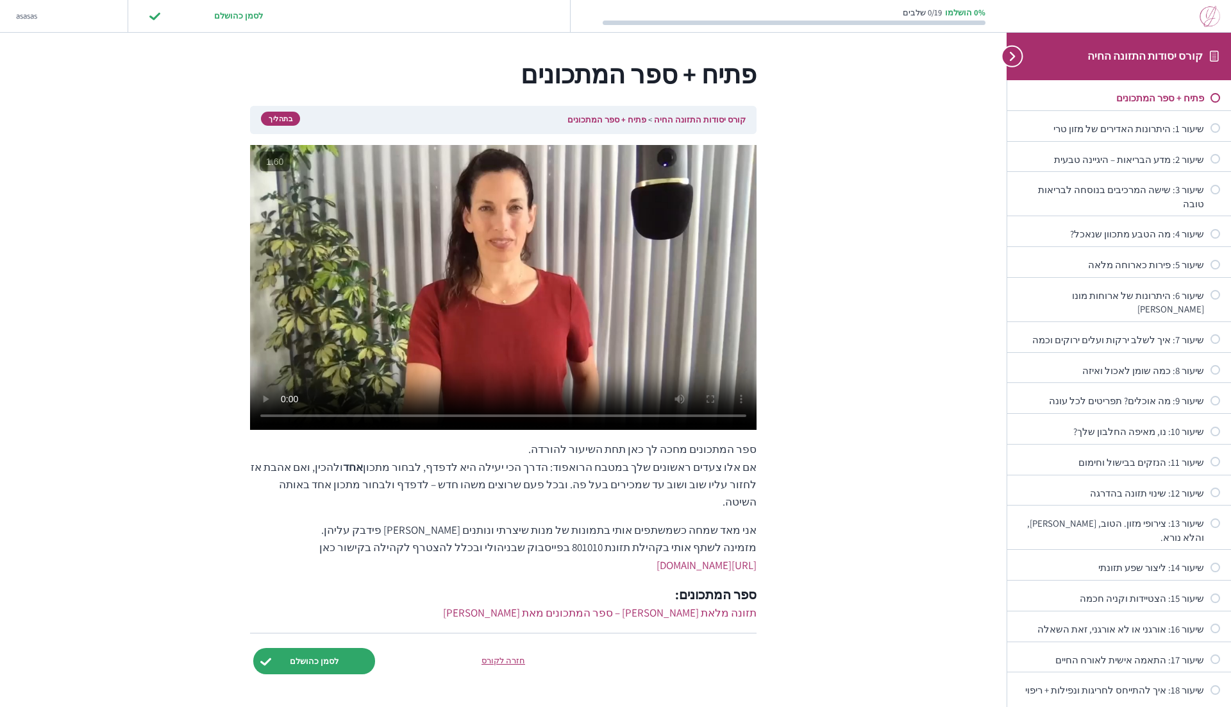
scroll to position [17, 0]
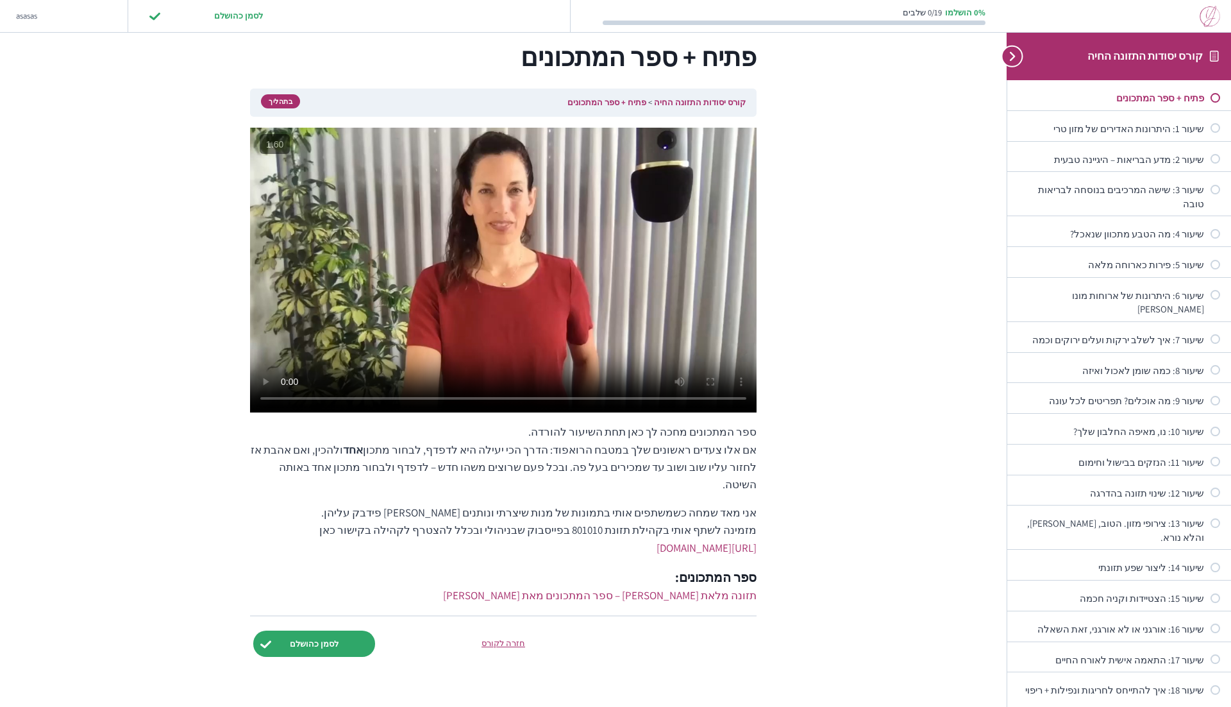
click at [497, 273] on video at bounding box center [503, 270] width 507 height 285
click at [316, 632] on input "לסמן כהושלם" at bounding box center [314, 643] width 122 height 26
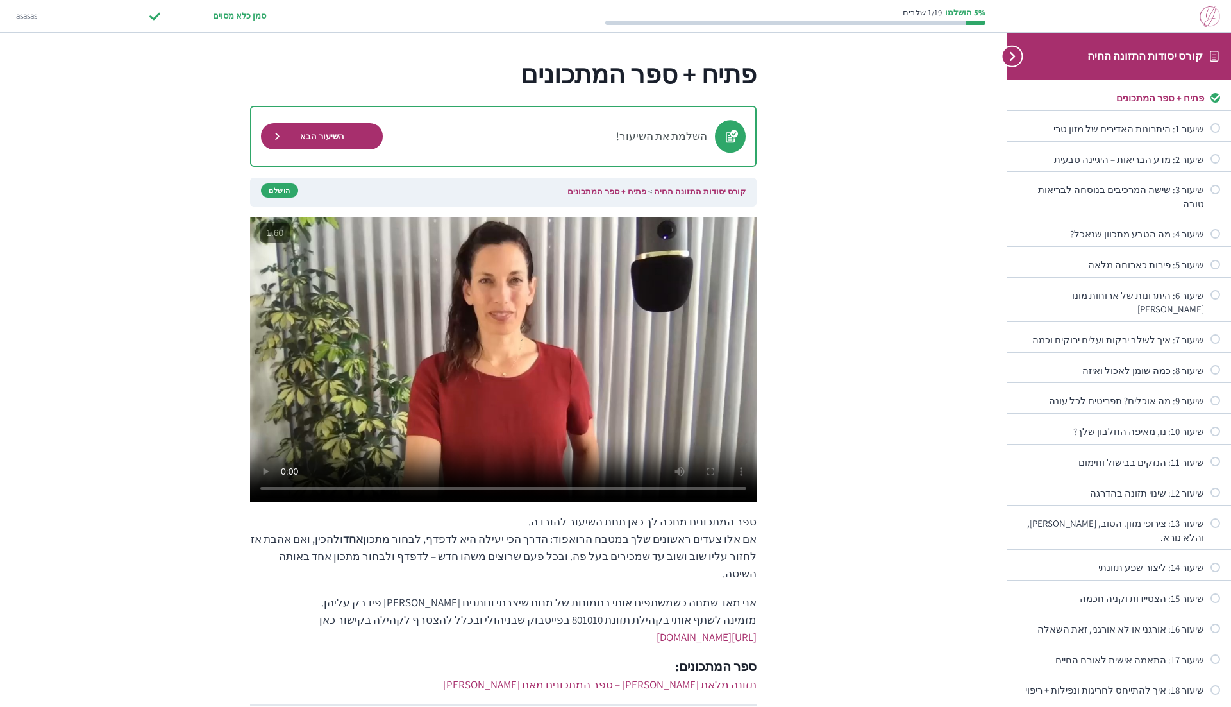
scroll to position [108, 0]
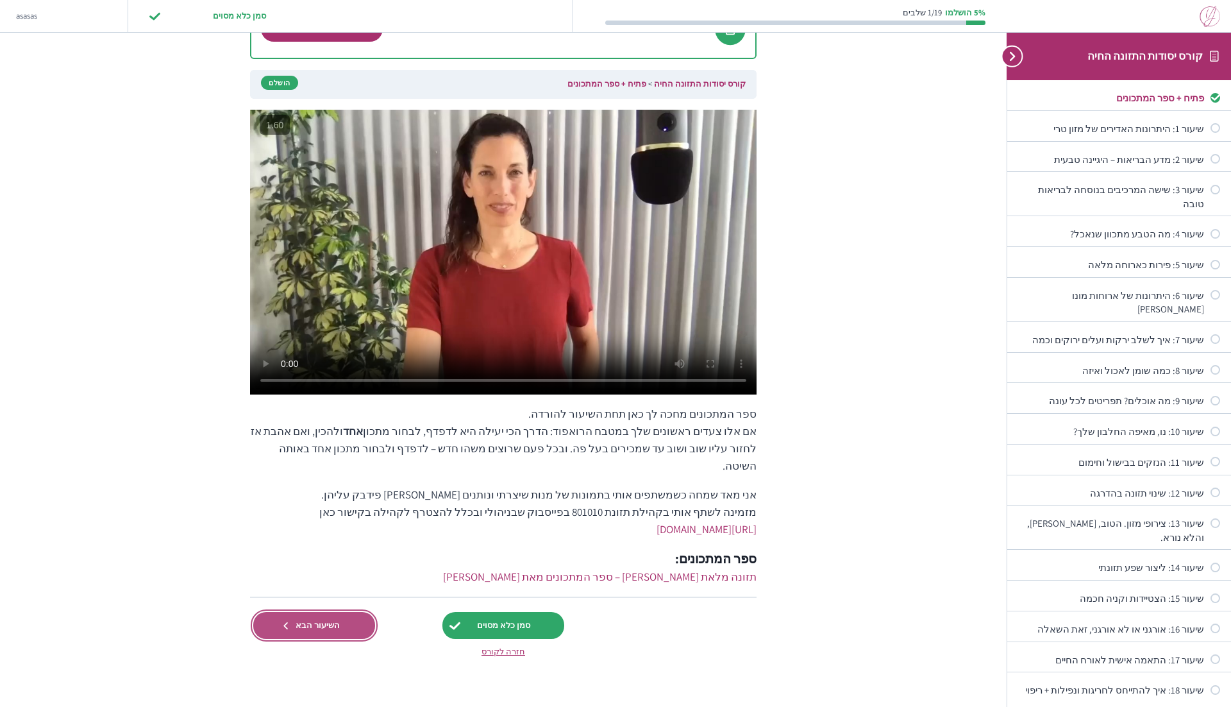
click at [307, 620] on span "השיעור הבא" at bounding box center [317, 625] width 61 height 10
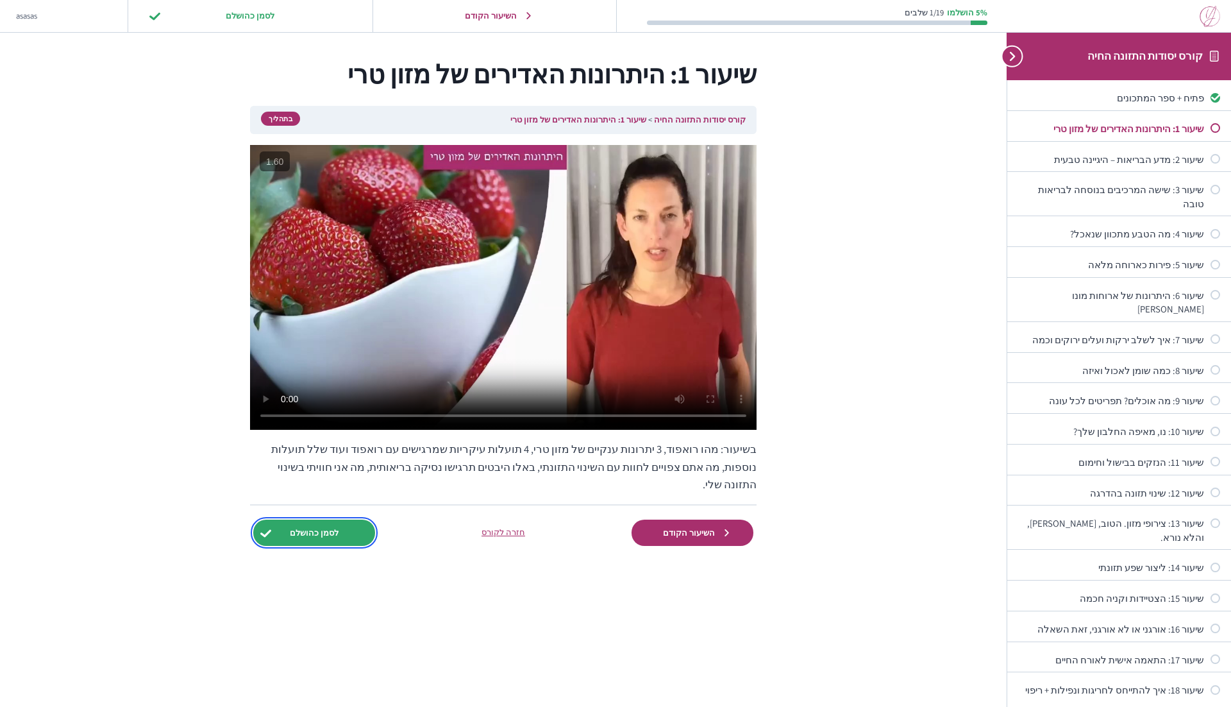
click at [290, 519] on input "לסמן כהושלם" at bounding box center [314, 532] width 122 height 26
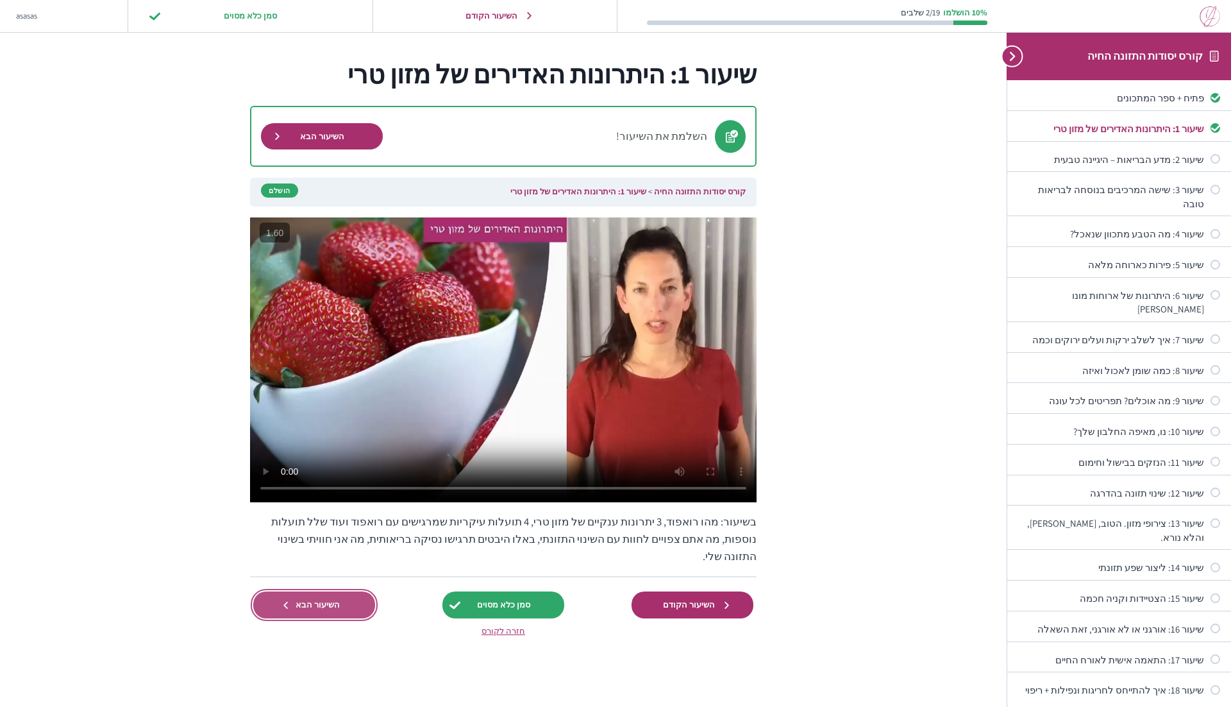
click at [310, 600] on span "השיעור הבא" at bounding box center [317, 605] width 61 height 10
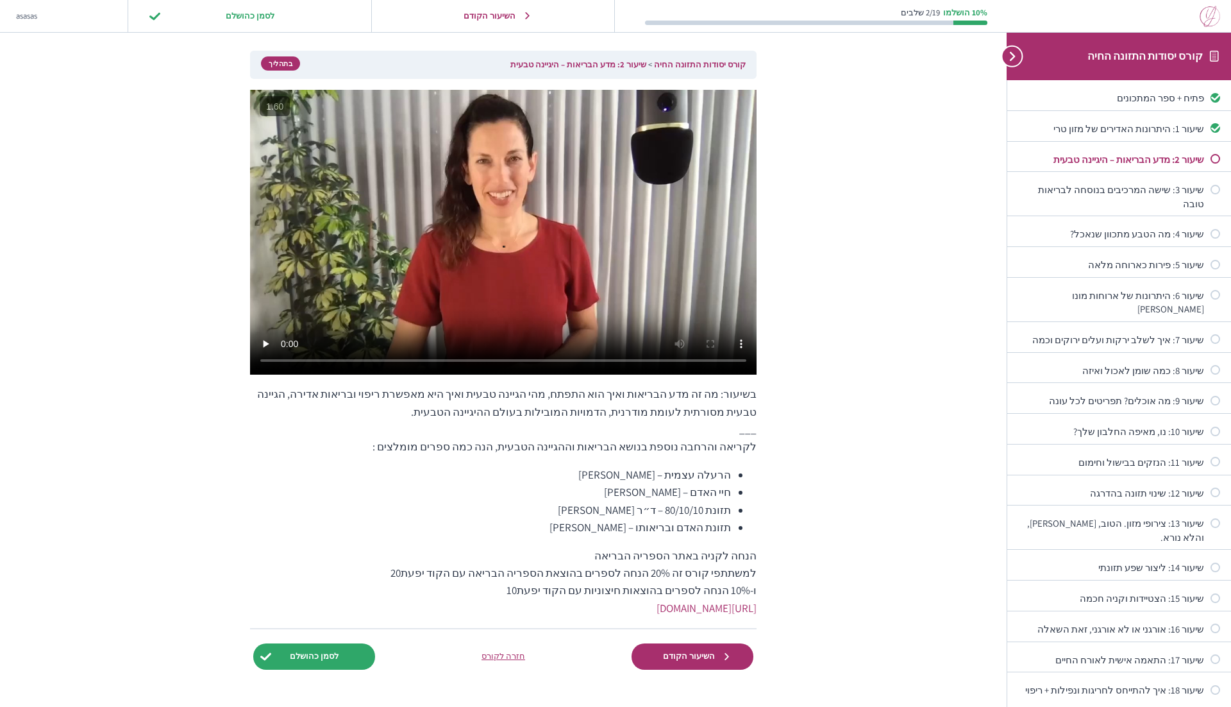
scroll to position [86, 0]
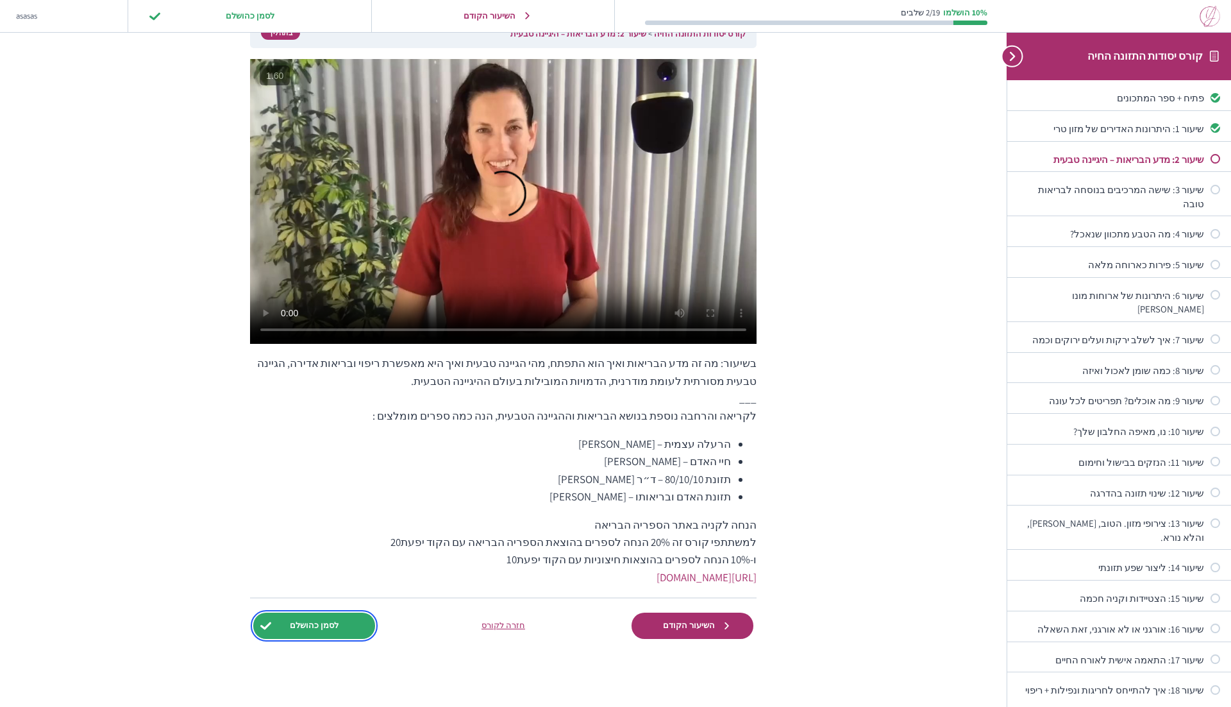
click at [314, 628] on input "לסמן כהושלם" at bounding box center [314, 625] width 122 height 26
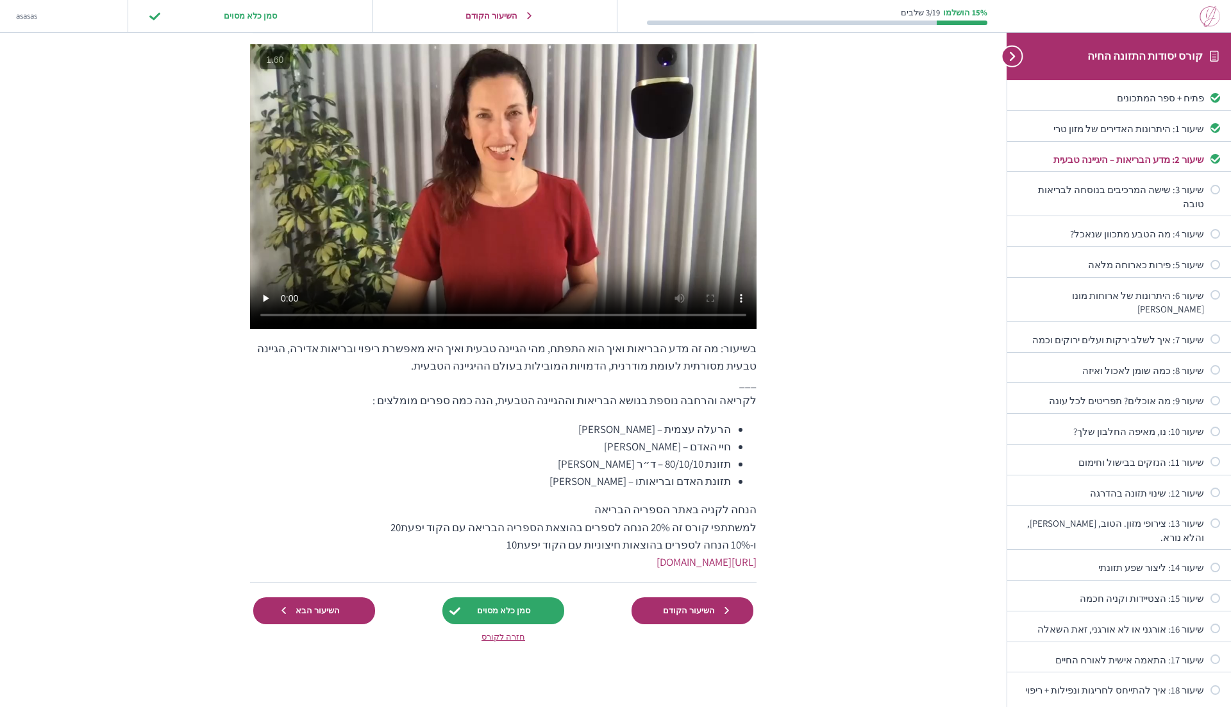
scroll to position [176, 0]
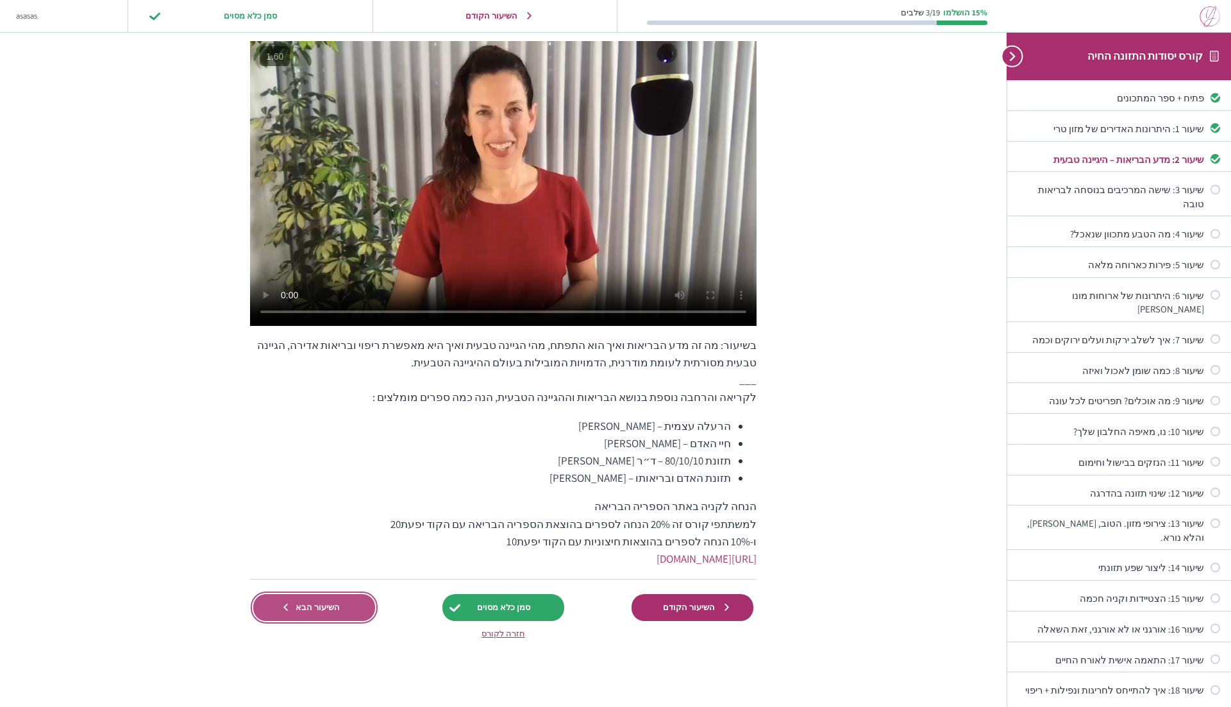
click at [303, 605] on span "השיעור הבא" at bounding box center [317, 607] width 61 height 10
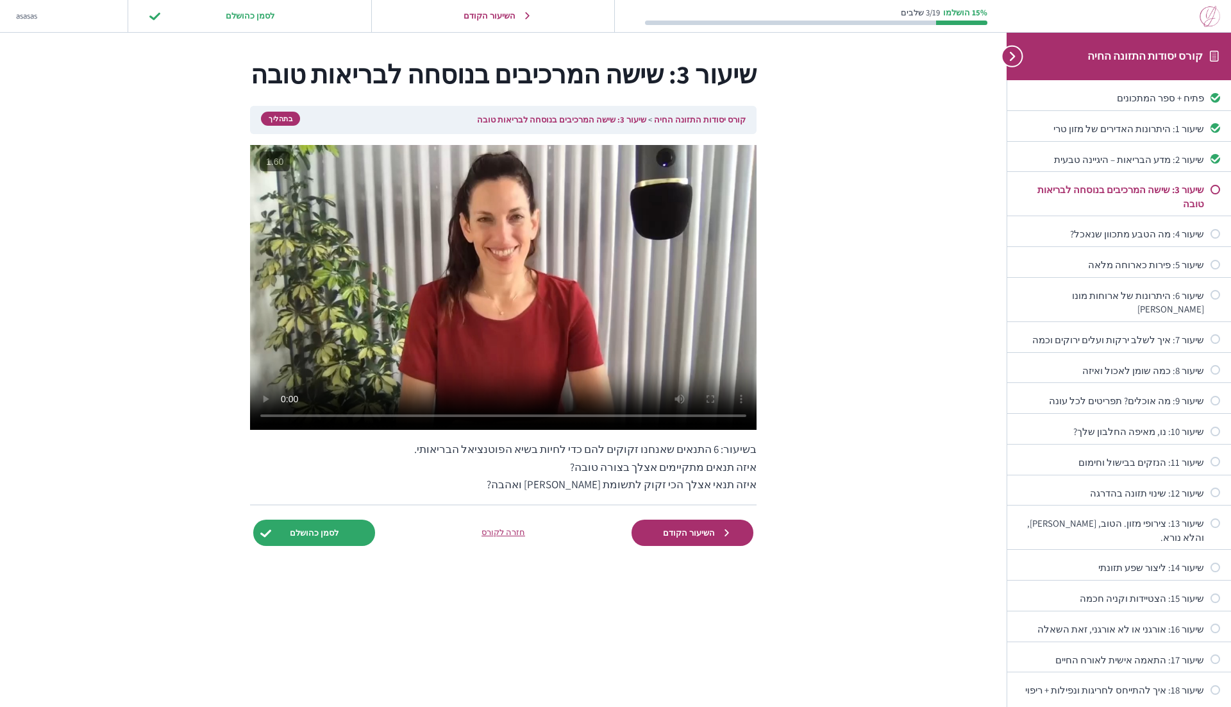
click at [1212, 14] on img at bounding box center [1210, 16] width 21 height 21
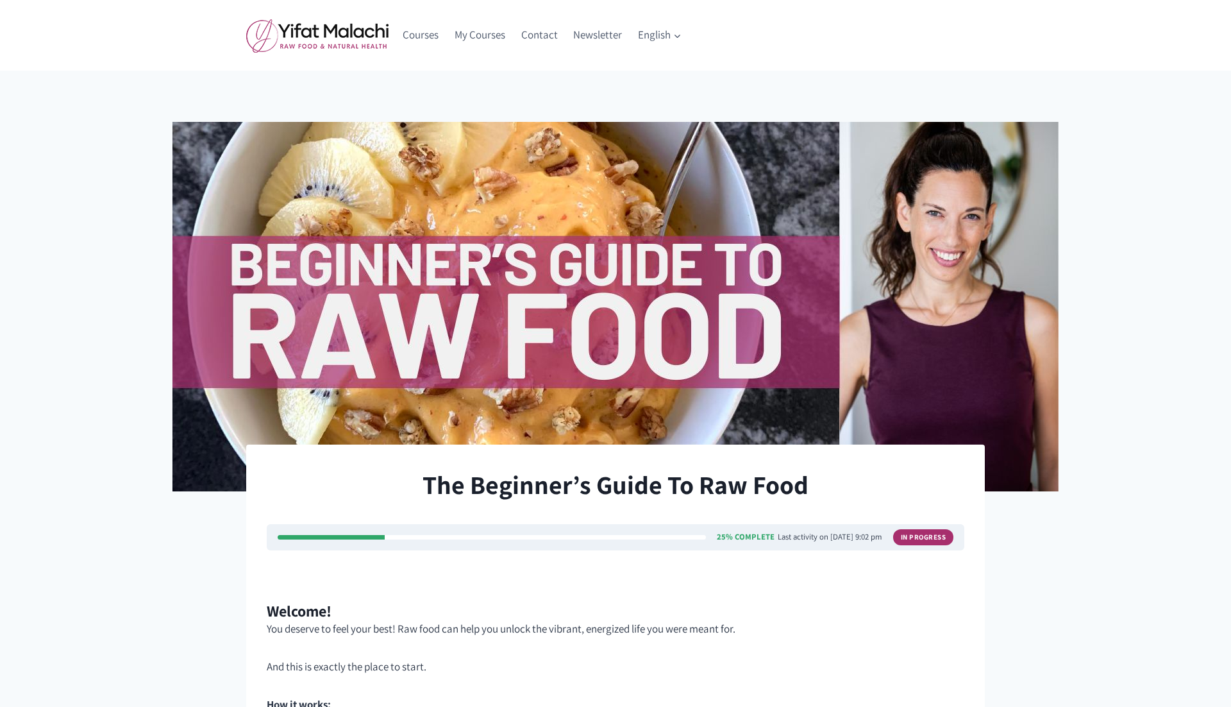
scroll to position [625, 0]
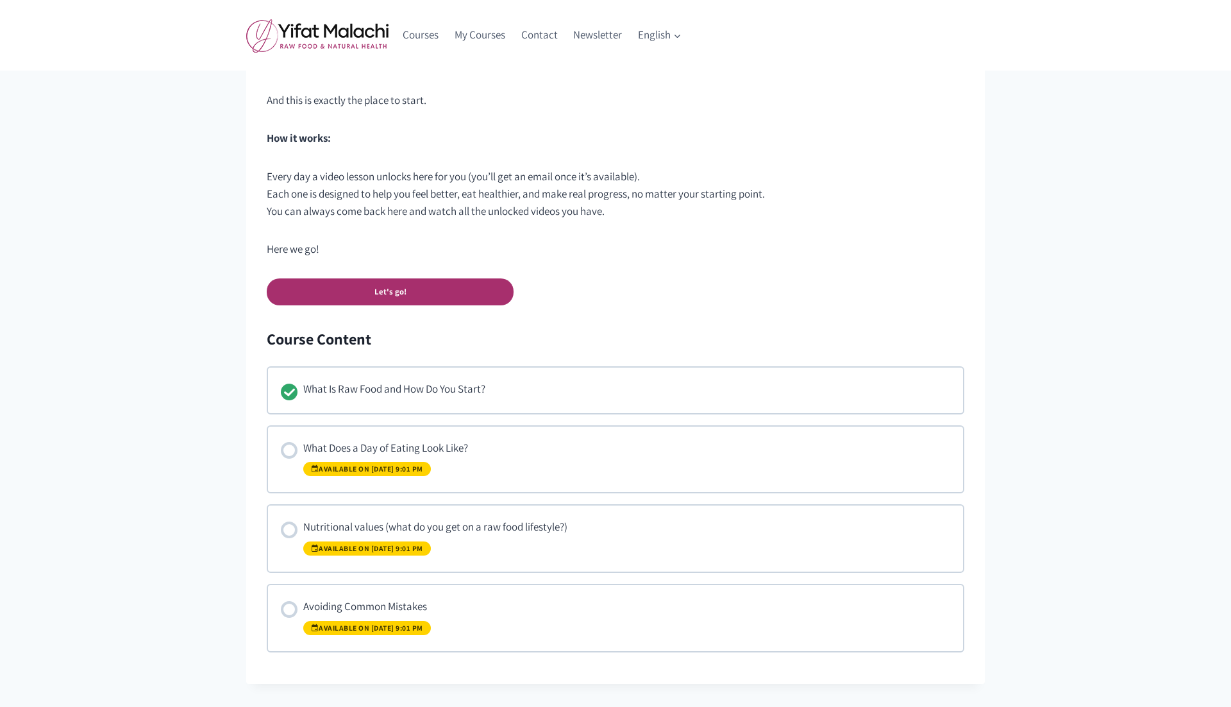
scroll to position [892, 0]
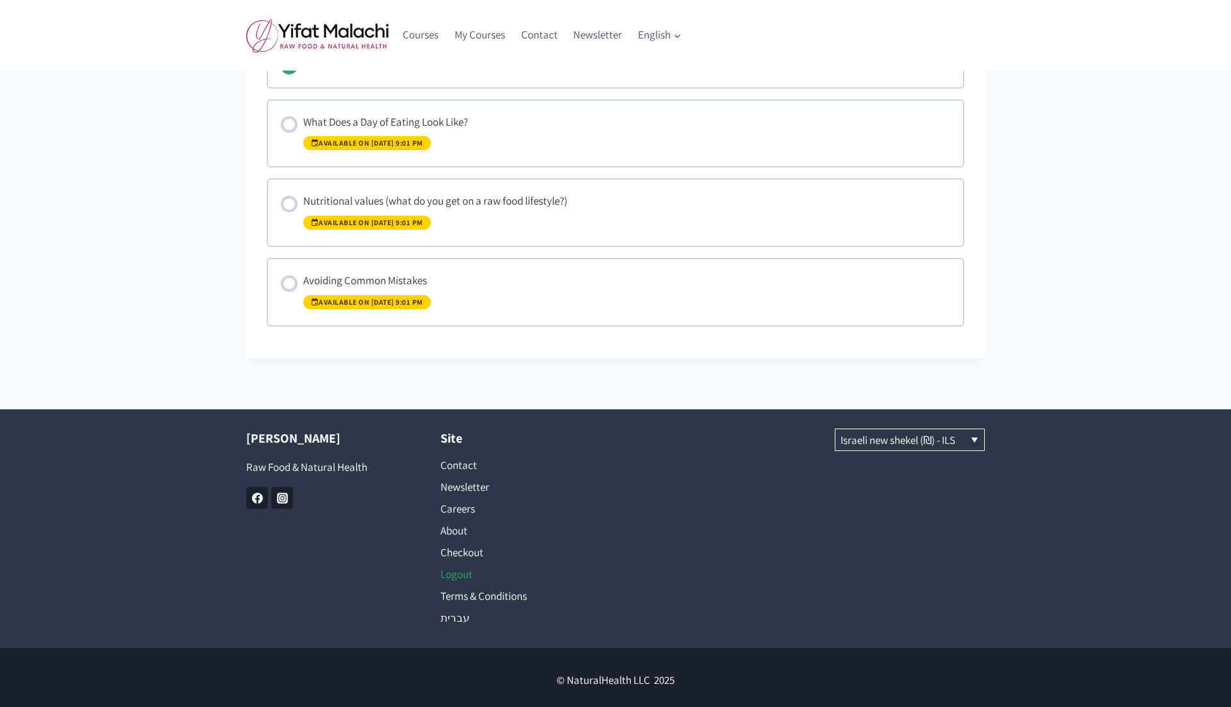
click at [462, 566] on link "Logout" at bounding box center [519, 574] width 156 height 22
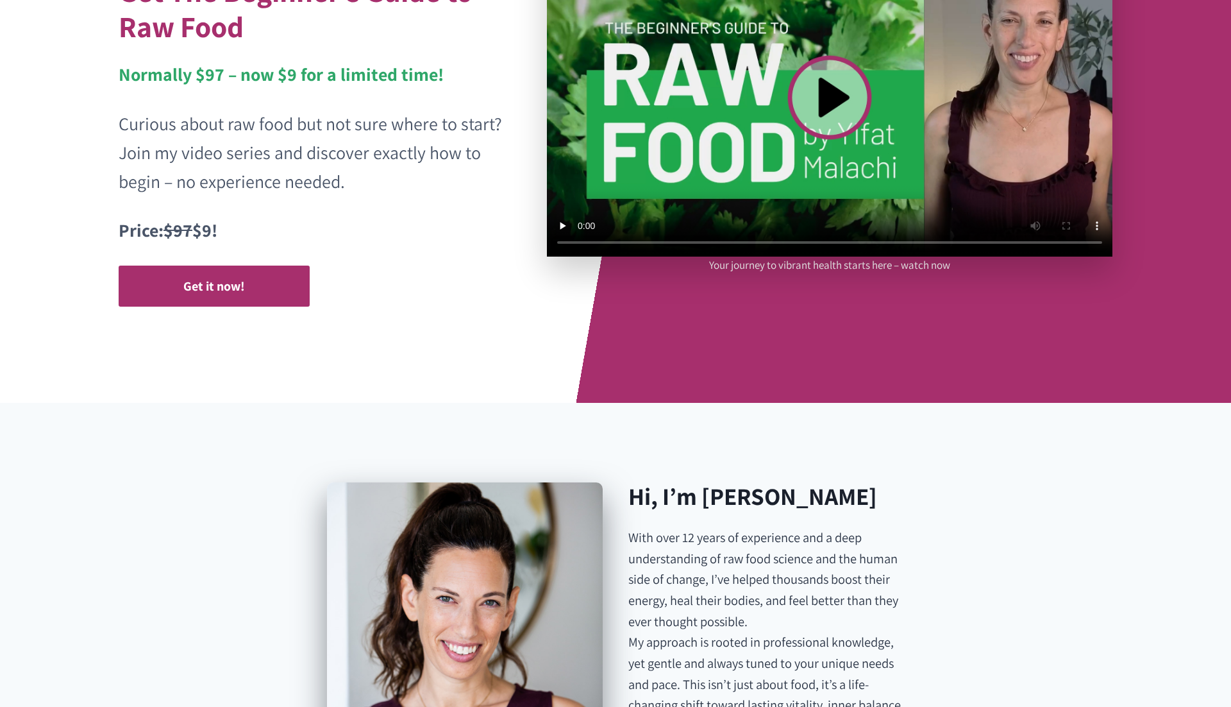
scroll to position [195, 0]
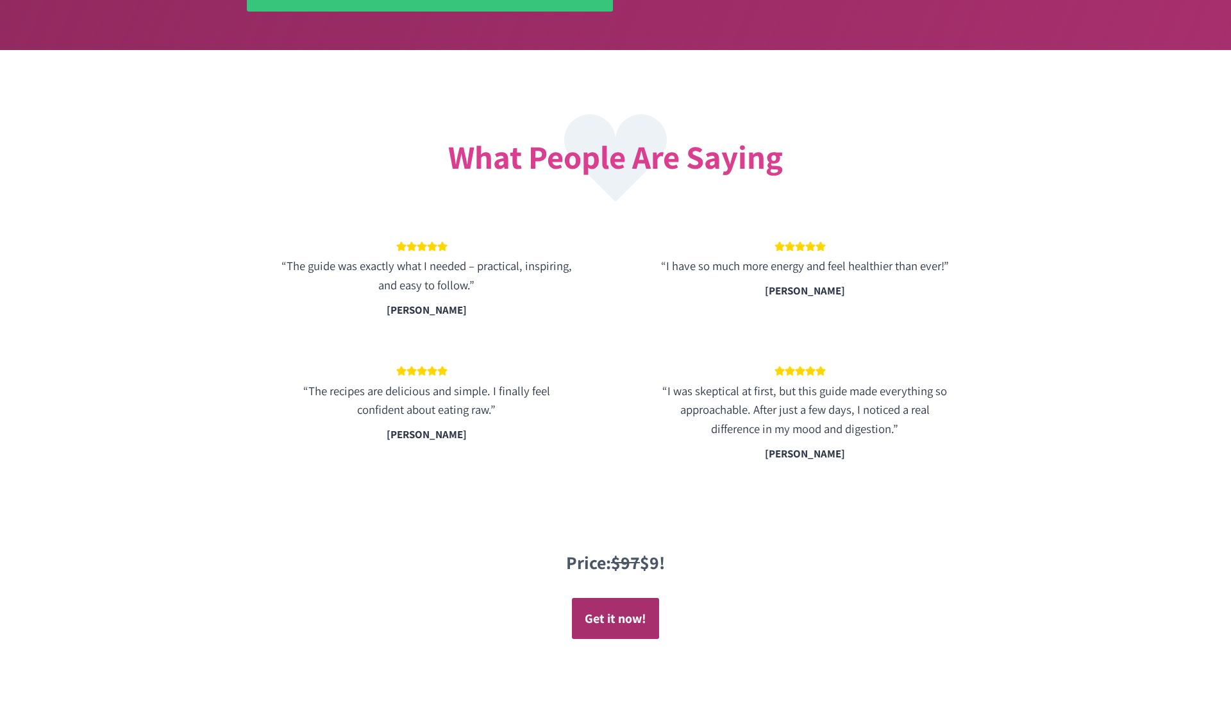
scroll to position [2102, 0]
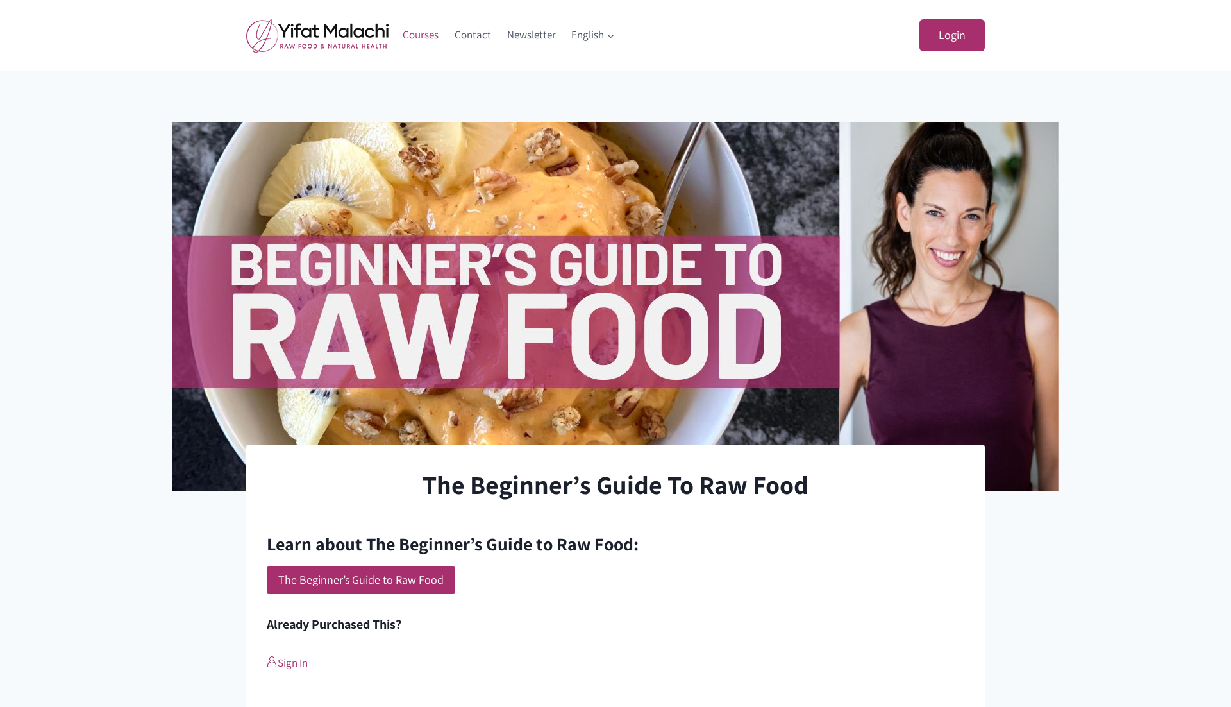
click at [420, 30] on link "Courses" at bounding box center [421, 35] width 52 height 31
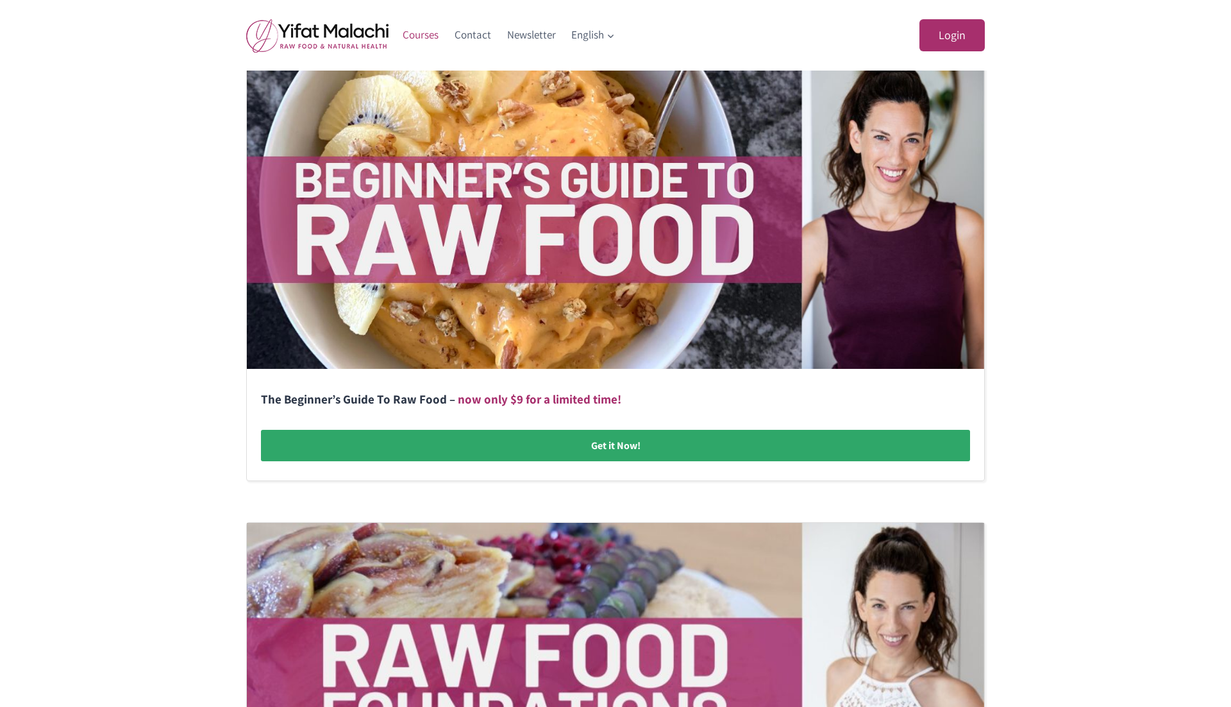
scroll to position [296, 0]
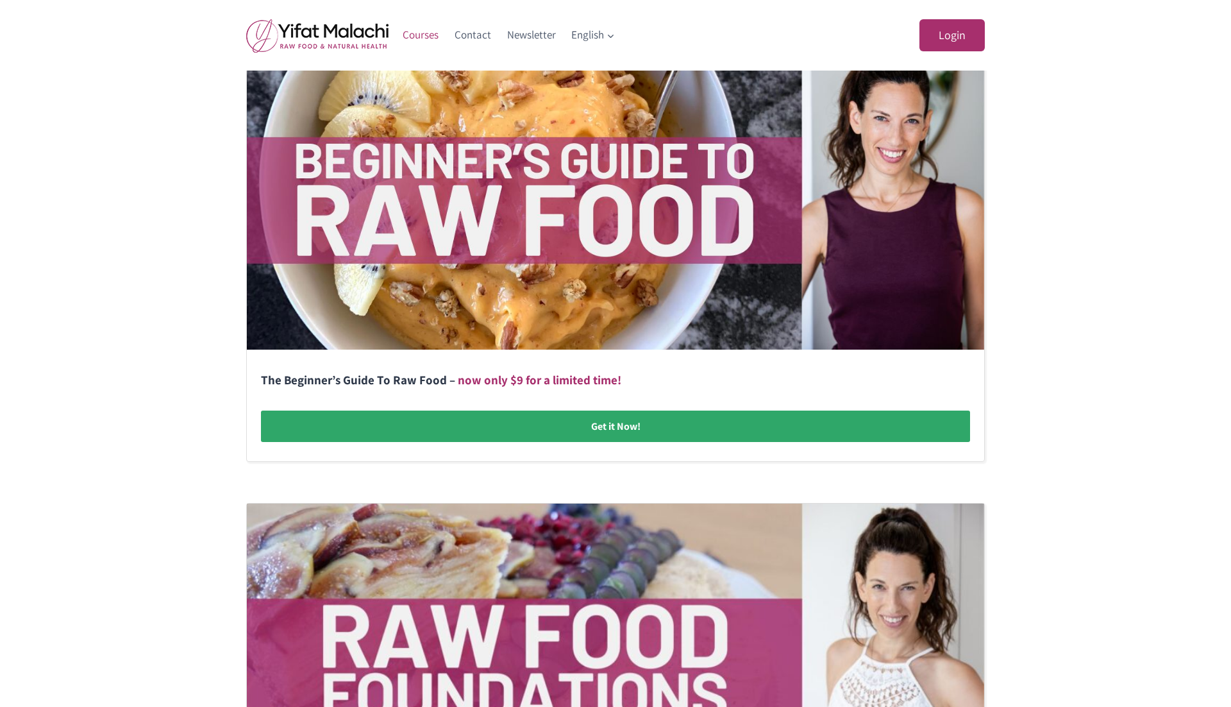
click at [587, 430] on link at bounding box center [616, 251] width 738 height 419
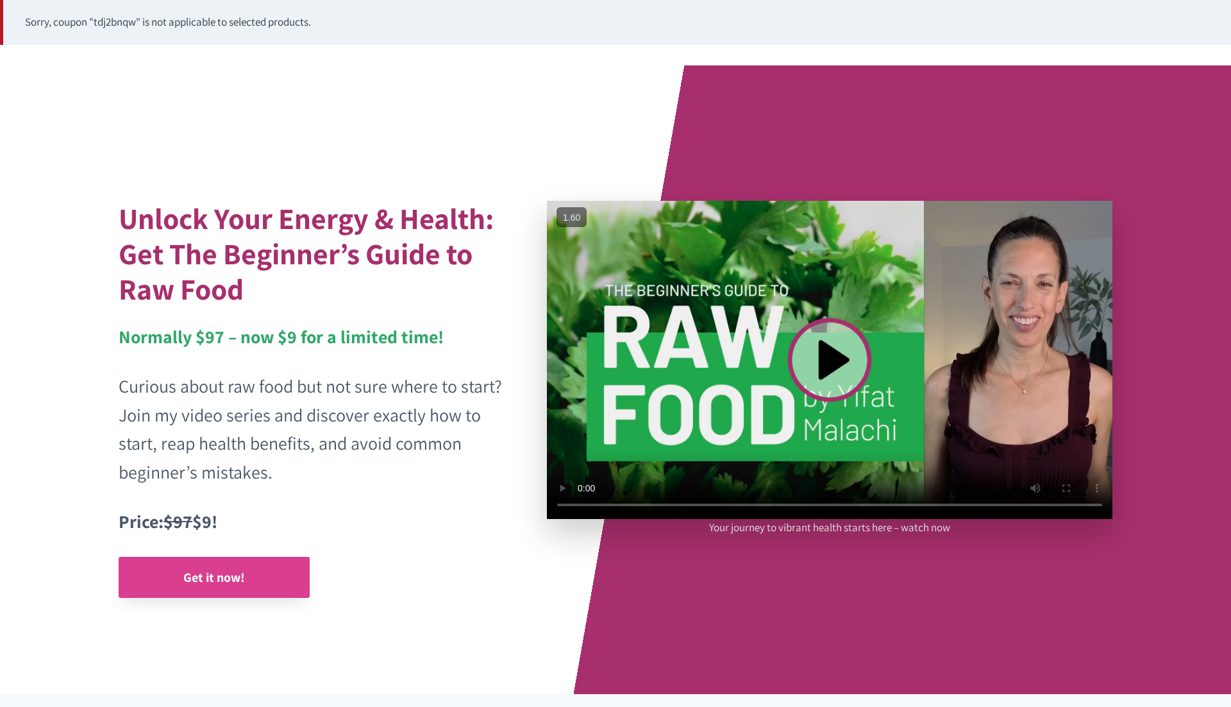
click at [233, 569] on strong "Get it now!" at bounding box center [214, 577] width 62 height 17
click at [214, 587] on link "Get it now!" at bounding box center [214, 577] width 191 height 41
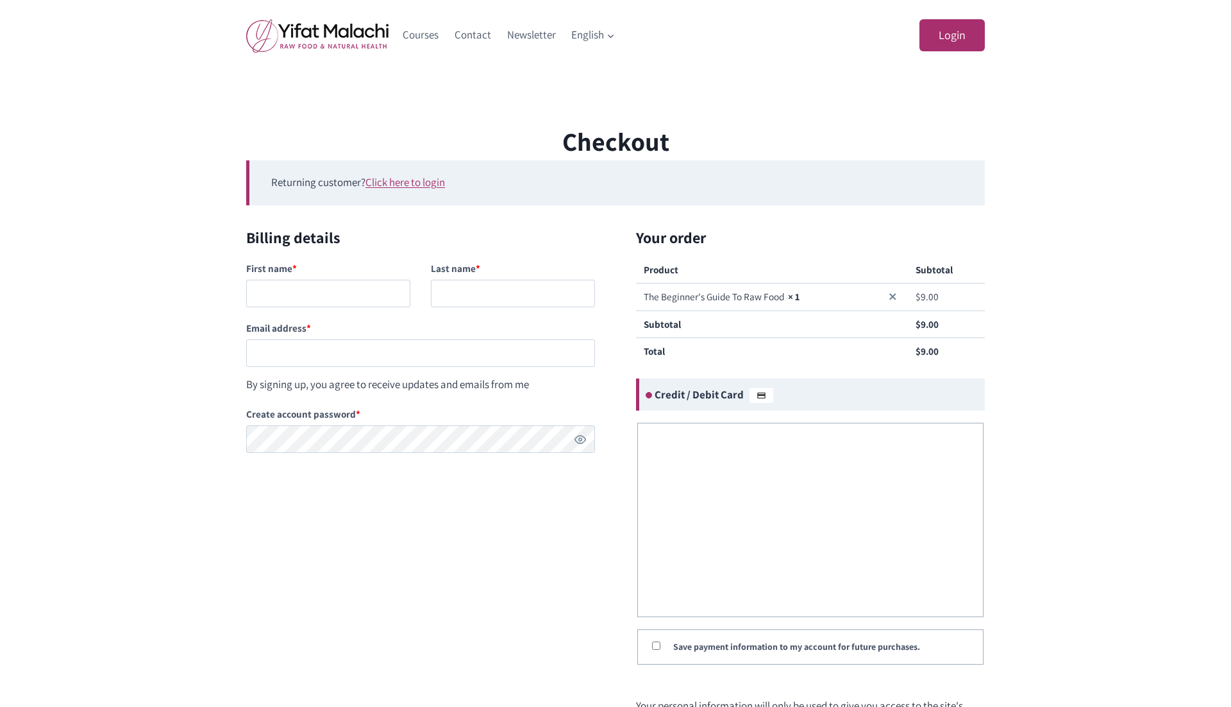
click at [126, 167] on div "Checkout Returning customer? Click here to login If you have shopped with us be…" at bounding box center [615, 463] width 1231 height 683
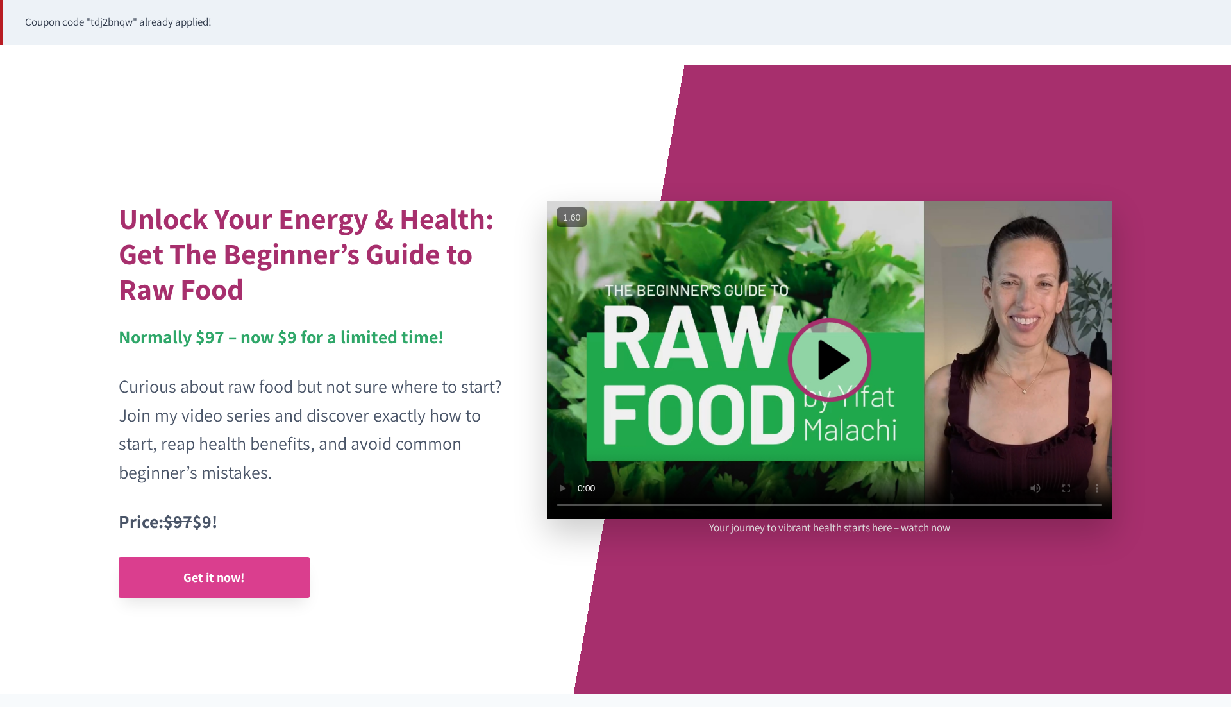
click at [189, 584] on strong "Get it now!" at bounding box center [214, 577] width 62 height 17
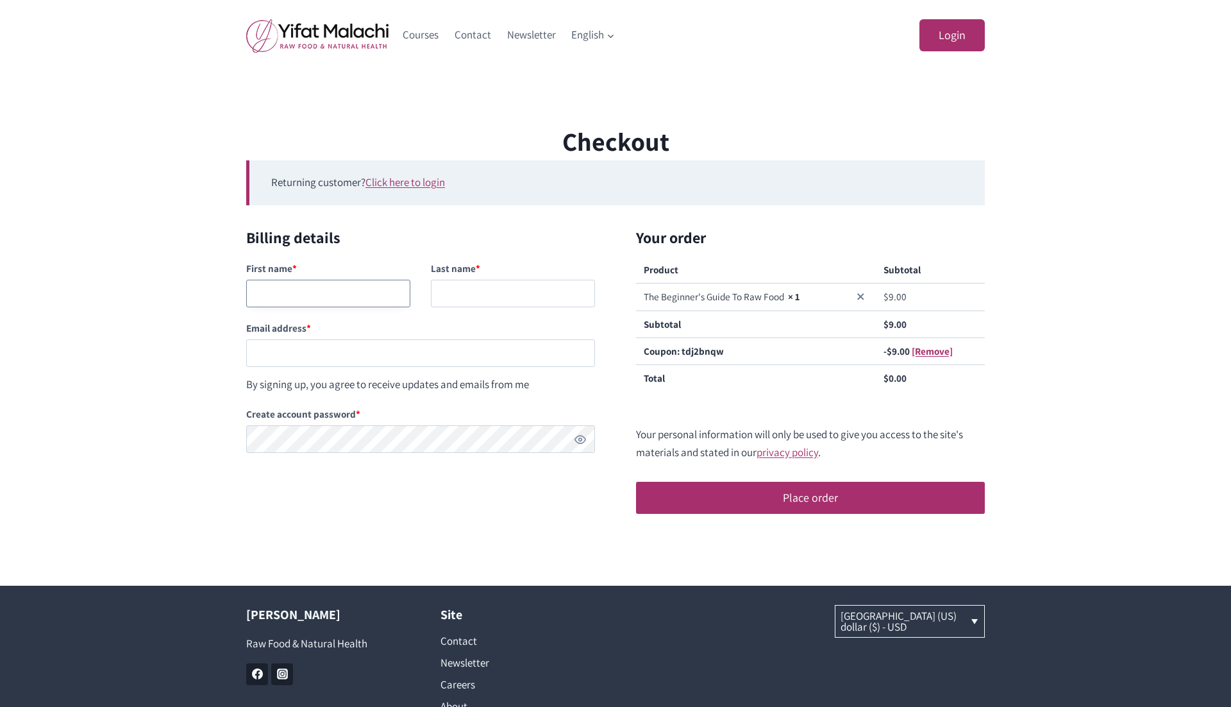
click at [312, 294] on input "First name *" at bounding box center [328, 294] width 164 height 28
type input "uauaua"
type input "uauauauajjj"
paste input "[EMAIL_ADDRESS][DOMAIN_NAME]"
click at [310, 356] on input "[EMAIL_ADDRESS][DOMAIN_NAME]" at bounding box center [420, 353] width 349 height 28
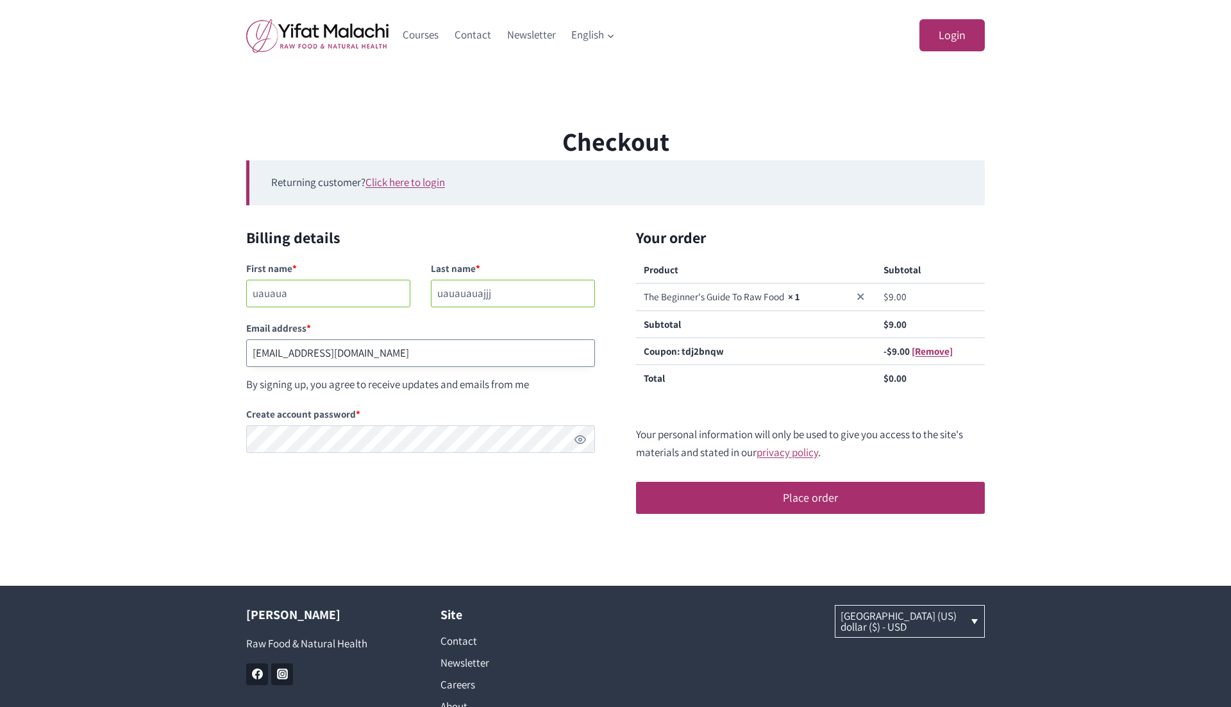
type input "[EMAIL_ADDRESS][DOMAIN_NAME]"
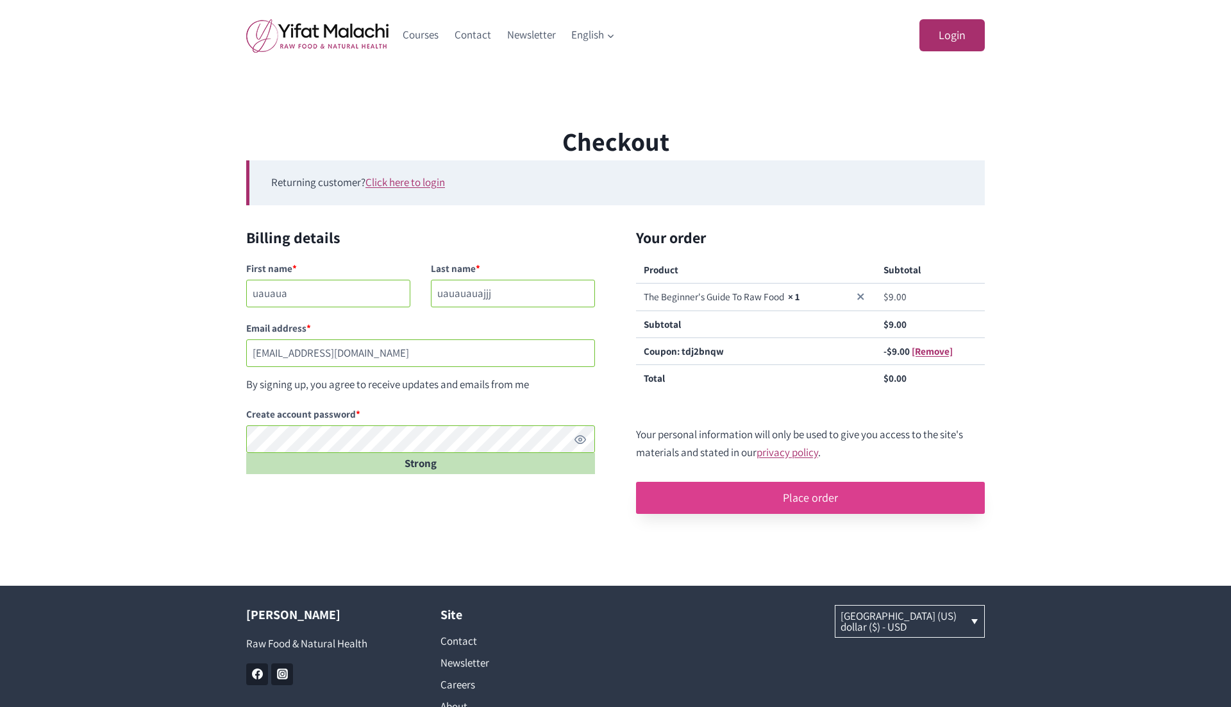
click at [785, 496] on button "Place order" at bounding box center [810, 498] width 349 height 32
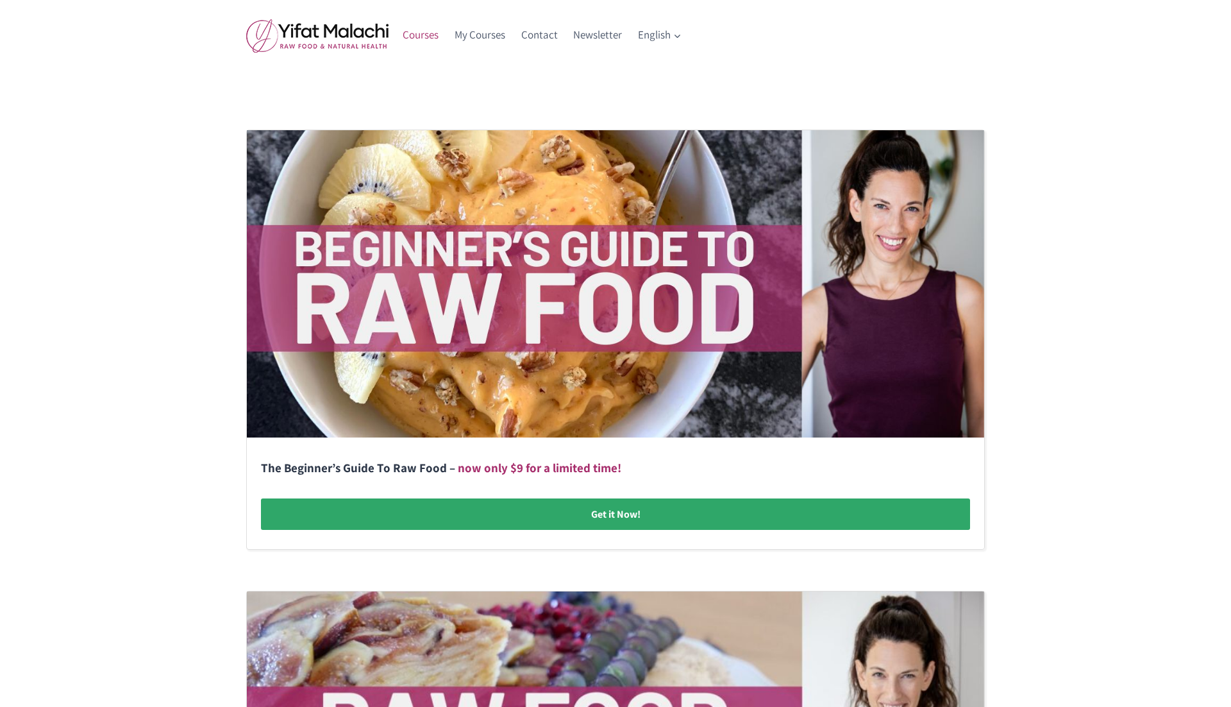
scroll to position [259, 0]
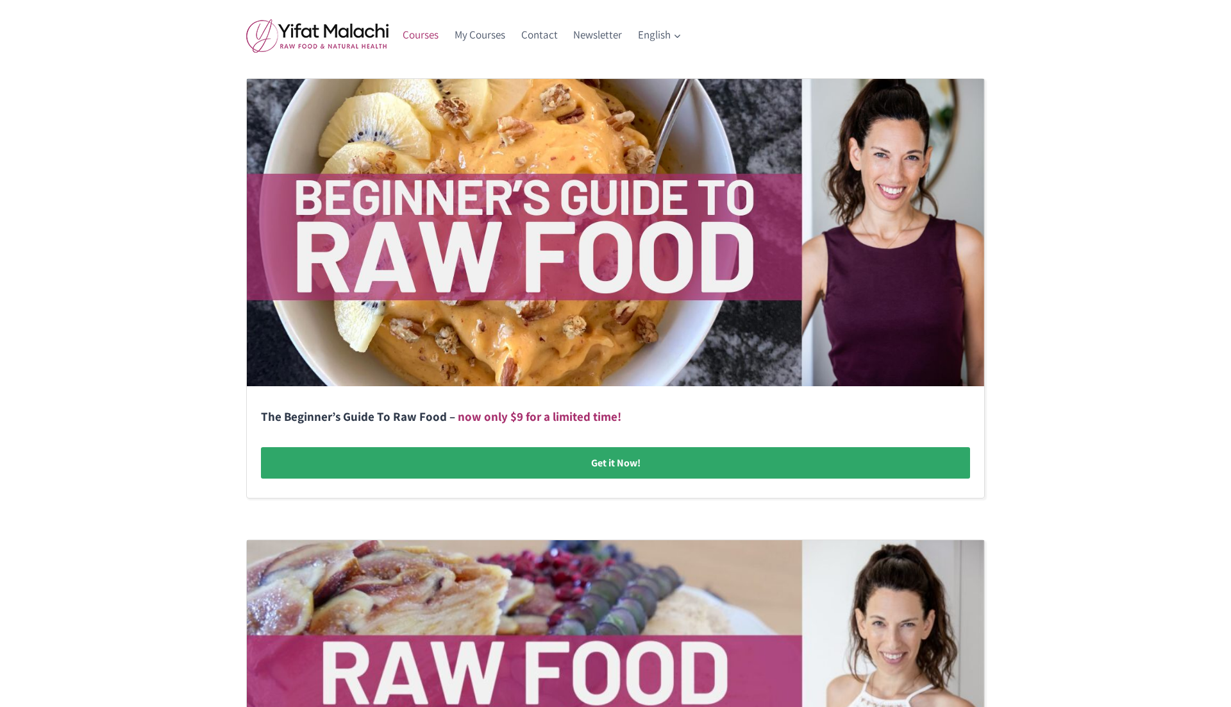
click at [512, 453] on link at bounding box center [616, 288] width 738 height 419
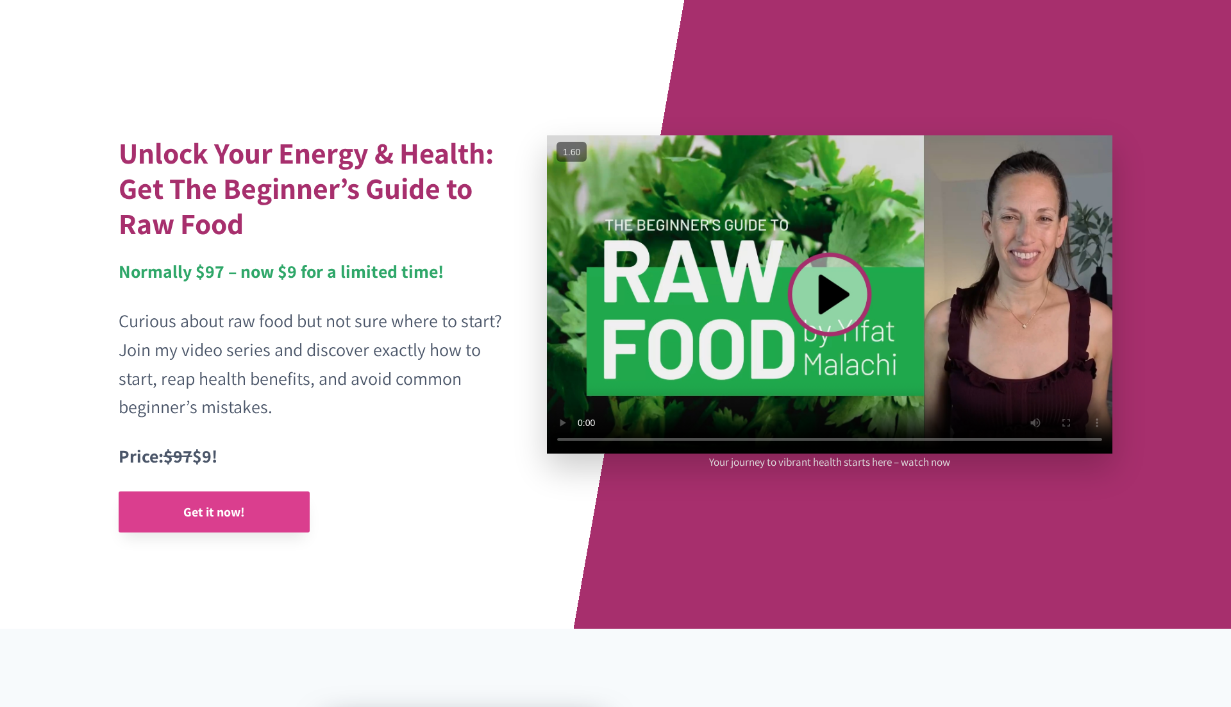
click at [210, 518] on strong "Get it now!" at bounding box center [214, 511] width 62 height 17
